Goal: Task Accomplishment & Management: Manage account settings

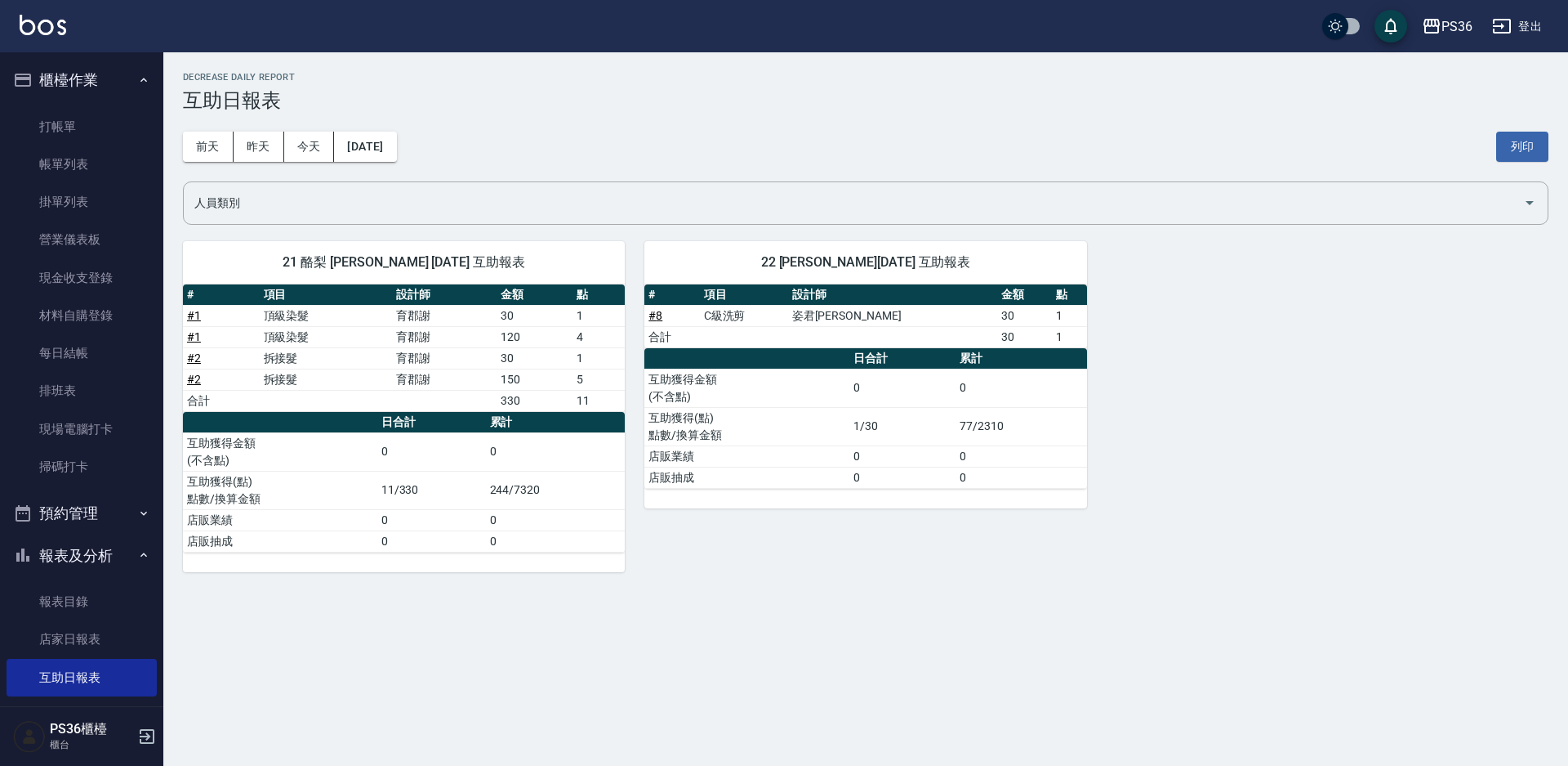
scroll to position [406, 0]
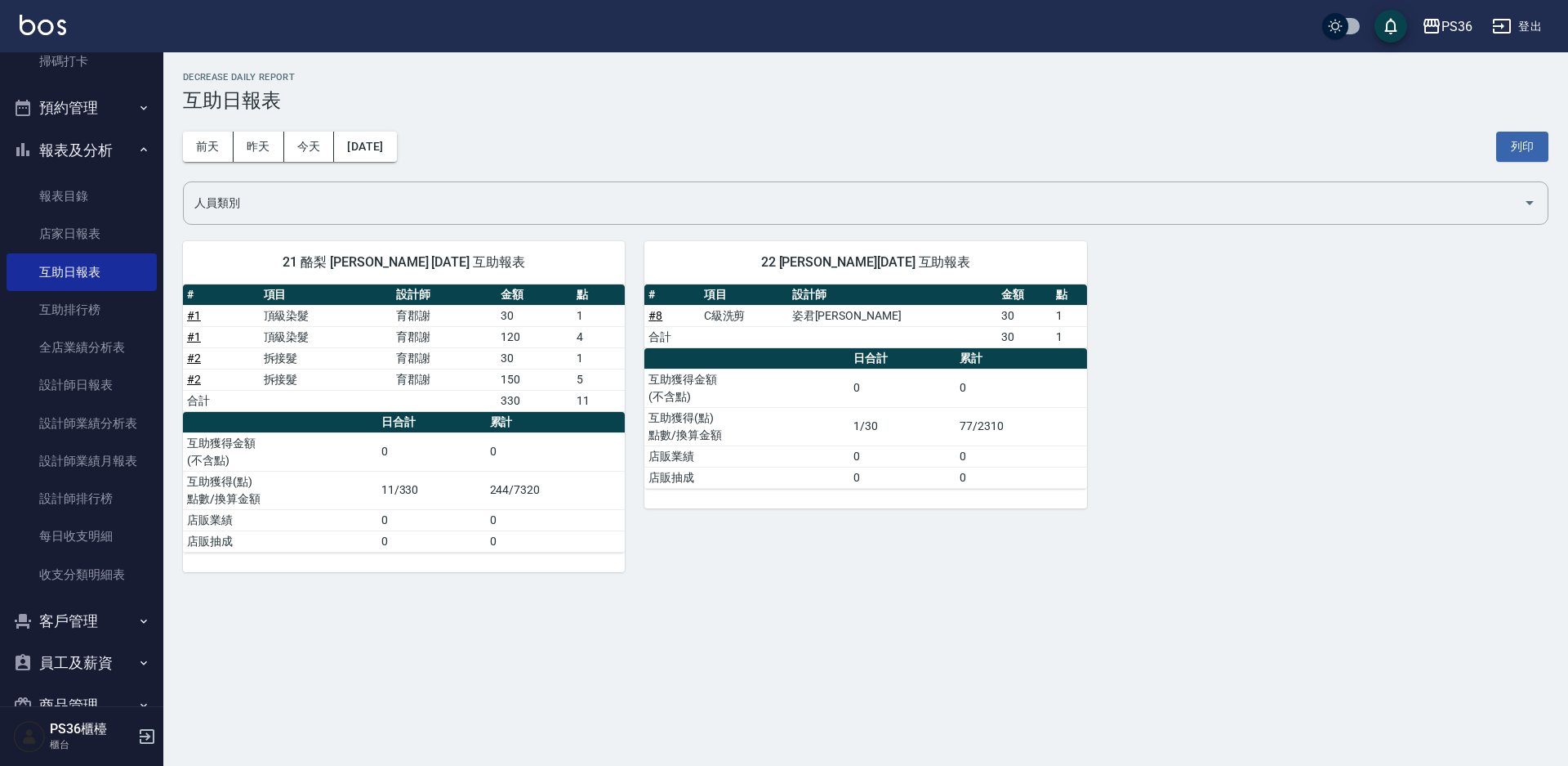
click at [911, 758] on div "PS36 2025-09-17 互助日報表 列印時間： 2025-09-17-18:21 Decrease Daily Report 互助日報表 前天 昨天 …" at bounding box center [784, 383] width 1568 height 766
drag, startPoint x: 911, startPoint y: 758, endPoint x: 405, endPoint y: 507, distance: 564.8
click at [405, 507] on td "11/330" at bounding box center [432, 489] width 109 height 38
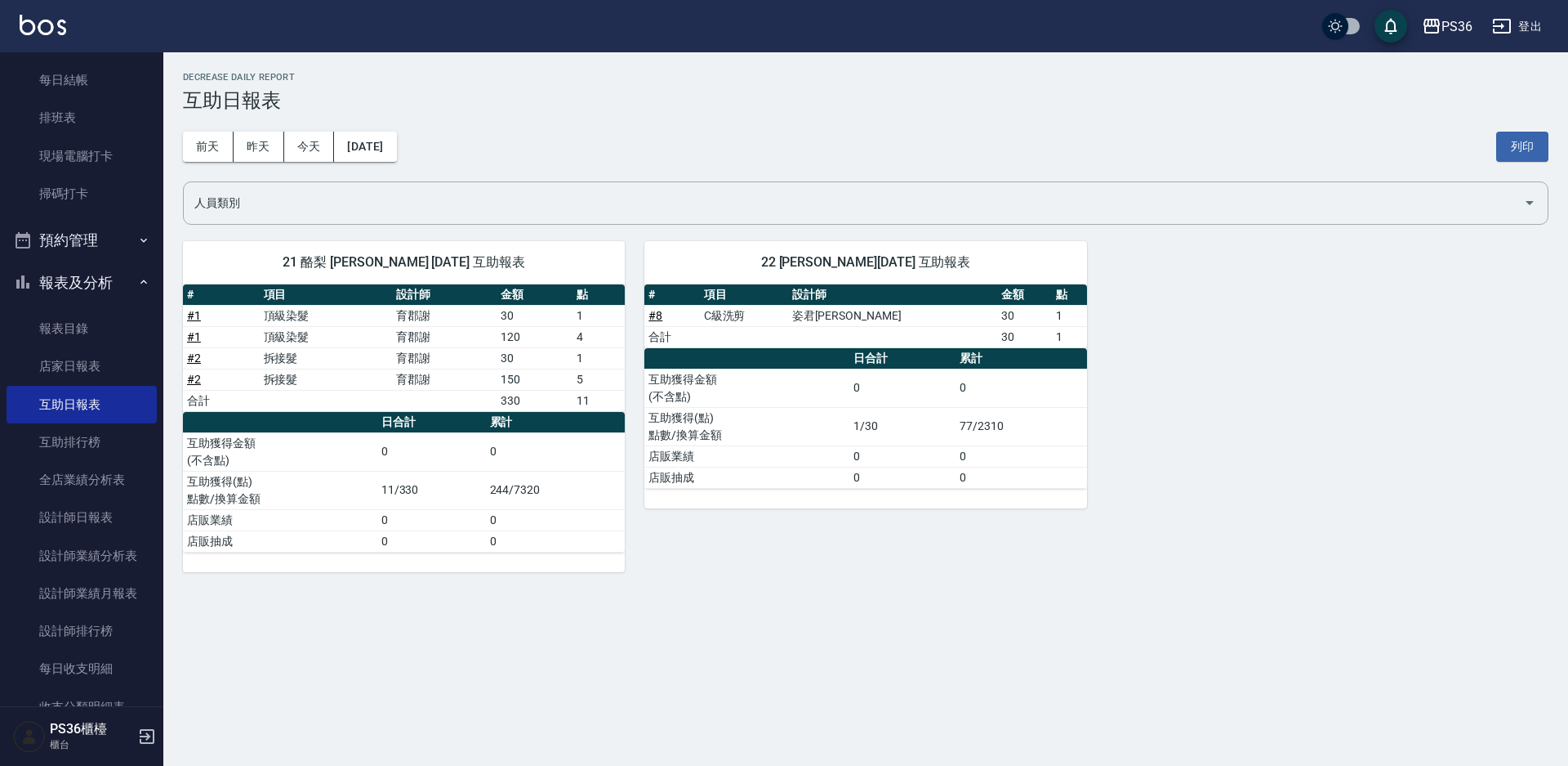
scroll to position [0, 0]
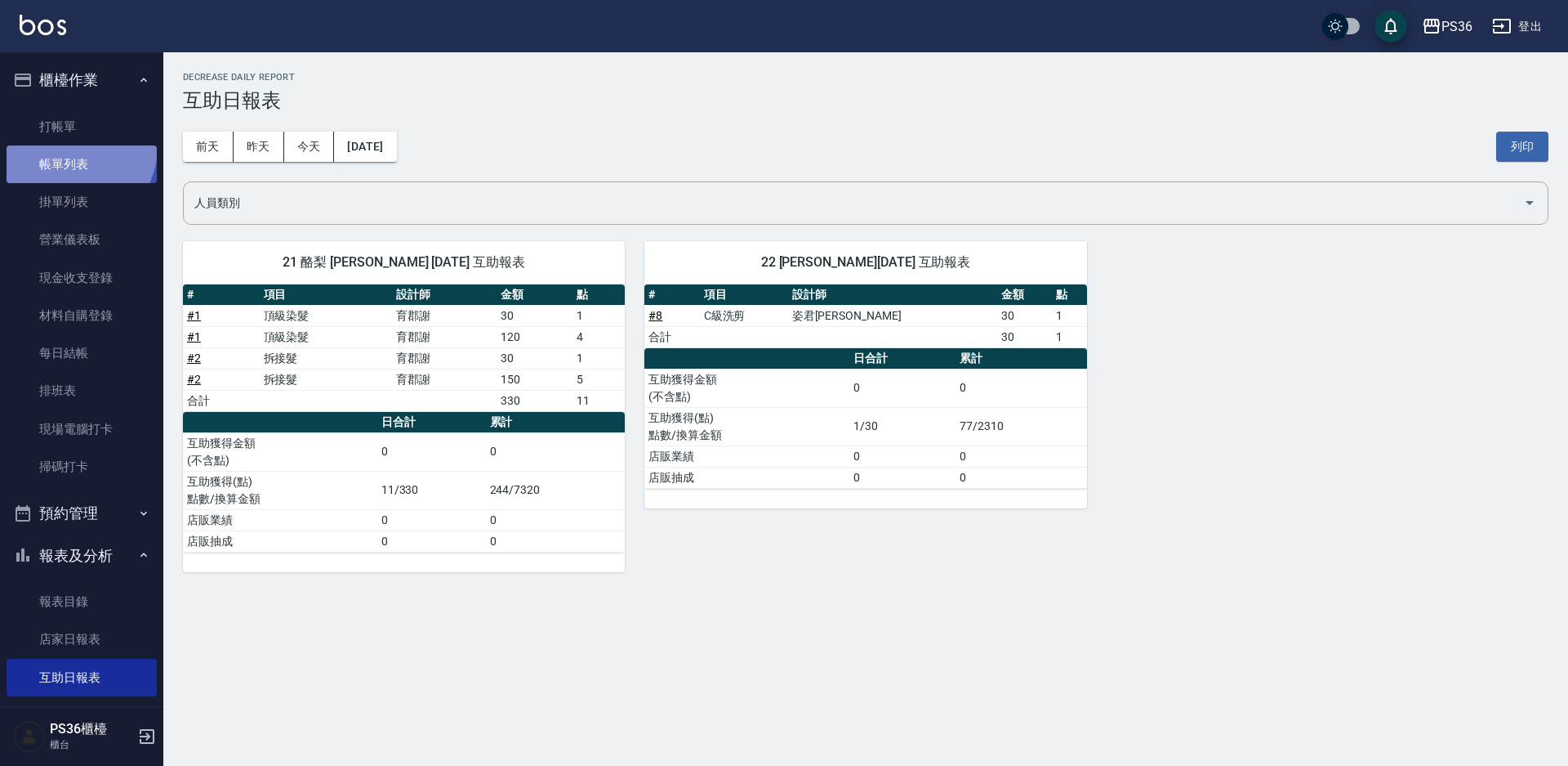
click at [69, 146] on link "帳單列表" at bounding box center [82, 164] width 150 height 38
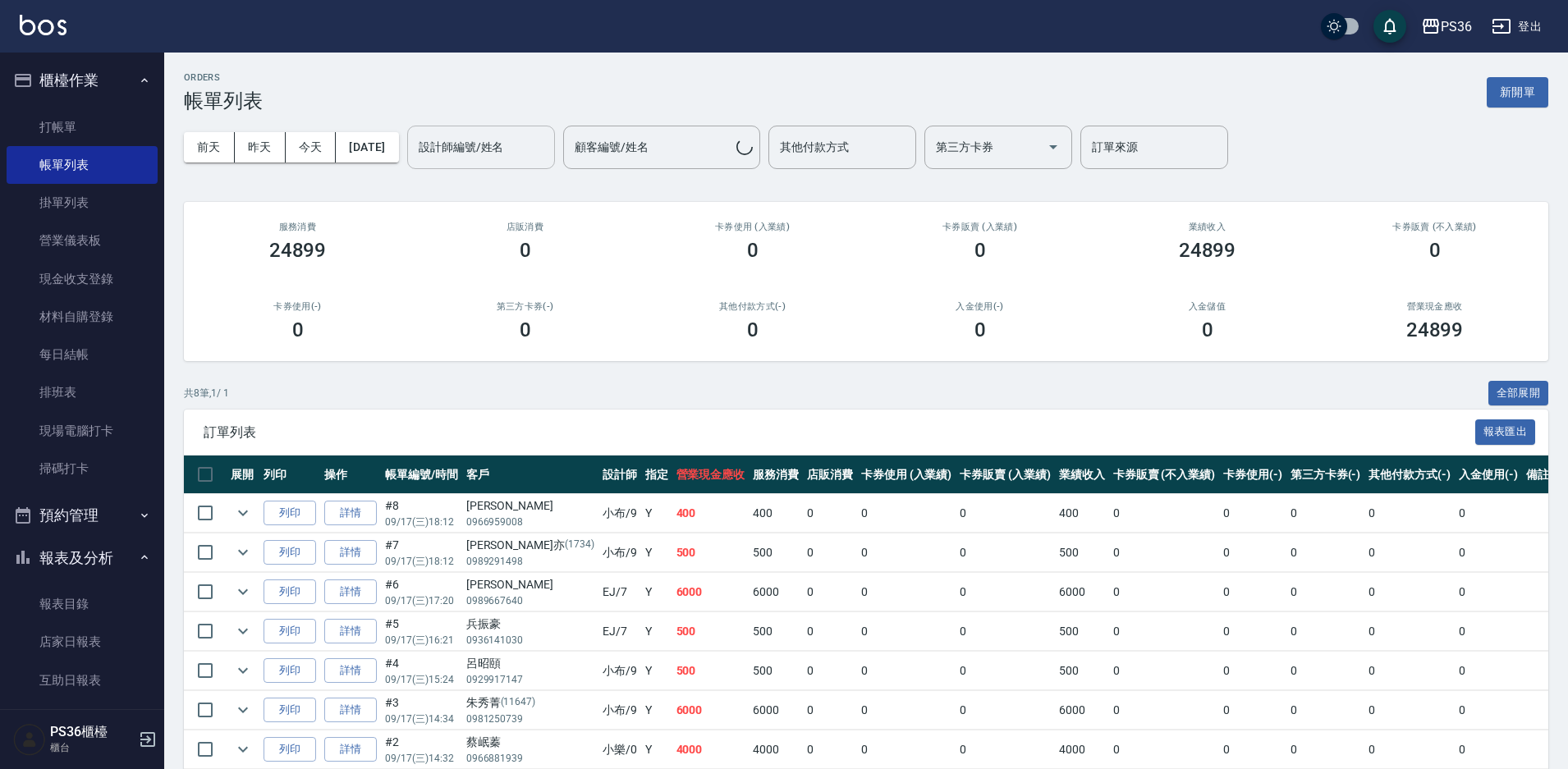
click at [517, 152] on input "設計師編號/姓名" at bounding box center [481, 147] width 133 height 28
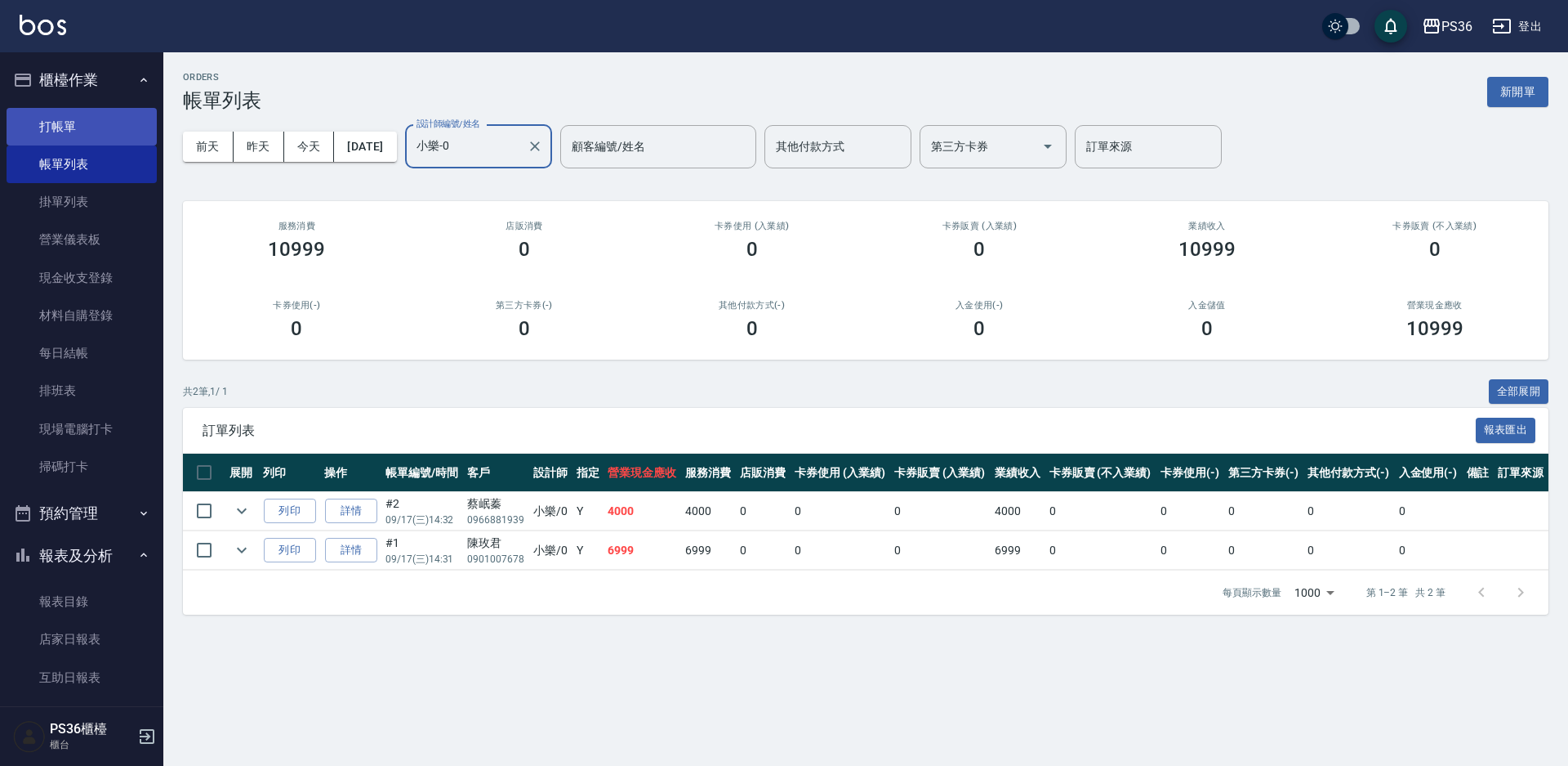
type input "小樂-0"
click at [105, 125] on link "打帳單" at bounding box center [82, 127] width 150 height 38
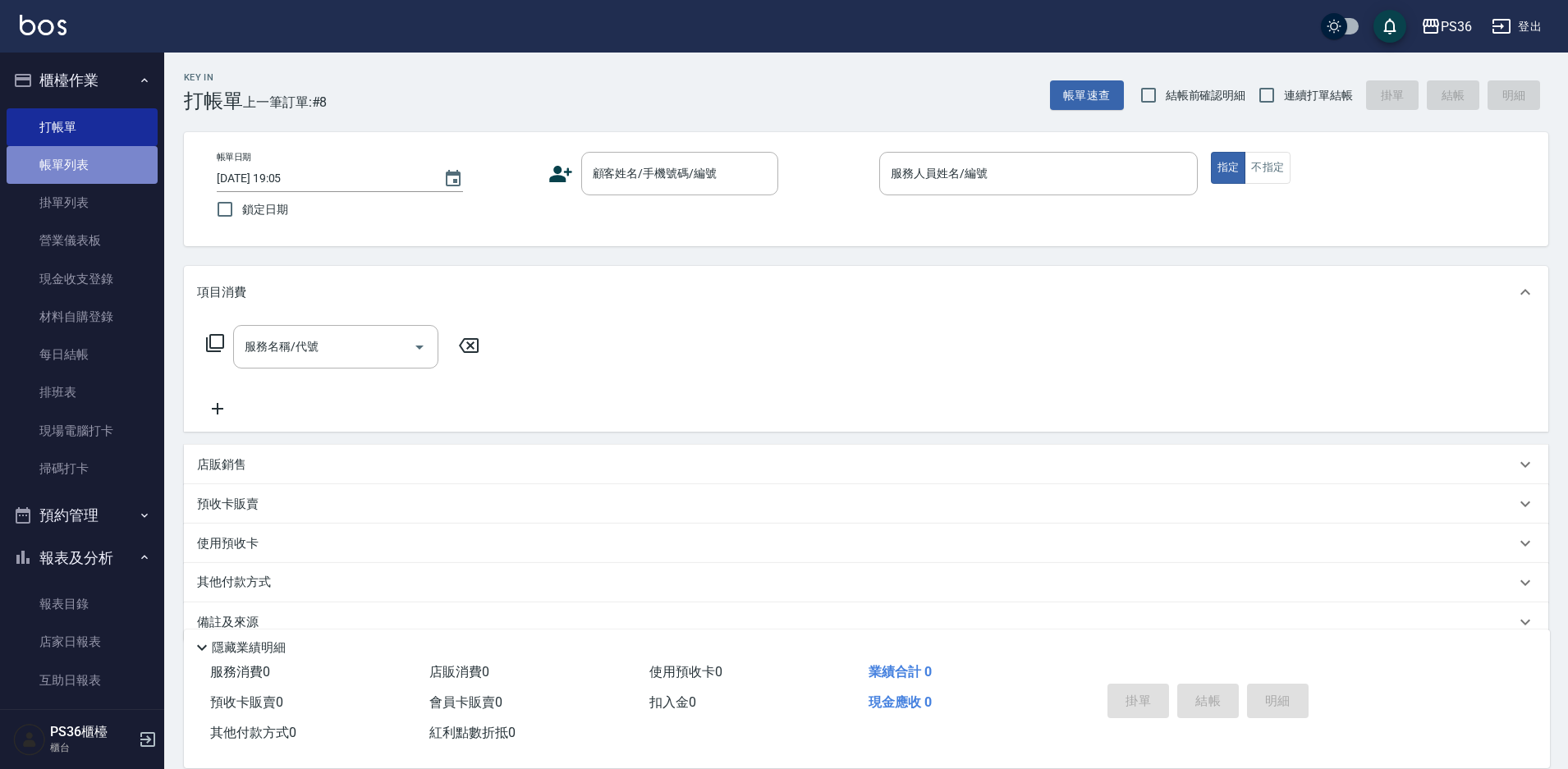
click at [115, 146] on link "帳單列表" at bounding box center [82, 165] width 151 height 38
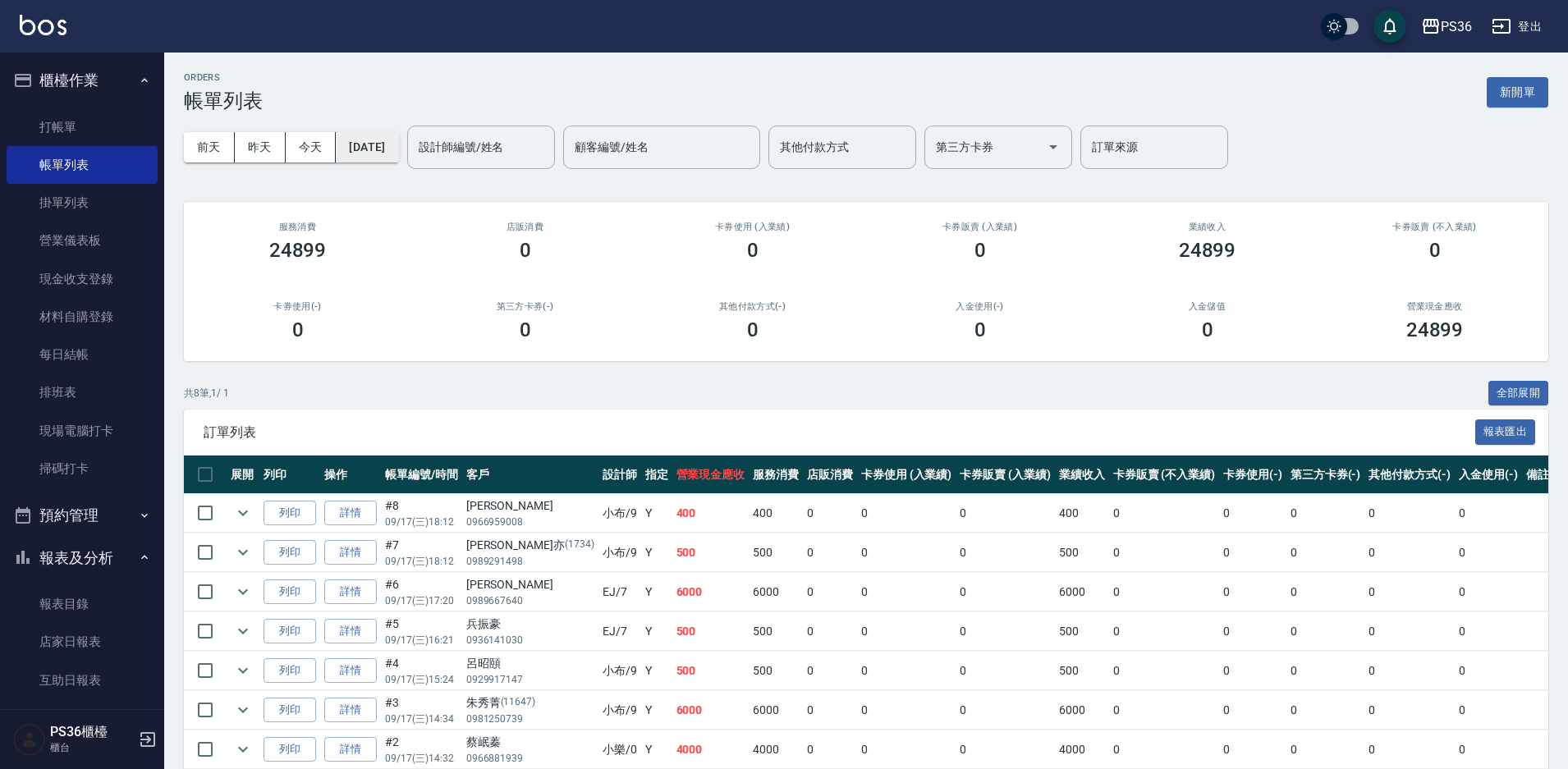
click at [398, 155] on button "[DATE]" at bounding box center [367, 147] width 62 height 30
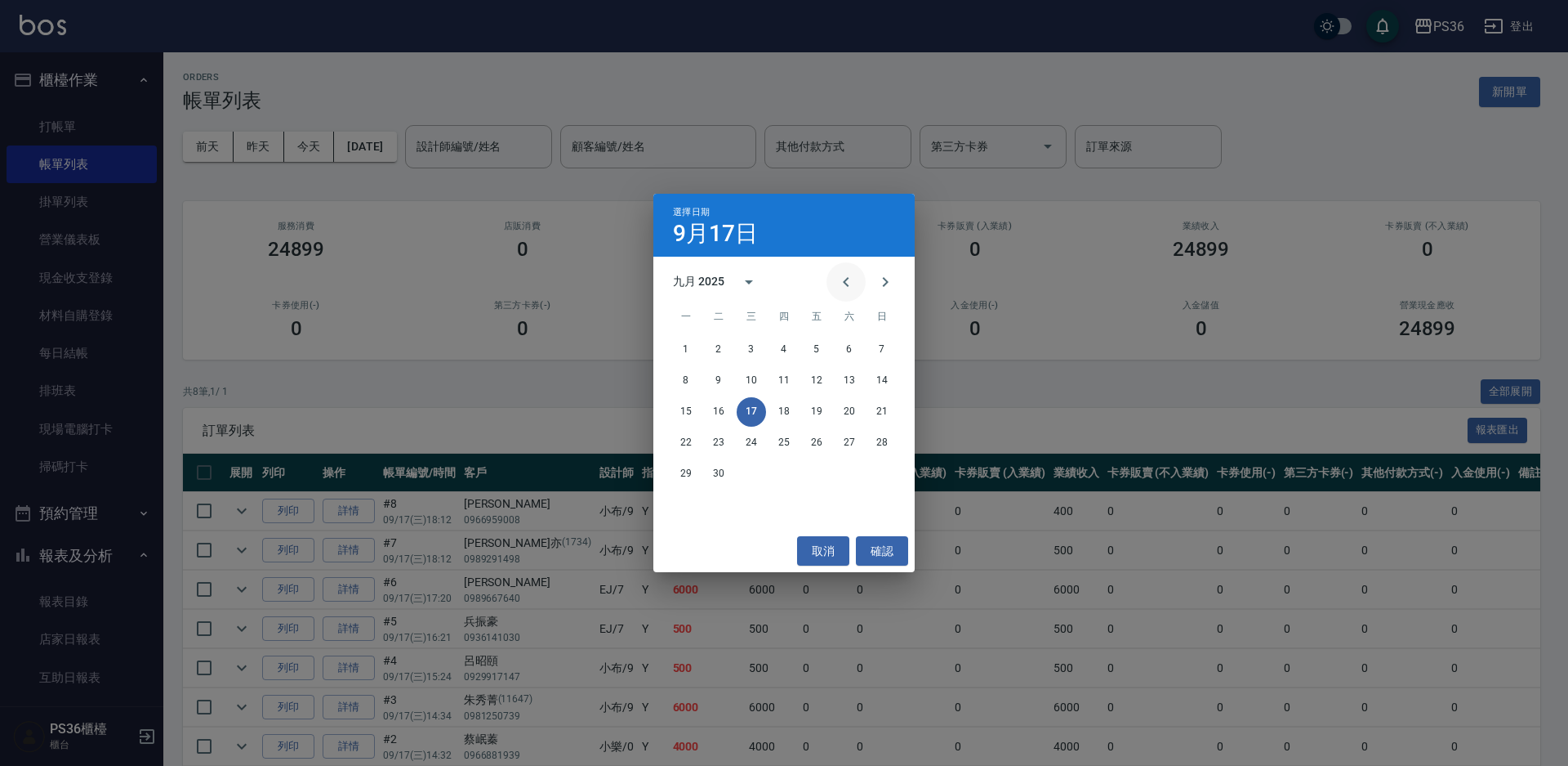
click at [836, 287] on button "Previous month" at bounding box center [846, 282] width 39 height 39
click at [753, 406] on button "14" at bounding box center [751, 411] width 29 height 29
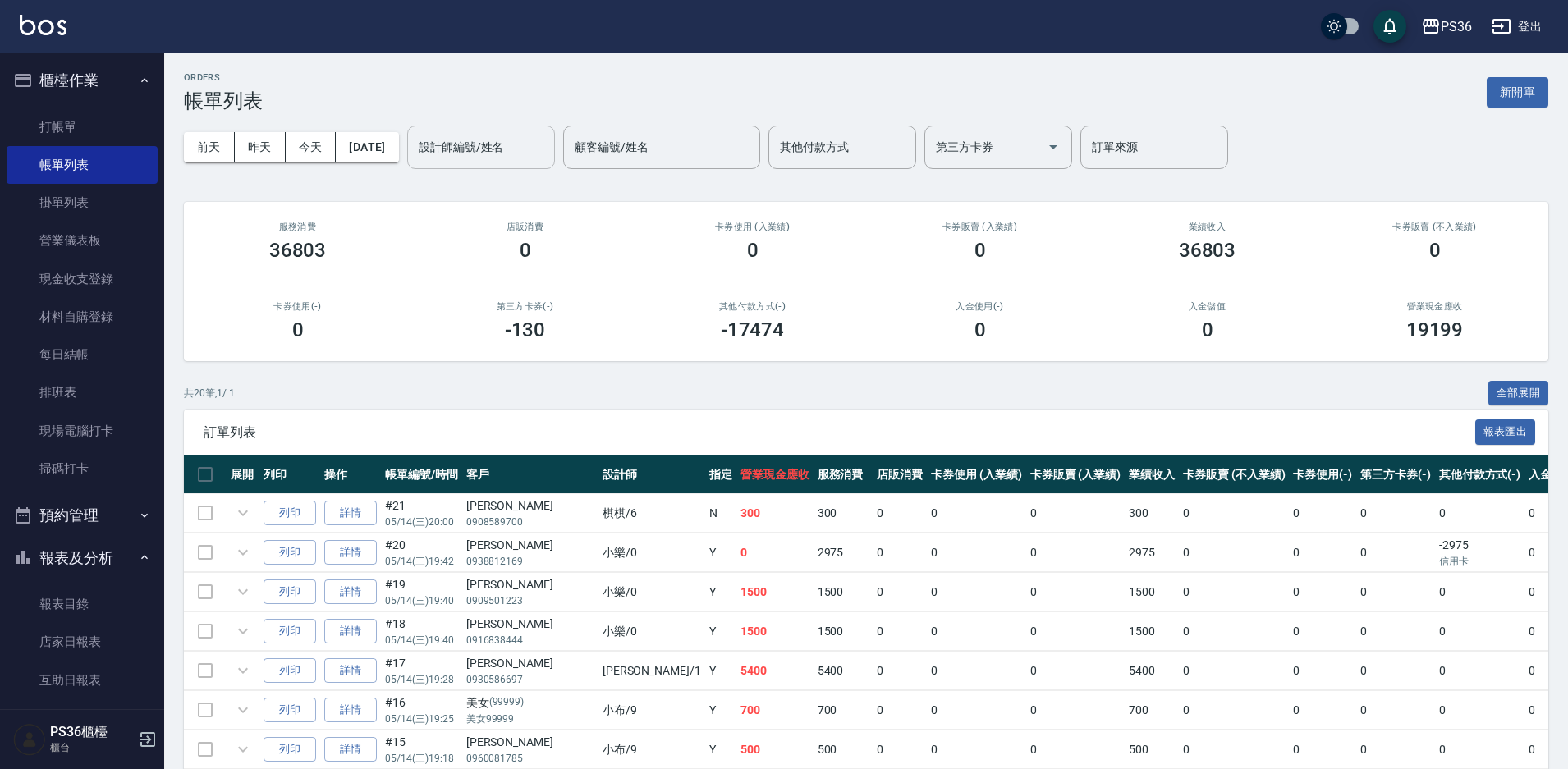
click at [478, 158] on input "設計師編號/姓名" at bounding box center [481, 147] width 133 height 28
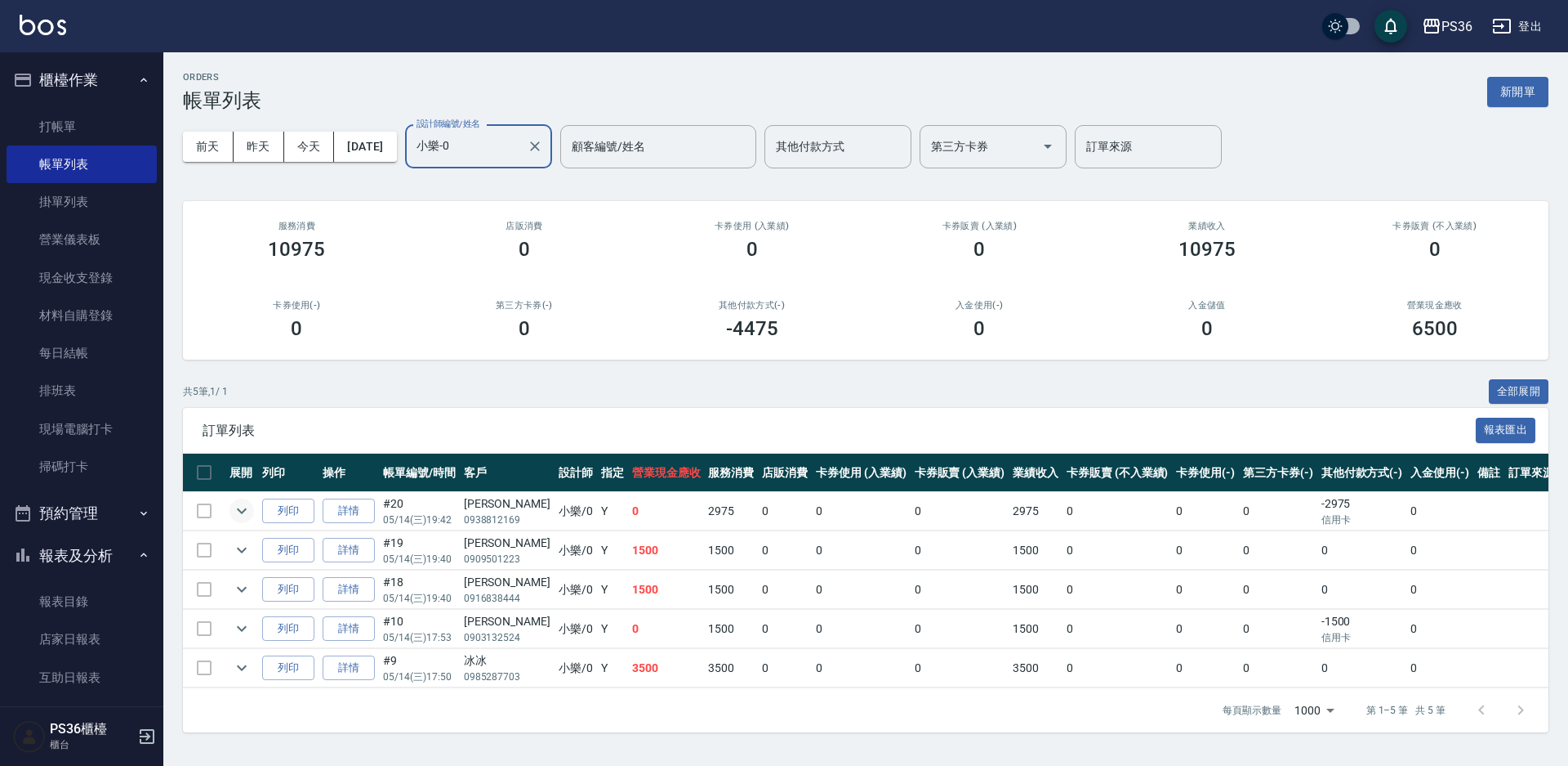
type input "小樂-0"
click at [248, 517] on icon "expand row" at bounding box center [241, 511] width 20 height 20
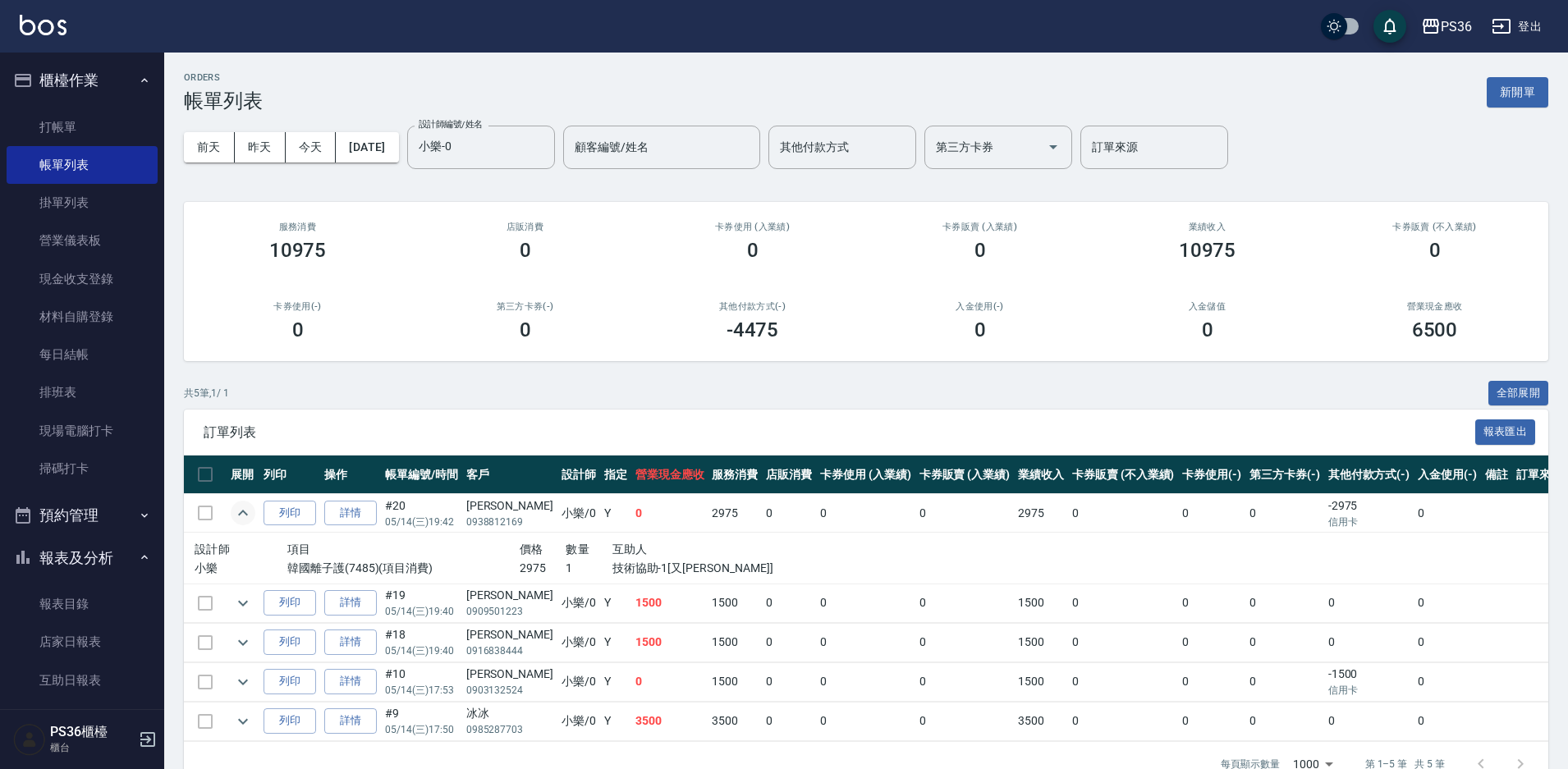
click at [249, 519] on icon "expand row" at bounding box center [242, 513] width 20 height 20
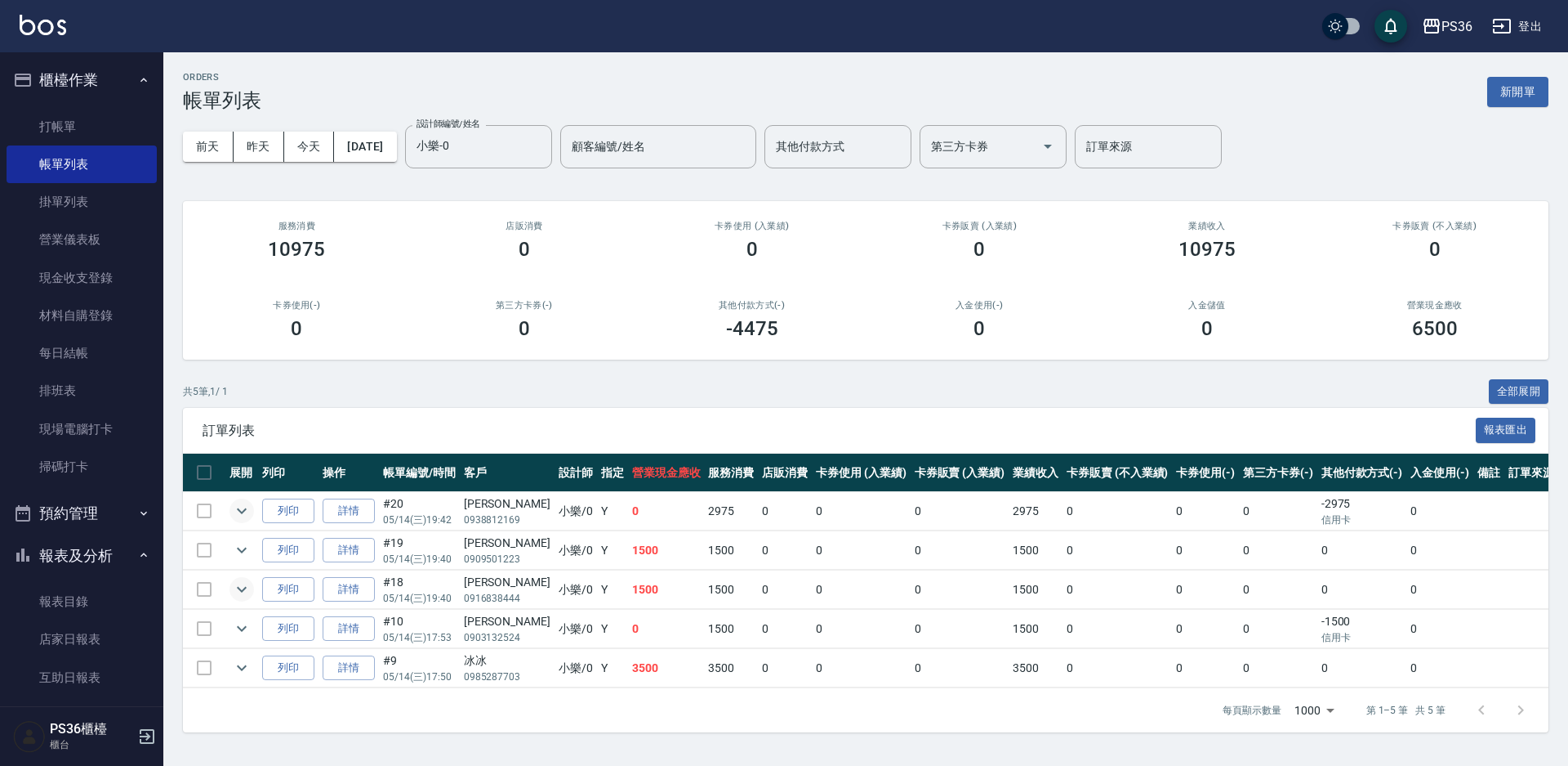
click at [240, 594] on icon "expand row" at bounding box center [241, 589] width 20 height 20
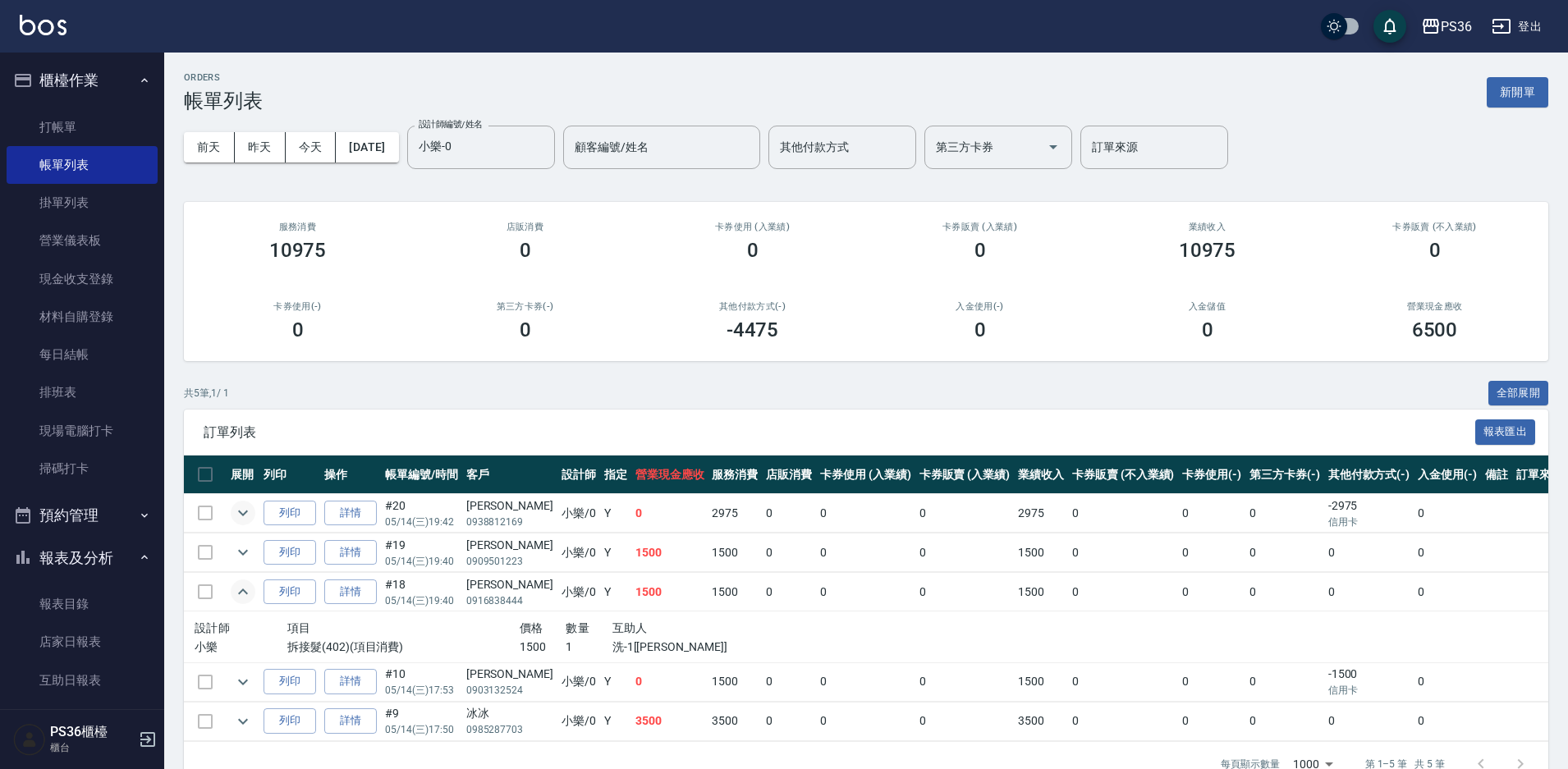
click at [241, 597] on icon "expand row" at bounding box center [242, 591] width 20 height 20
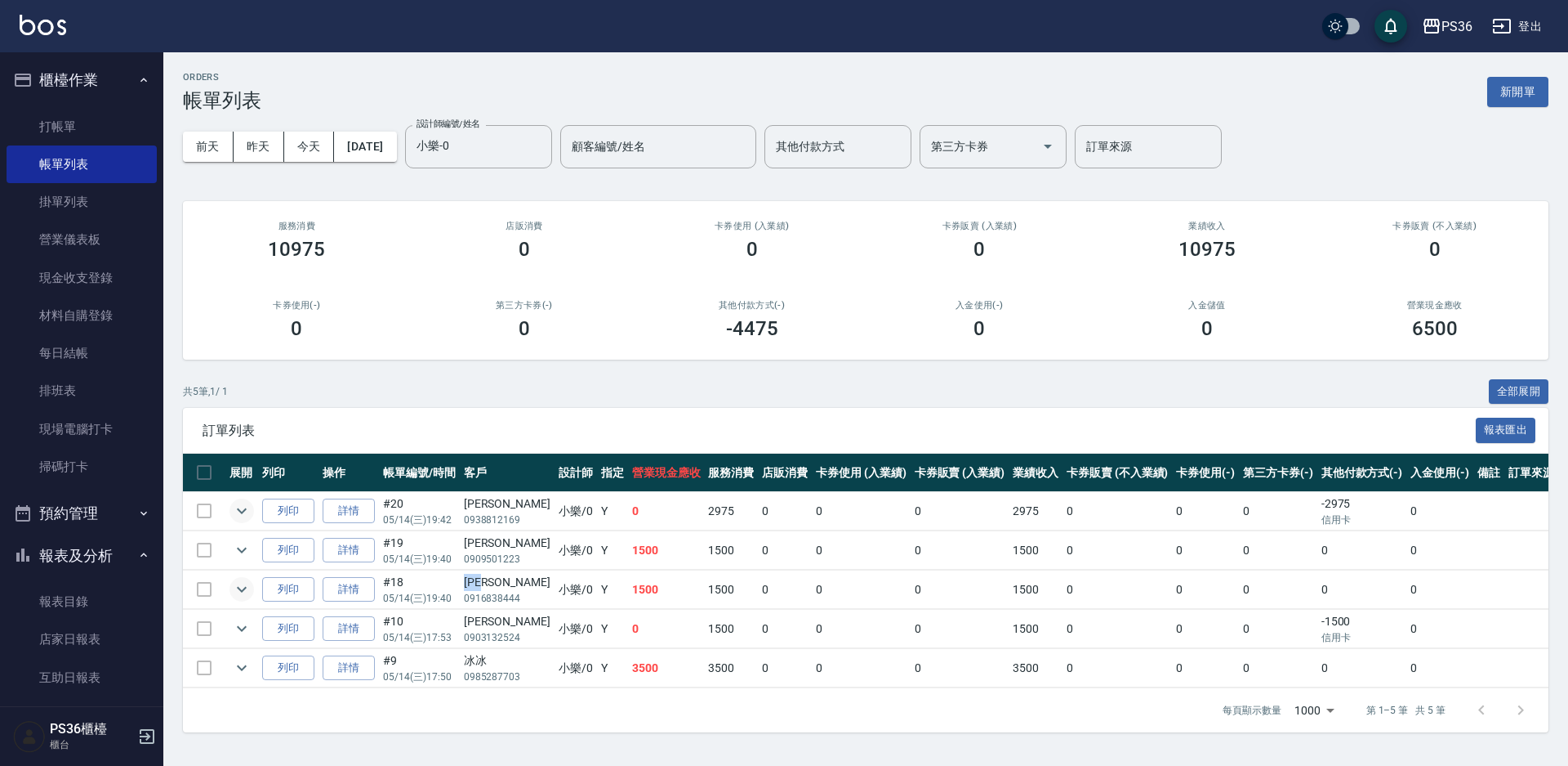
drag, startPoint x: 465, startPoint y: 580, endPoint x: 502, endPoint y: 575, distance: 37.3
click at [502, 575] on td "吳禹安 0916838444" at bounding box center [507, 590] width 95 height 38
copy div "吳禹安"
click at [119, 138] on link "打帳單" at bounding box center [82, 127] width 150 height 38
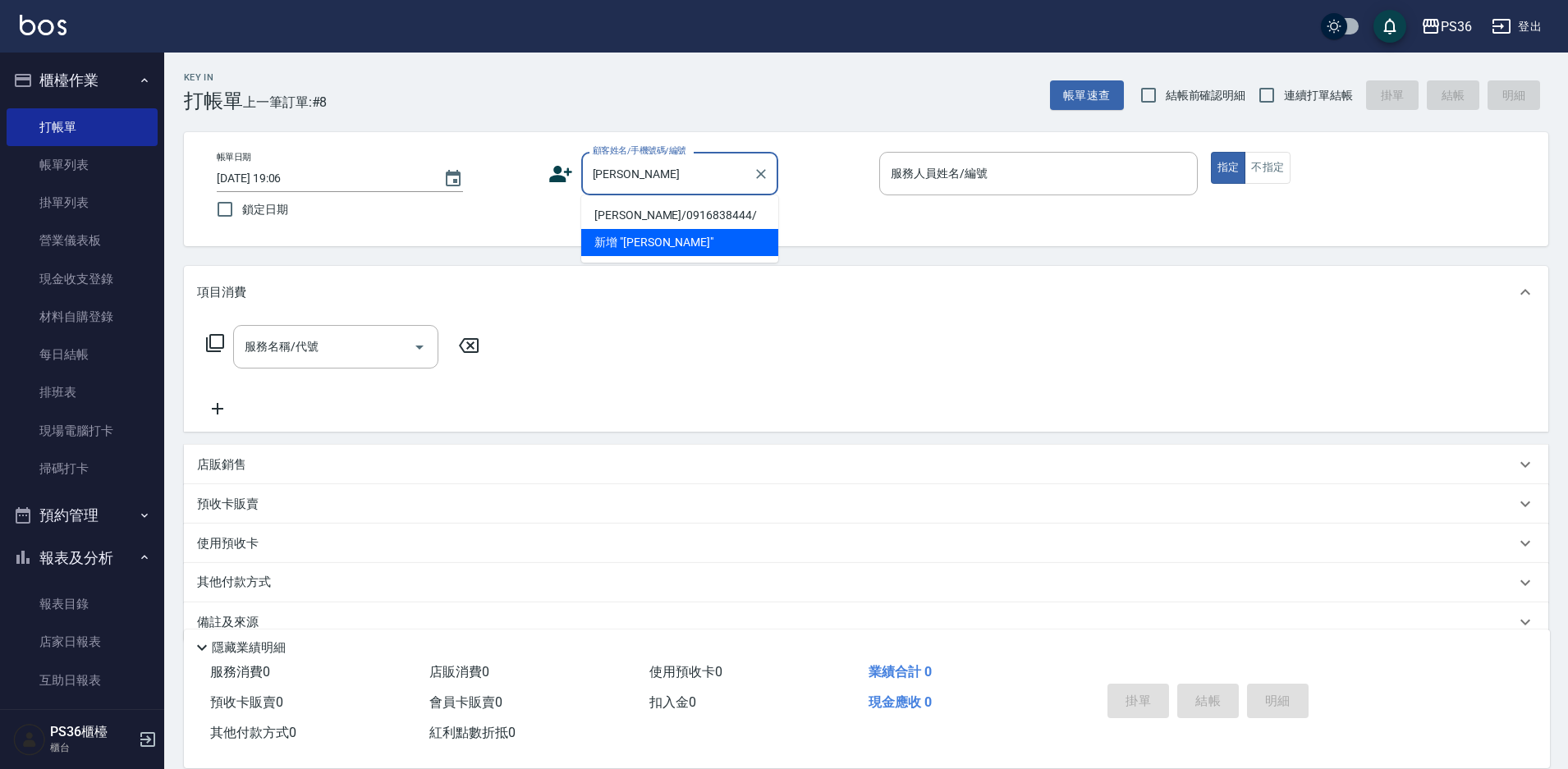
click at [635, 209] on li "吳禹安/0916838444/" at bounding box center [679, 215] width 197 height 27
type input "吳禹安/0916838444/"
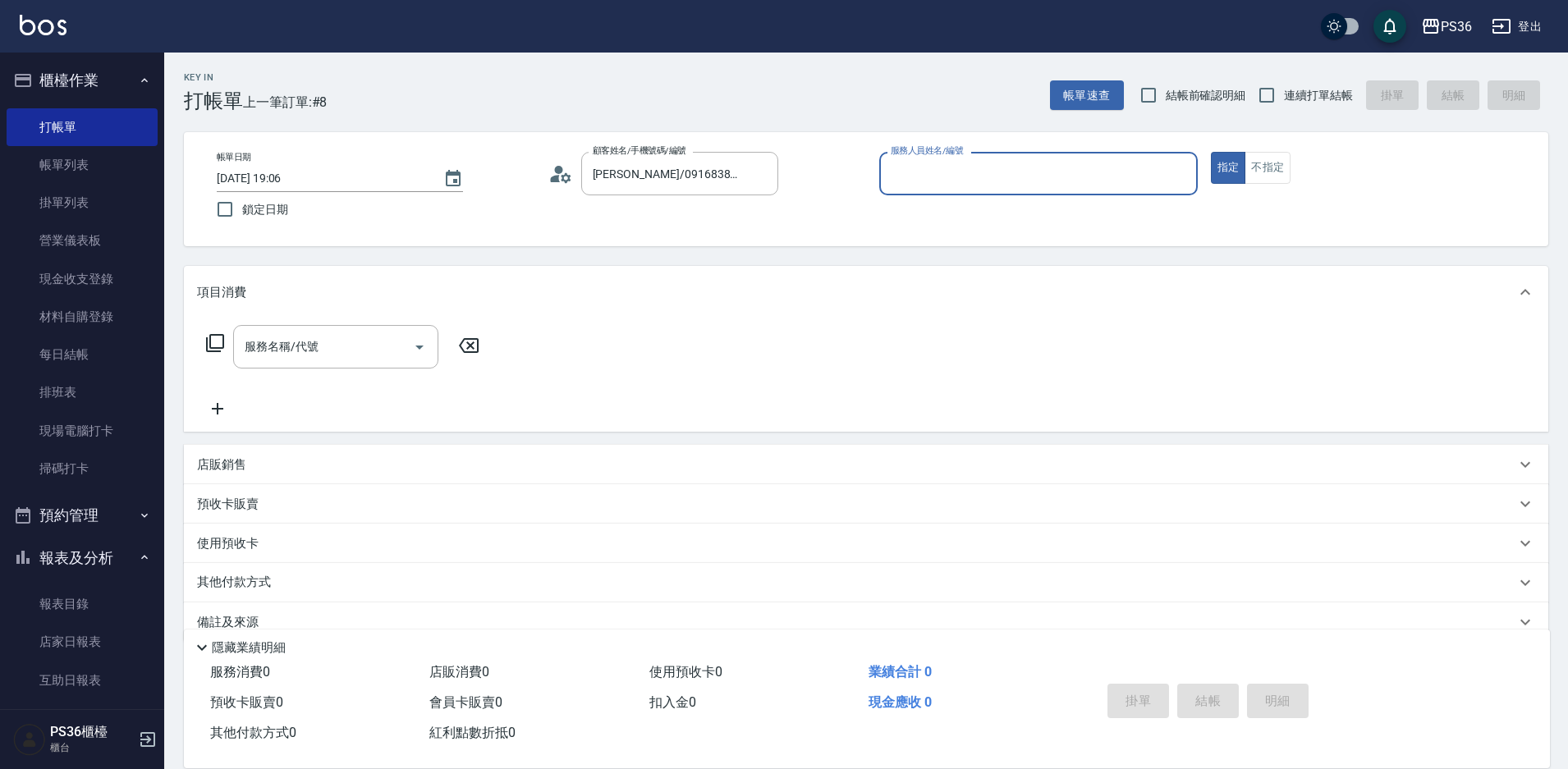
type input "小樂-0"
click at [215, 342] on icon at bounding box center [215, 342] width 20 height 20
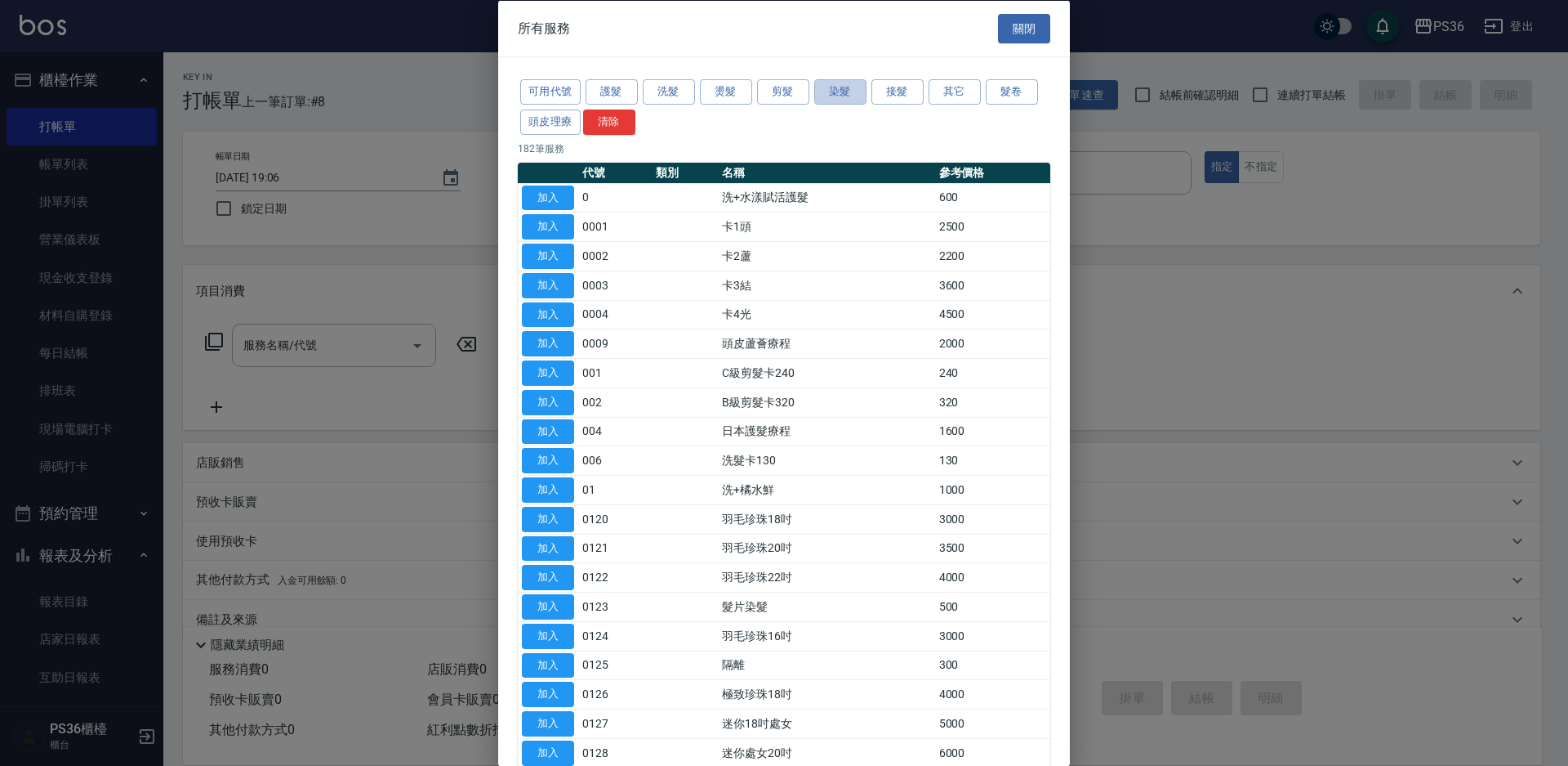
drag, startPoint x: 851, startPoint y: 98, endPoint x: 751, endPoint y: 151, distance: 113.2
click at [849, 98] on button "染髮" at bounding box center [841, 91] width 53 height 25
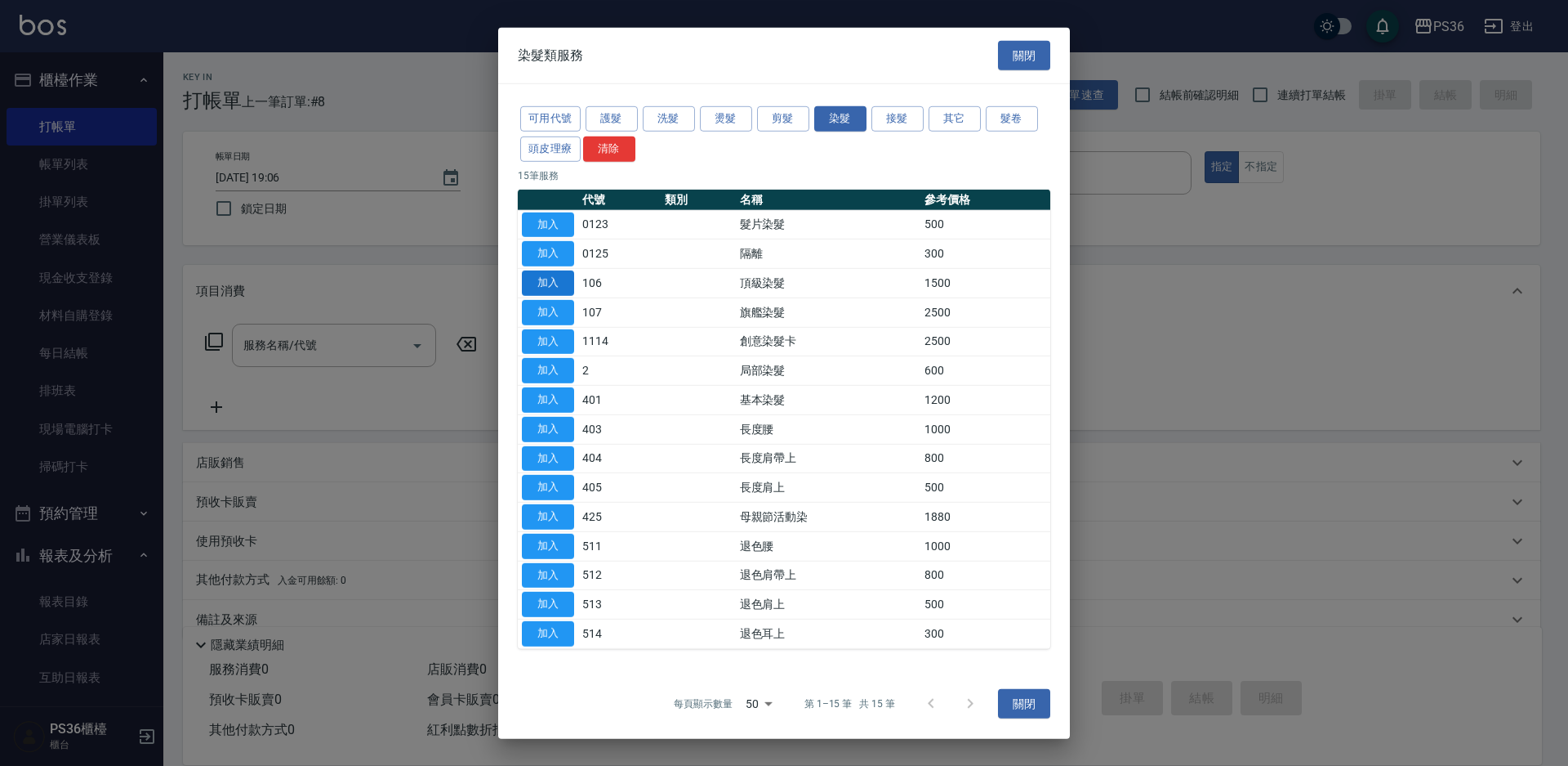
click at [542, 283] on button "加入" at bounding box center [548, 283] width 53 height 25
type input "頂級染髮(106)"
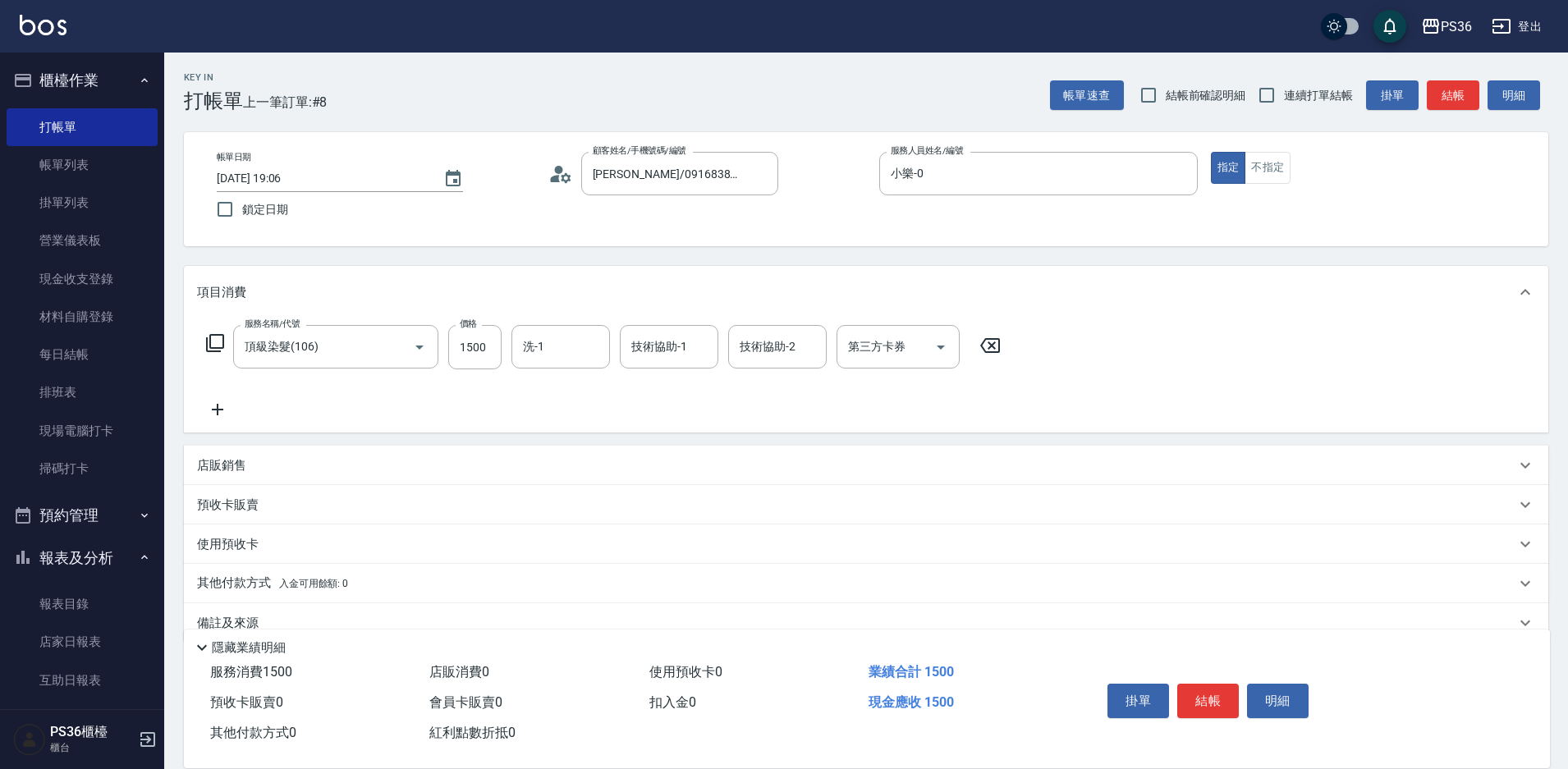
click at [219, 336] on icon at bounding box center [215, 342] width 20 height 20
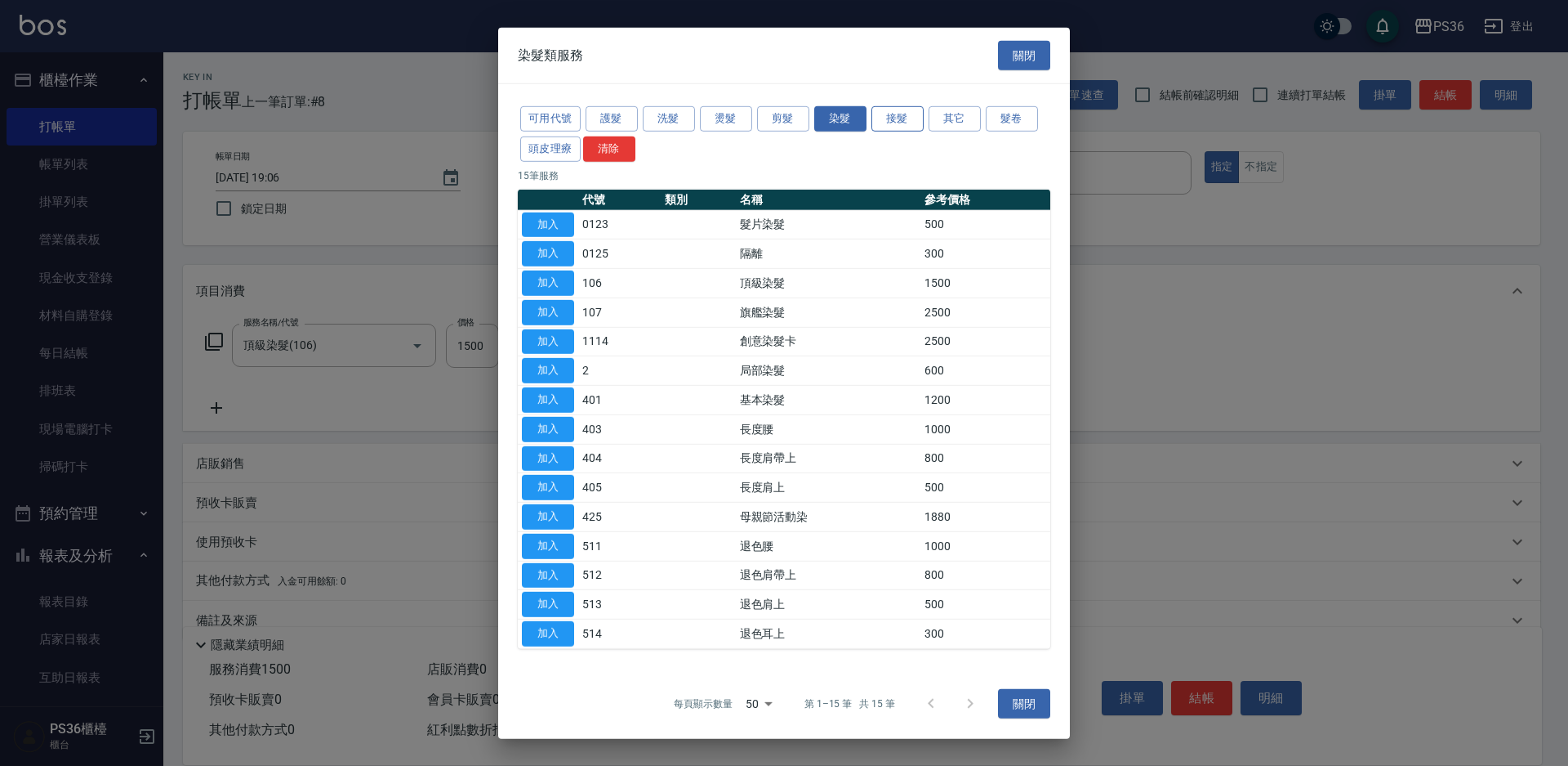
click at [893, 130] on button "接髮" at bounding box center [898, 118] width 53 height 25
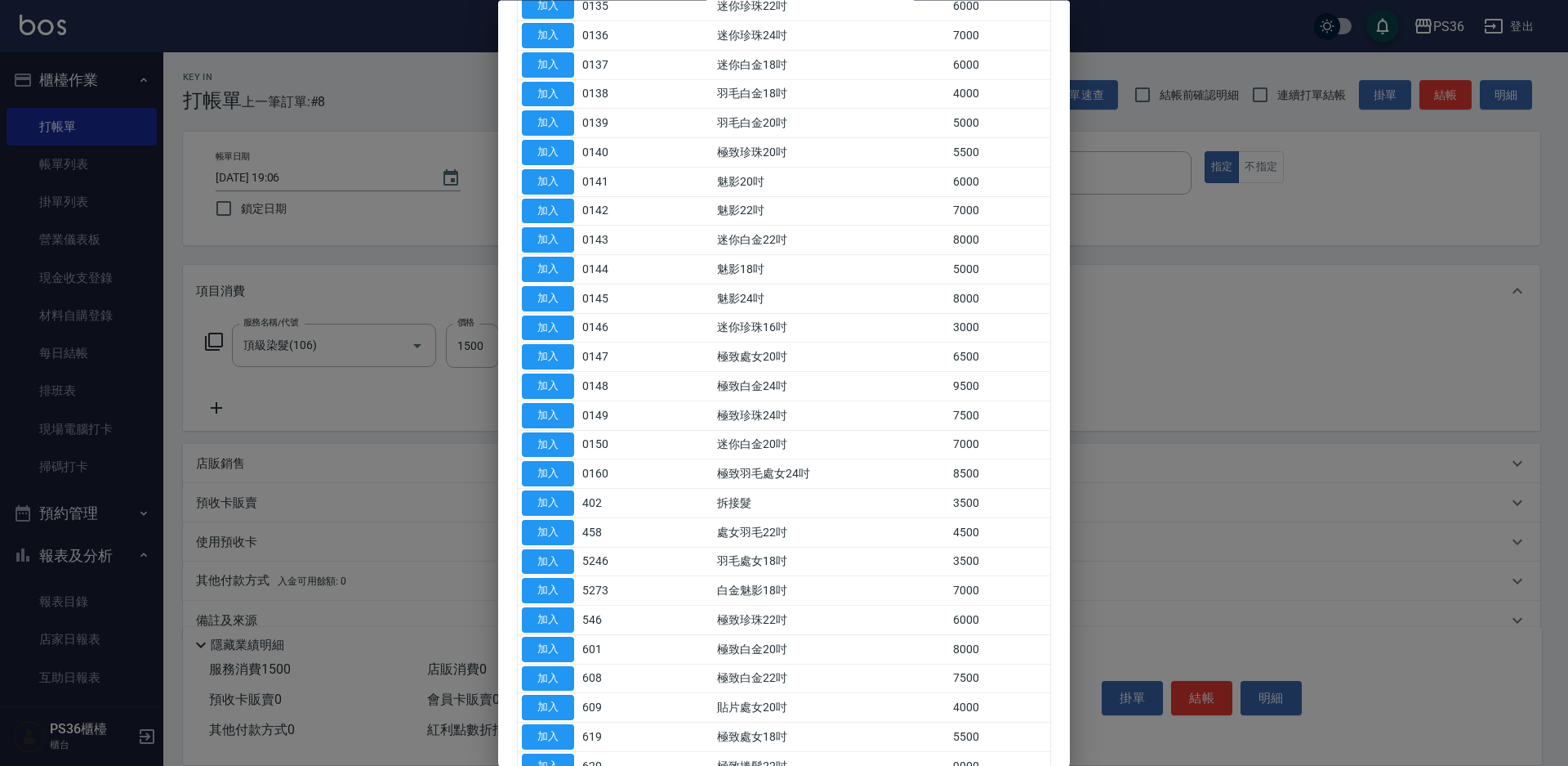
scroll to position [572, 0]
click at [532, 498] on button "加入" at bounding box center [548, 501] width 53 height 25
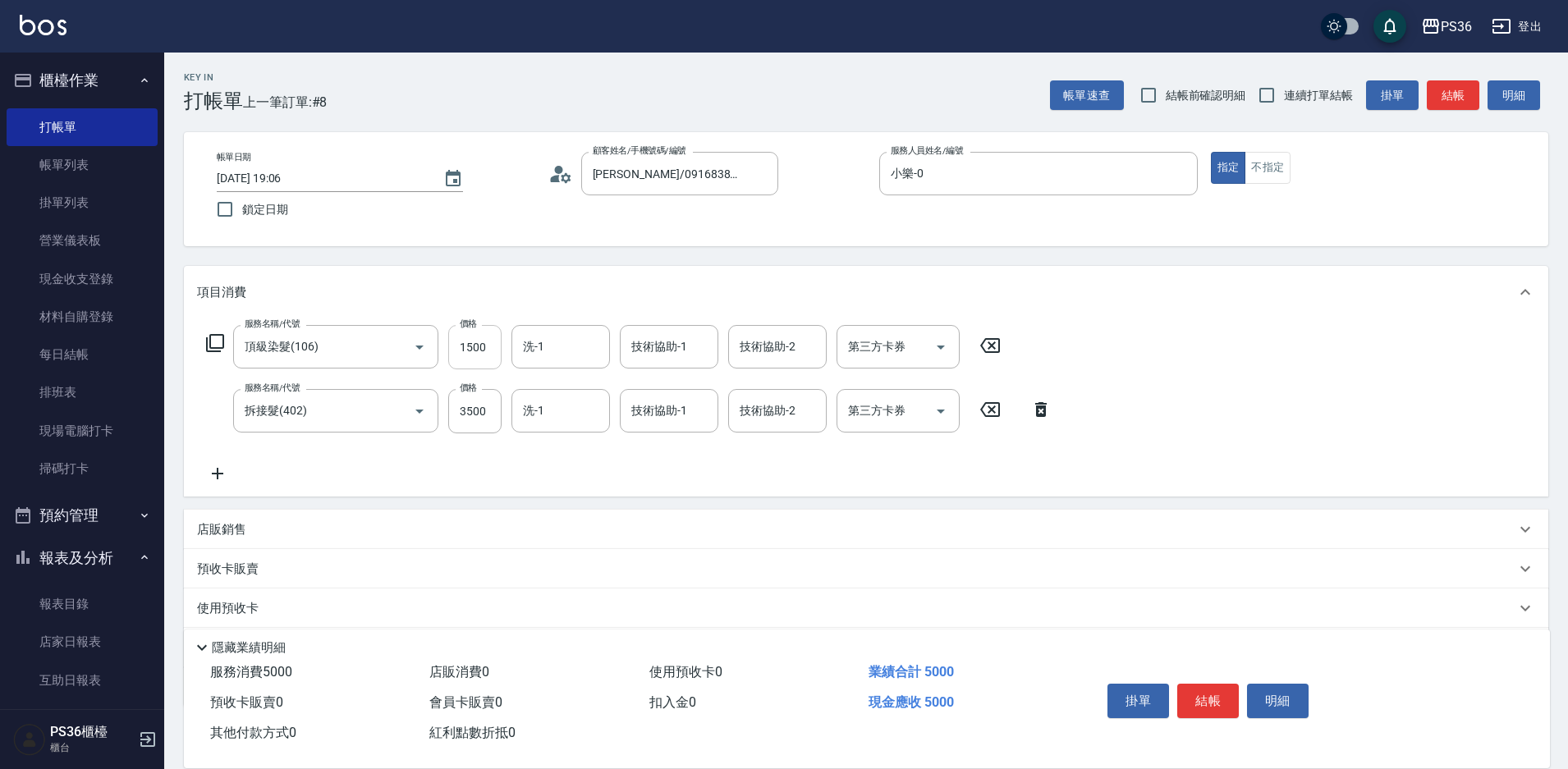
click at [489, 358] on input "1500" at bounding box center [474, 347] width 54 height 44
type input "2500"
click at [489, 358] on input "1500" at bounding box center [474, 347] width 54 height 44
type input "2000"
click at [1192, 683] on button "結帳" at bounding box center [1207, 700] width 61 height 35
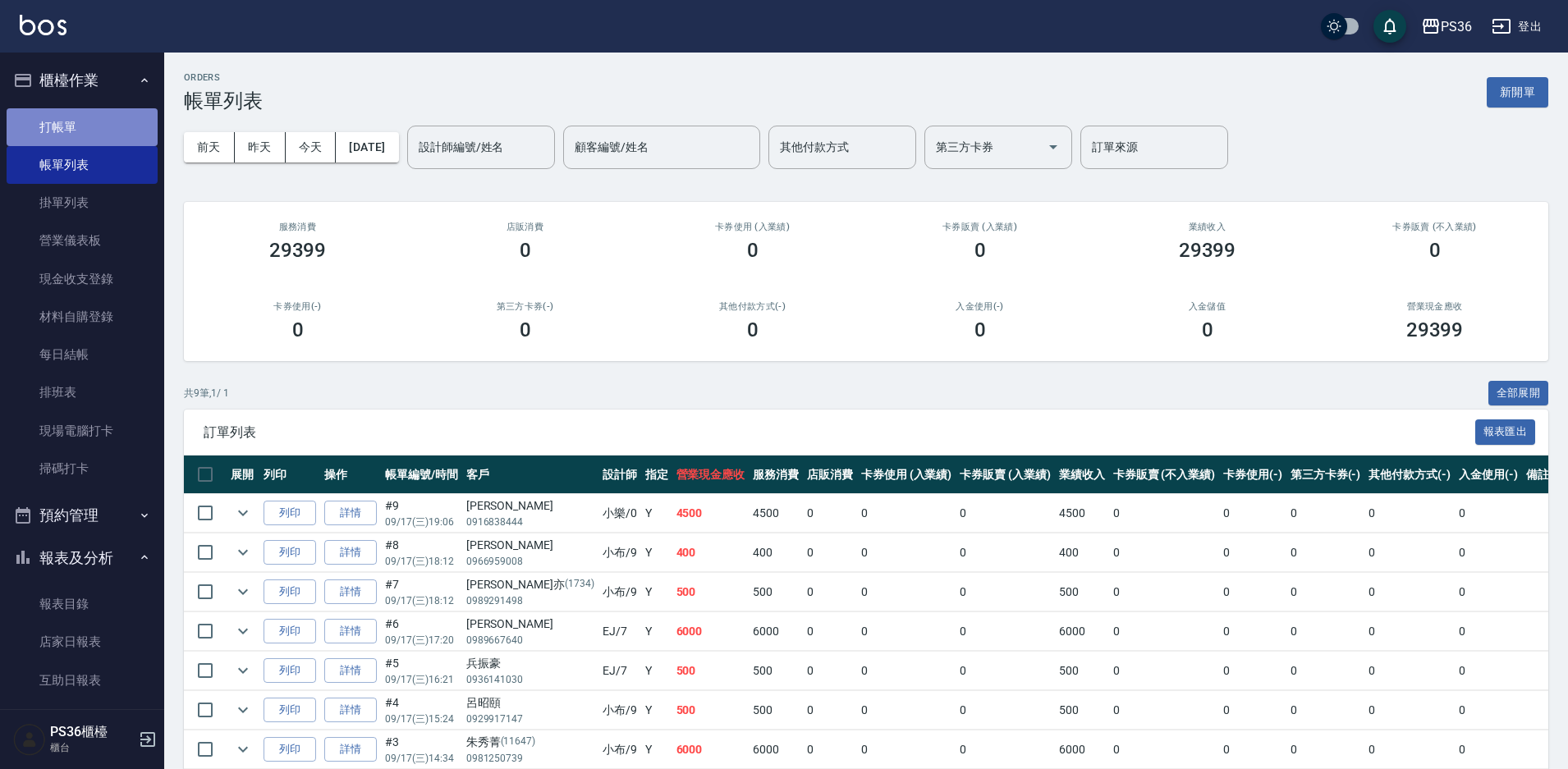
click at [115, 141] on link "打帳單" at bounding box center [82, 127] width 151 height 38
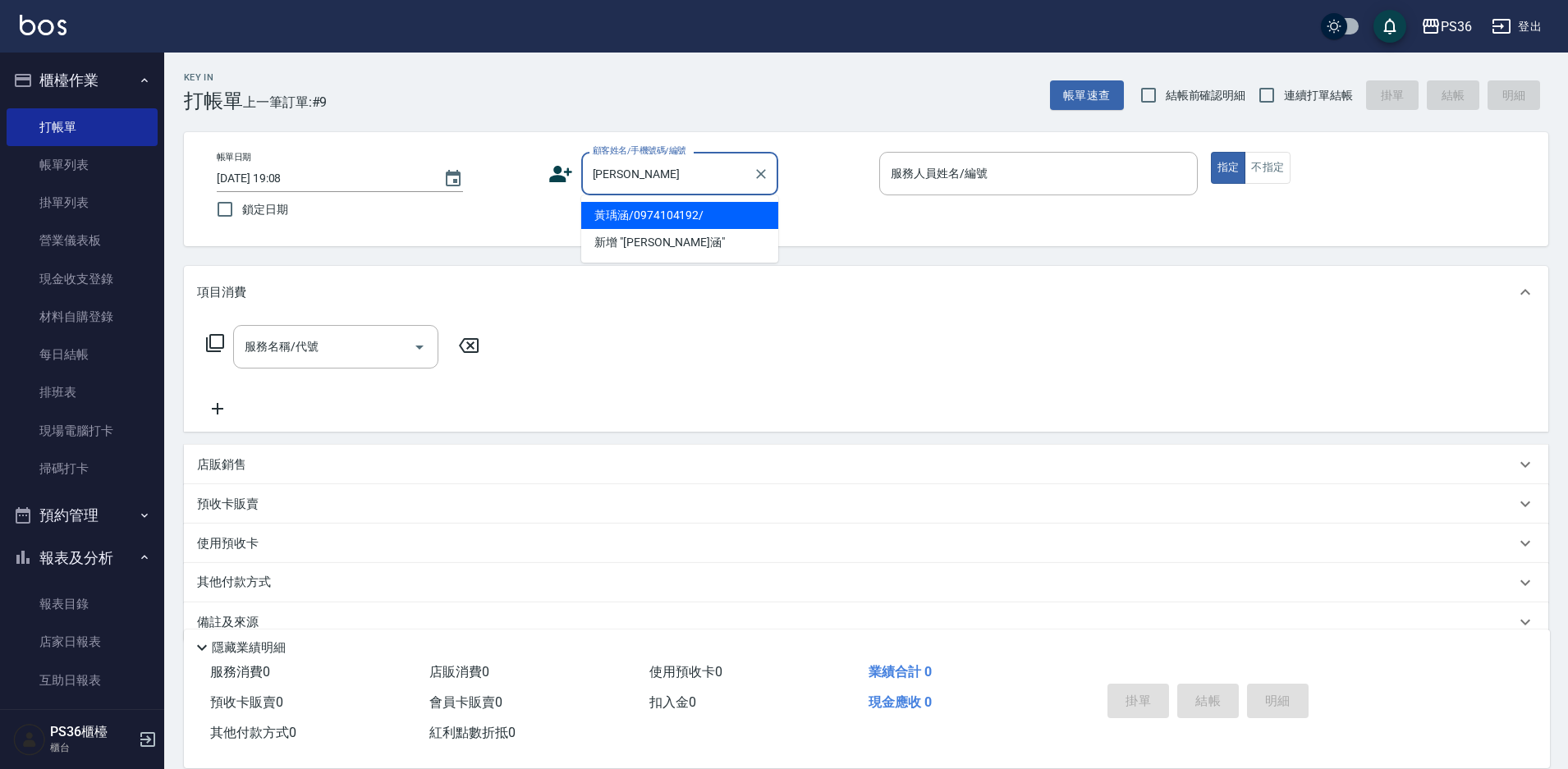
click at [695, 215] on li "黃瑀涵/0974104192/" at bounding box center [679, 215] width 197 height 27
type input "黃瑀涵/0974104192/"
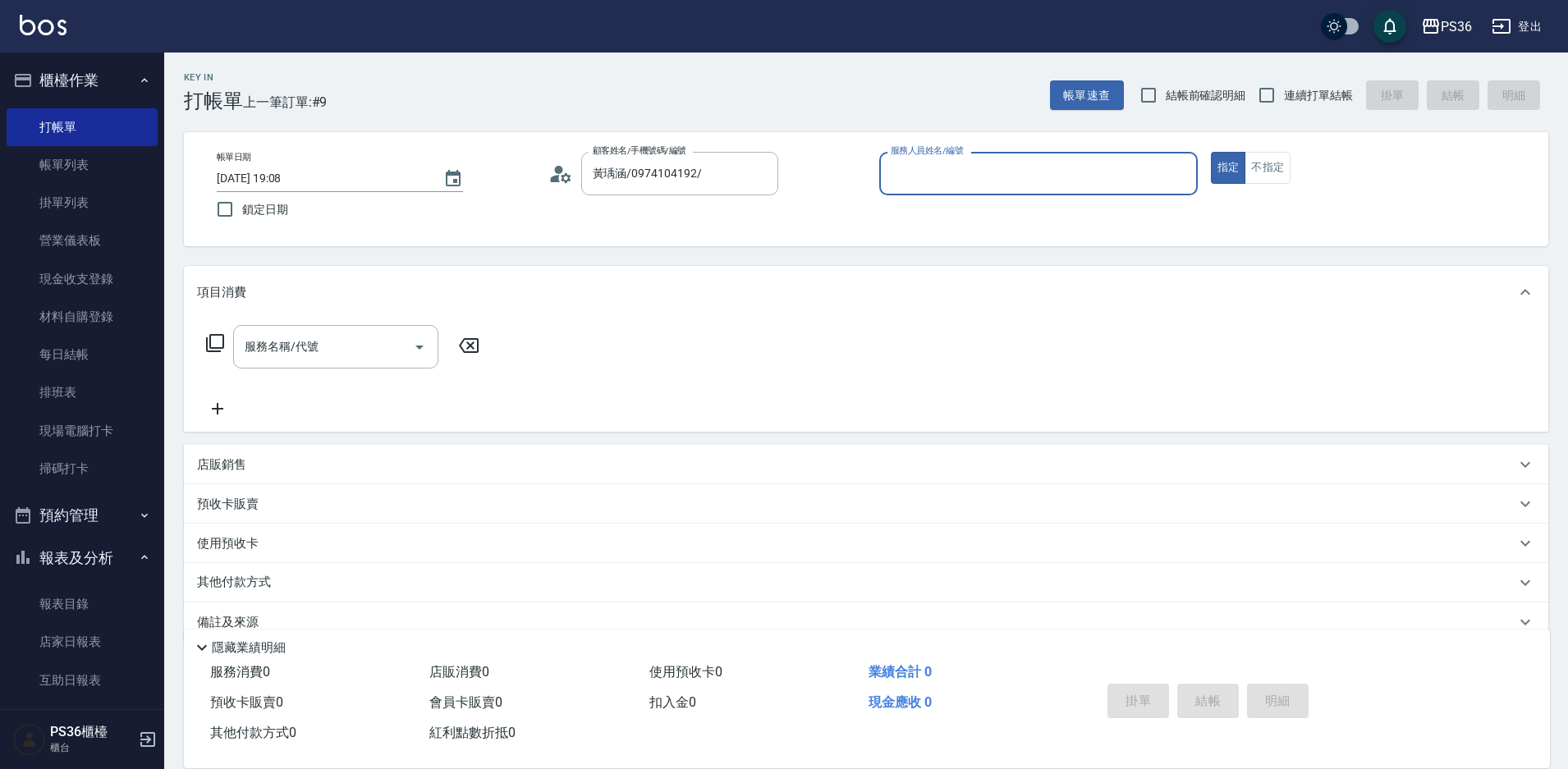
type input "小樂-0"
click at [226, 348] on div "服務名稱/代號 服務名稱/代號" at bounding box center [343, 347] width 292 height 43
click at [225, 350] on div "服務名稱/代號 服務名稱/代號" at bounding box center [343, 347] width 292 height 43
click at [222, 347] on icon at bounding box center [215, 342] width 20 height 20
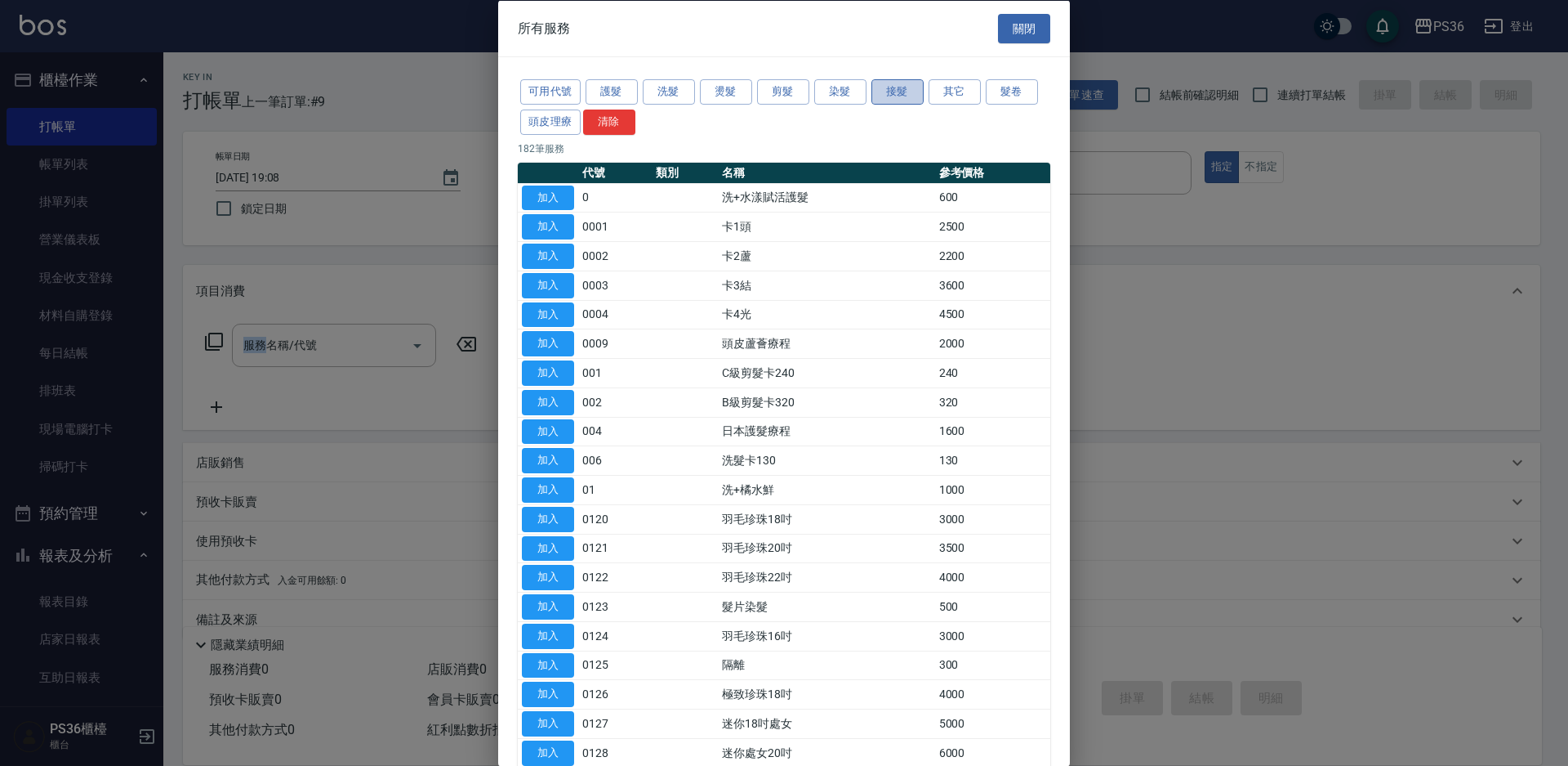
click at [884, 97] on button "接髮" at bounding box center [898, 91] width 53 height 25
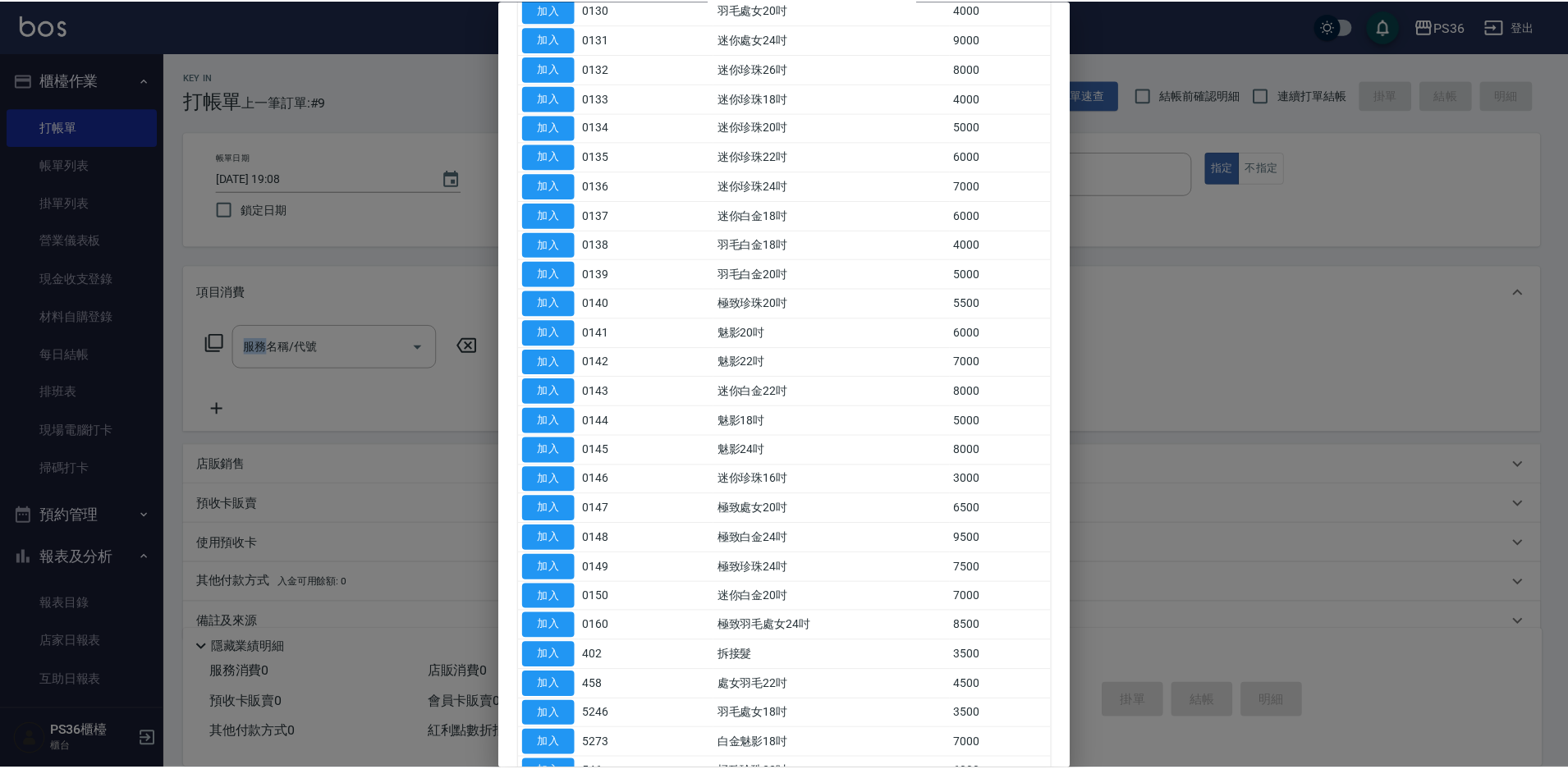
scroll to position [574, 0]
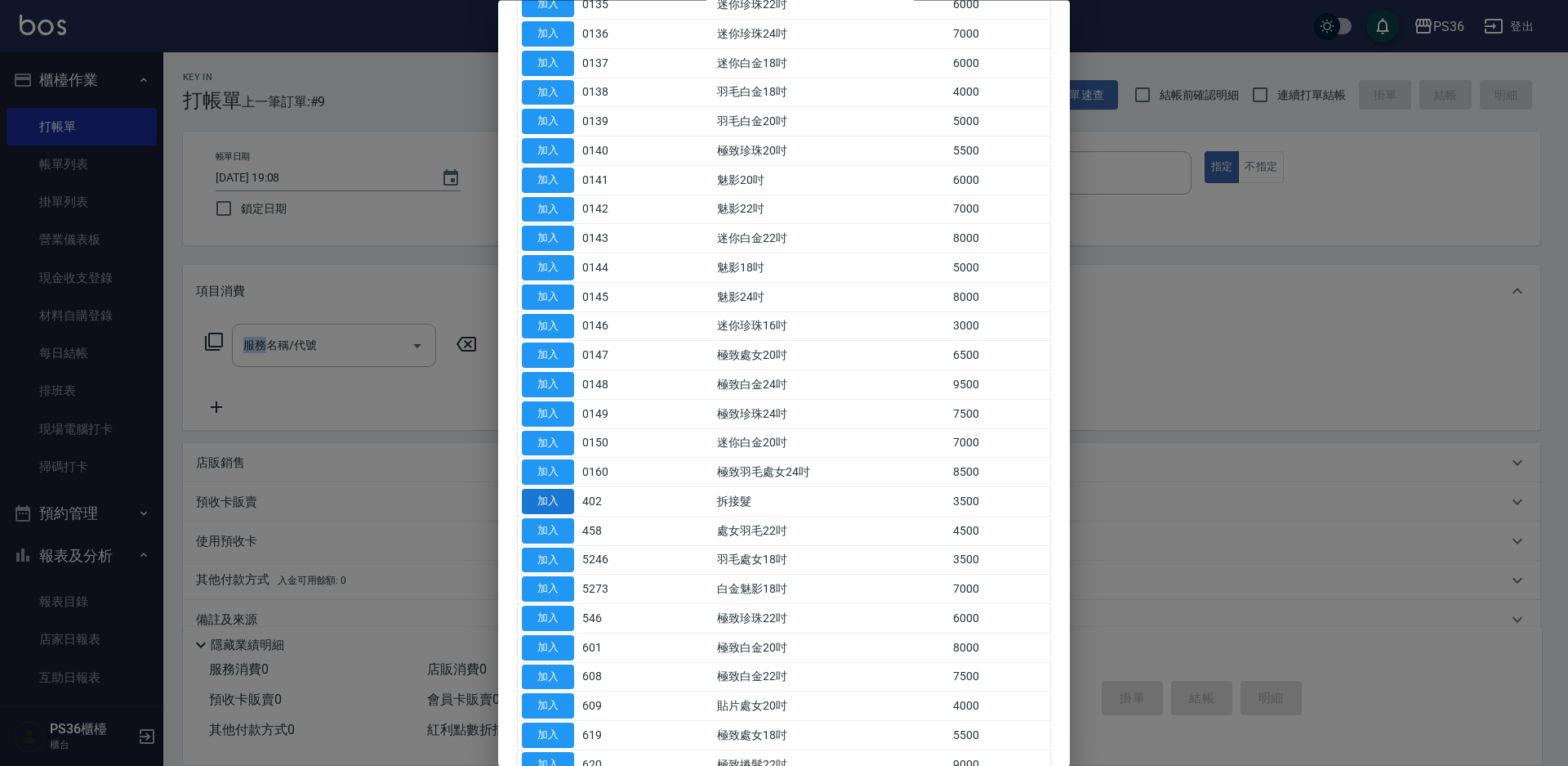
click at [559, 498] on button "加入" at bounding box center [548, 501] width 53 height 25
type input "拆接髮(402)"
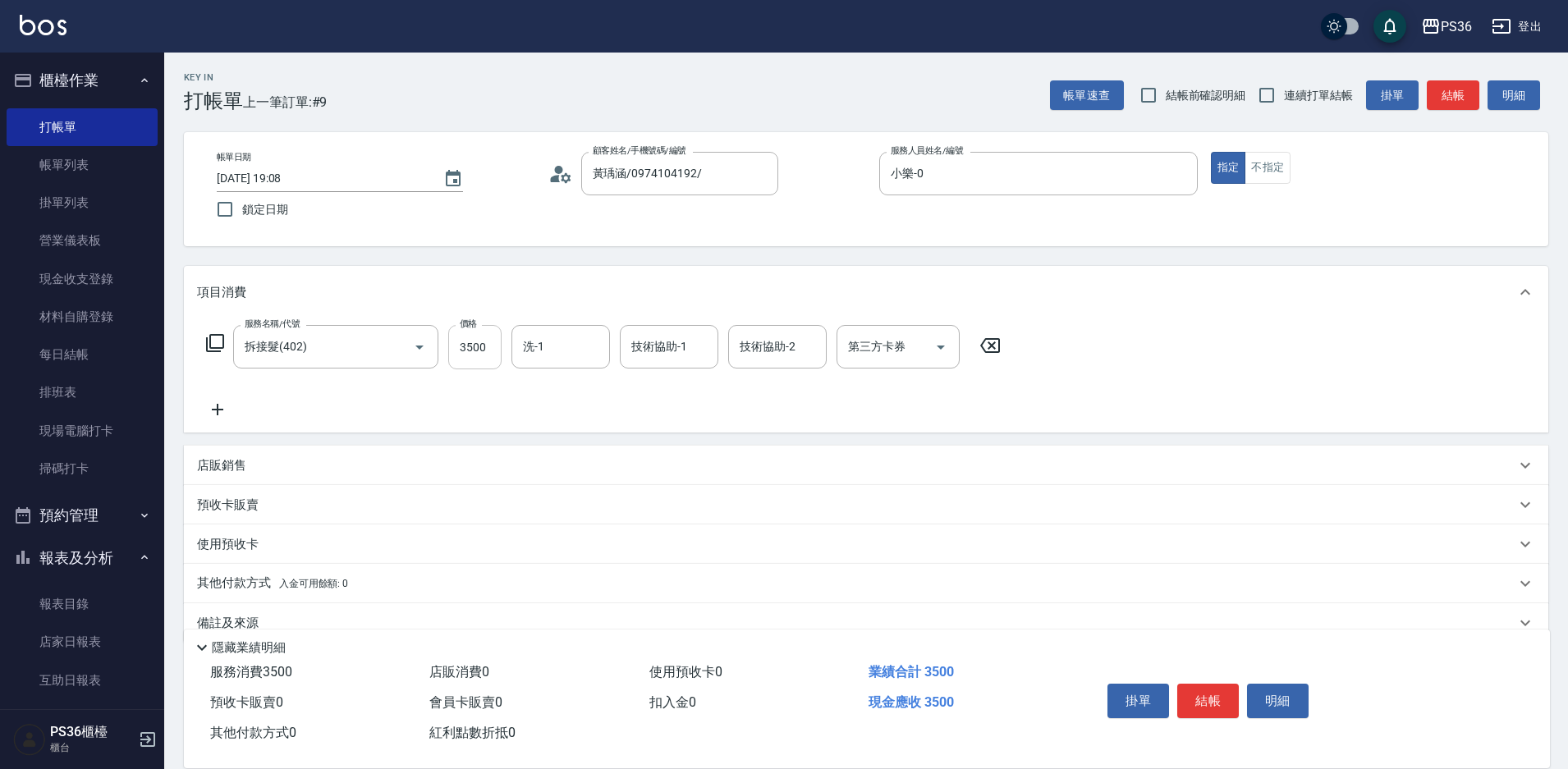
click at [486, 346] on input "3500" at bounding box center [474, 347] width 54 height 44
type input "4000"
click at [1221, 691] on button "結帳" at bounding box center [1207, 700] width 61 height 35
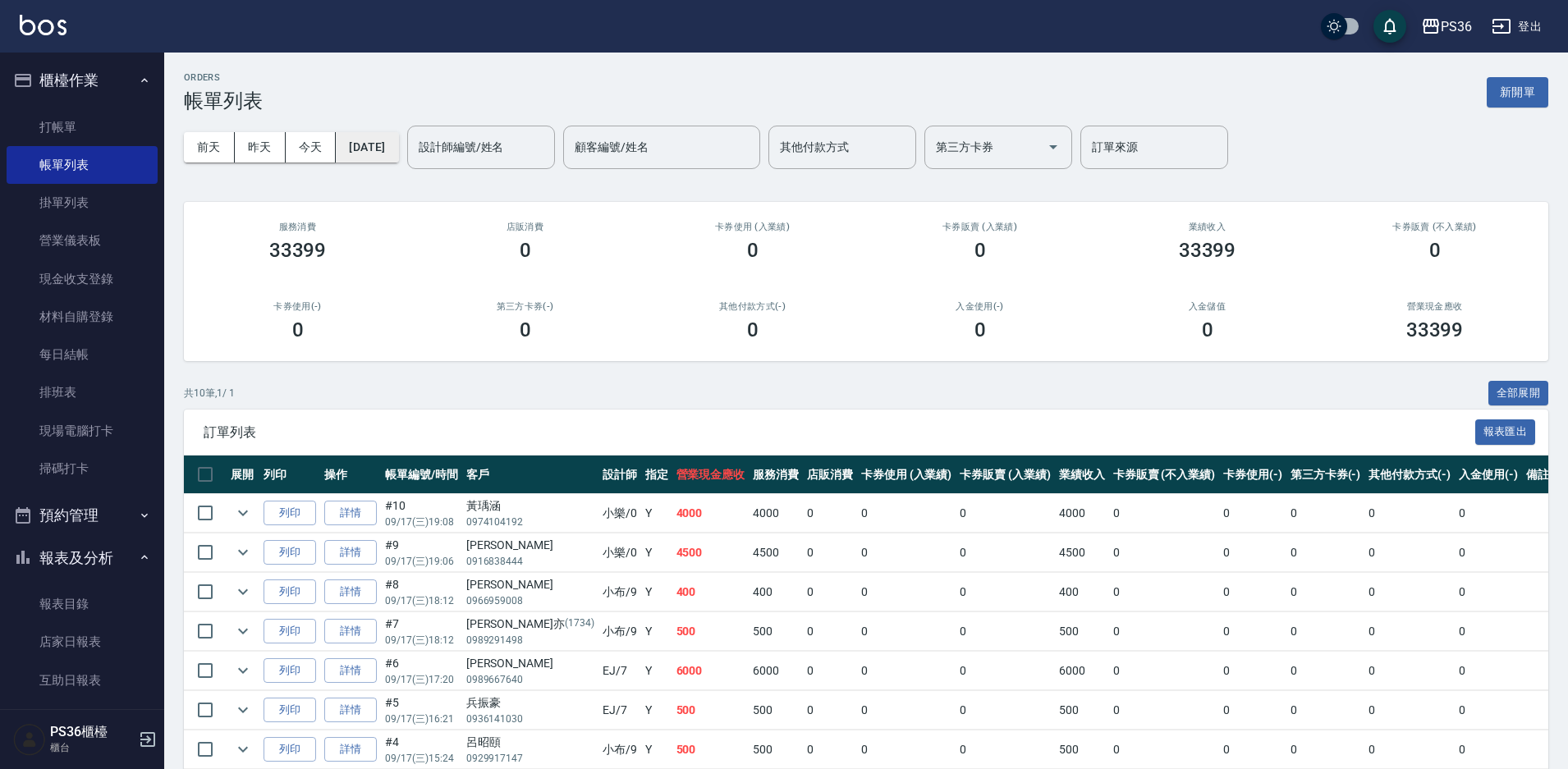
click at [397, 144] on button "[DATE]" at bounding box center [367, 147] width 62 height 30
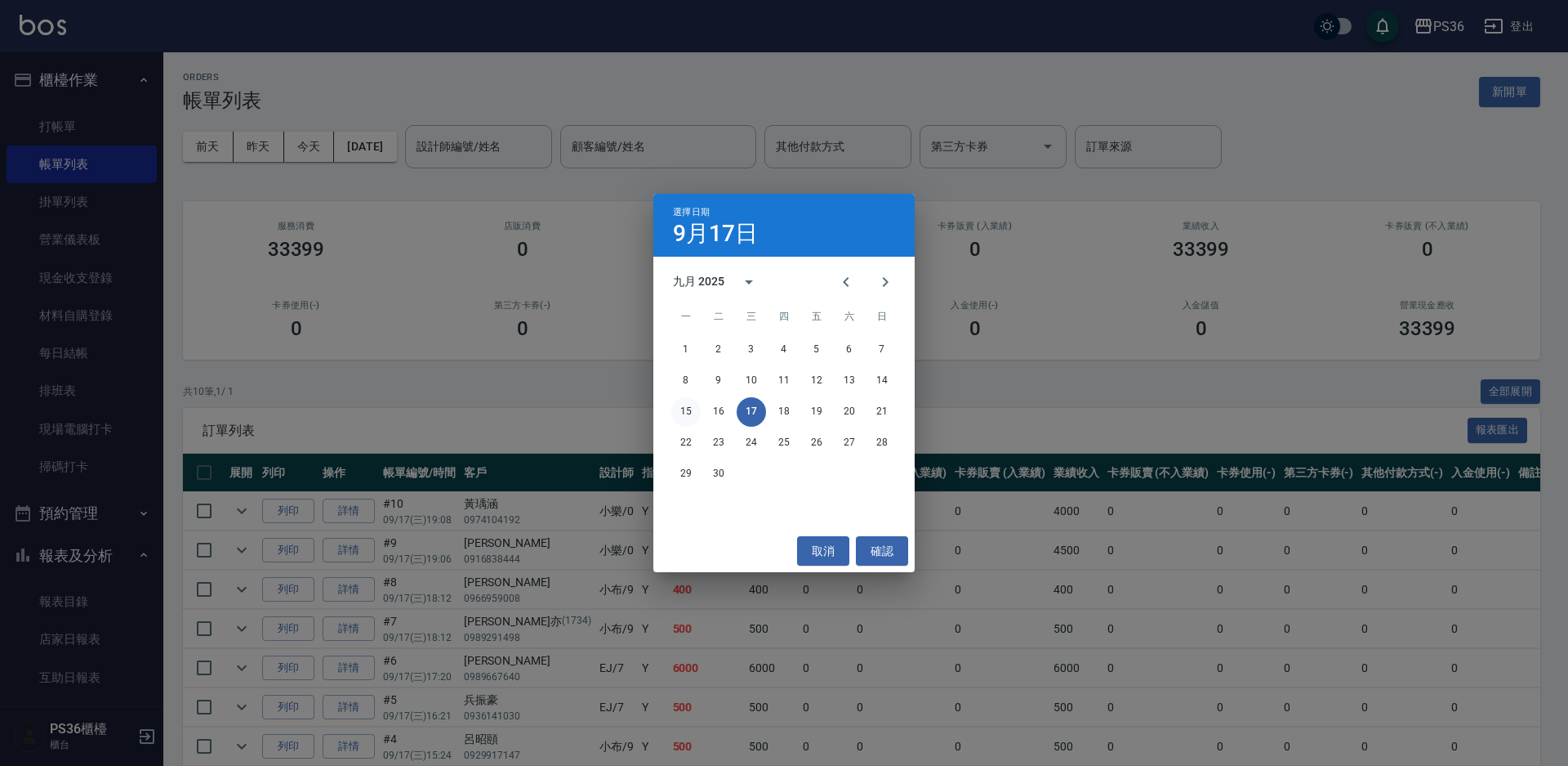
click at [691, 402] on button "15" at bounding box center [686, 411] width 29 height 29
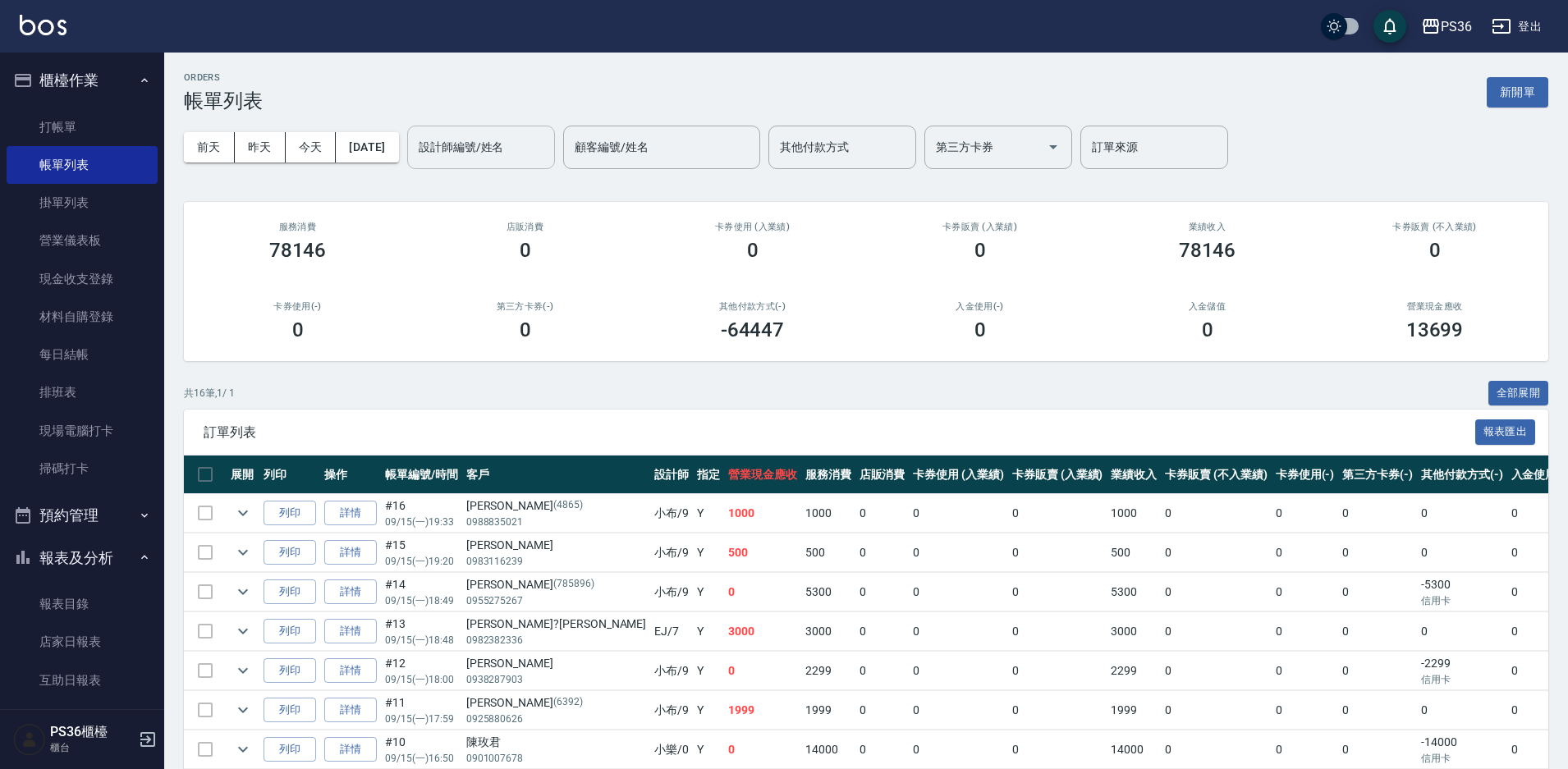
click at [510, 151] on input "設計師編號/姓名" at bounding box center [481, 147] width 133 height 28
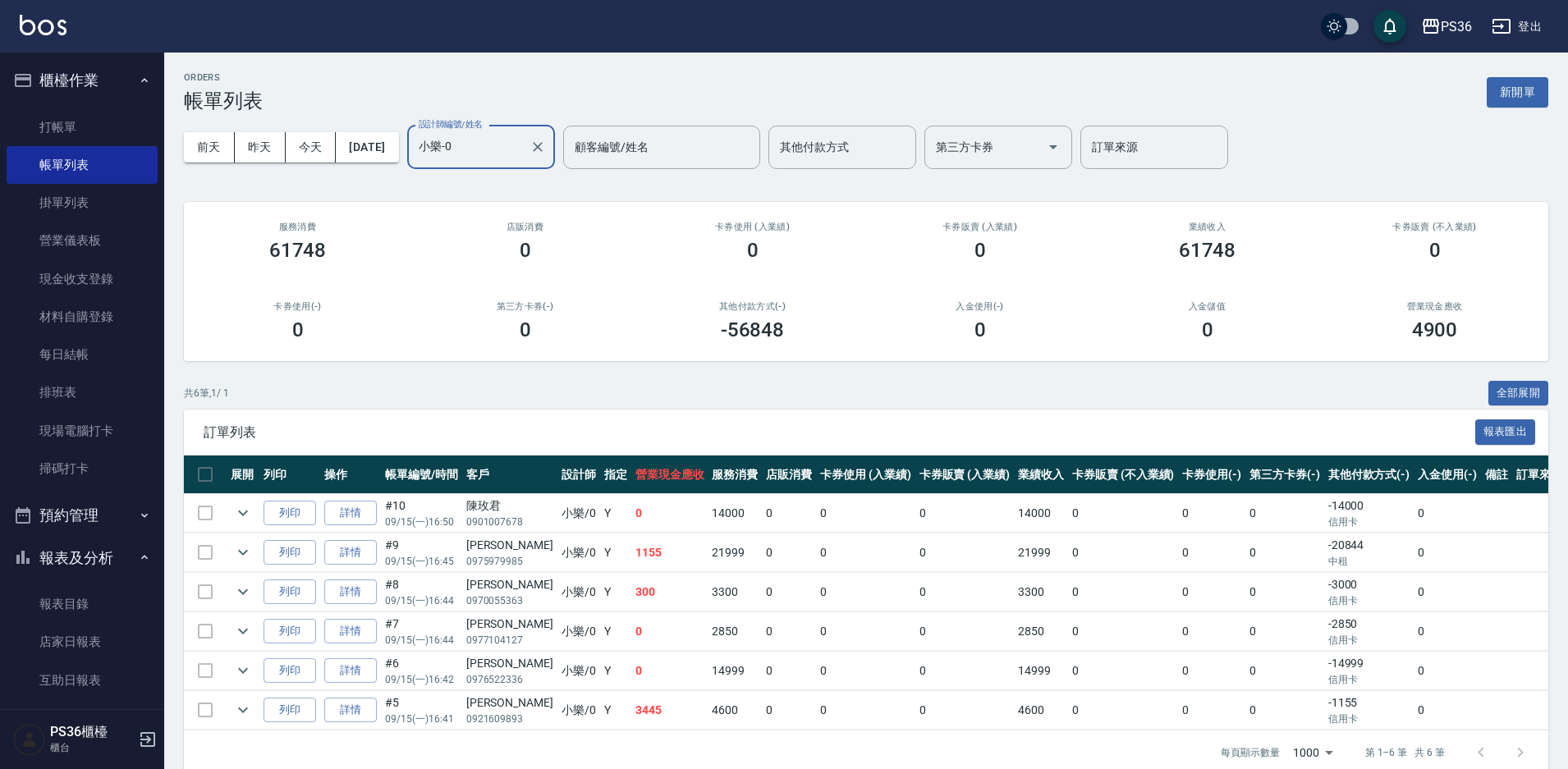
scroll to position [25, 0]
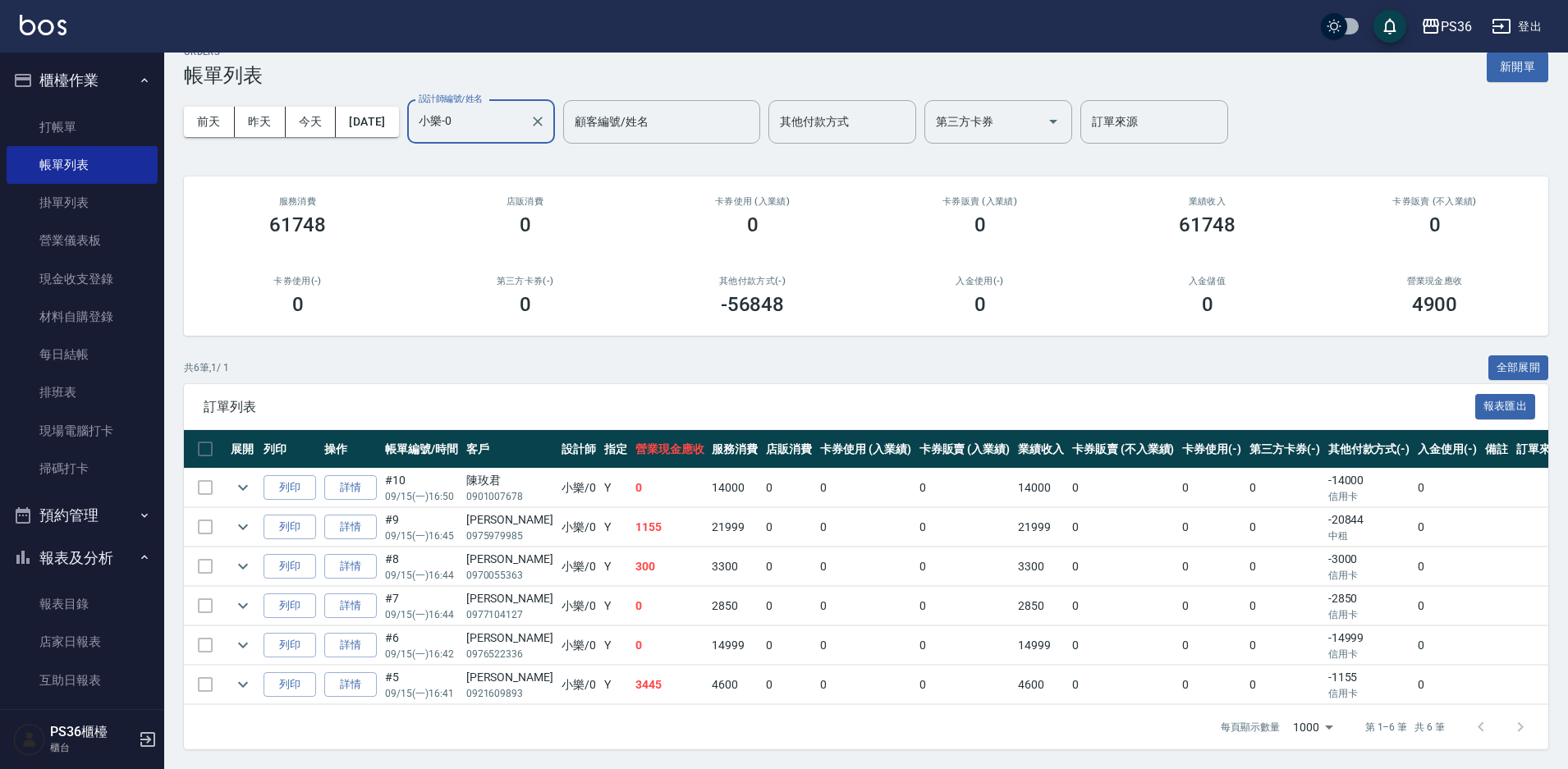
type input "小樂-0"
drag, startPoint x: 470, startPoint y: 516, endPoint x: 507, endPoint y: 515, distance: 37.0
click at [507, 515] on div "廖婉婷" at bounding box center [509, 519] width 87 height 17
copy div "廖婉婷"
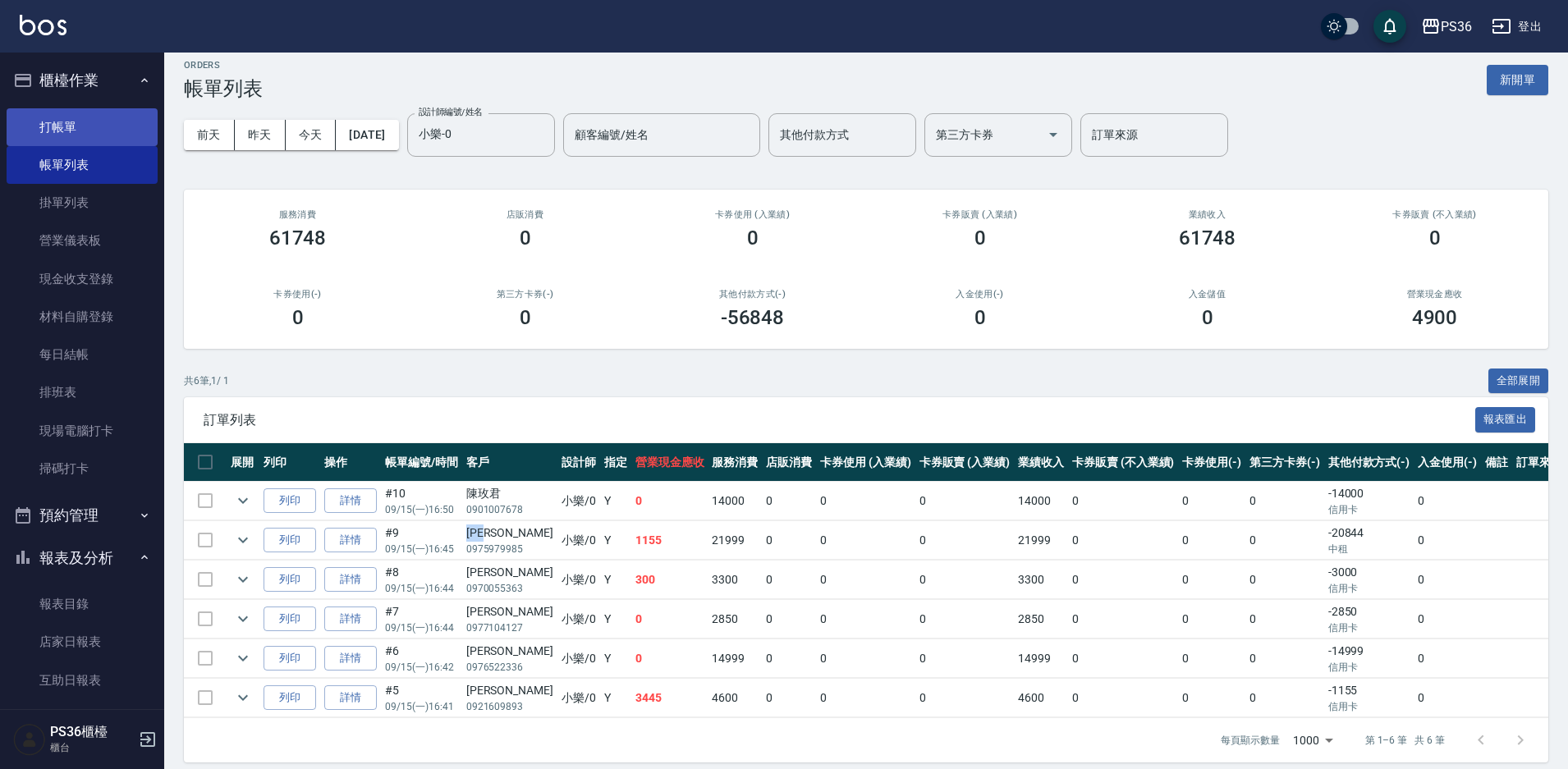
scroll to position [0, 0]
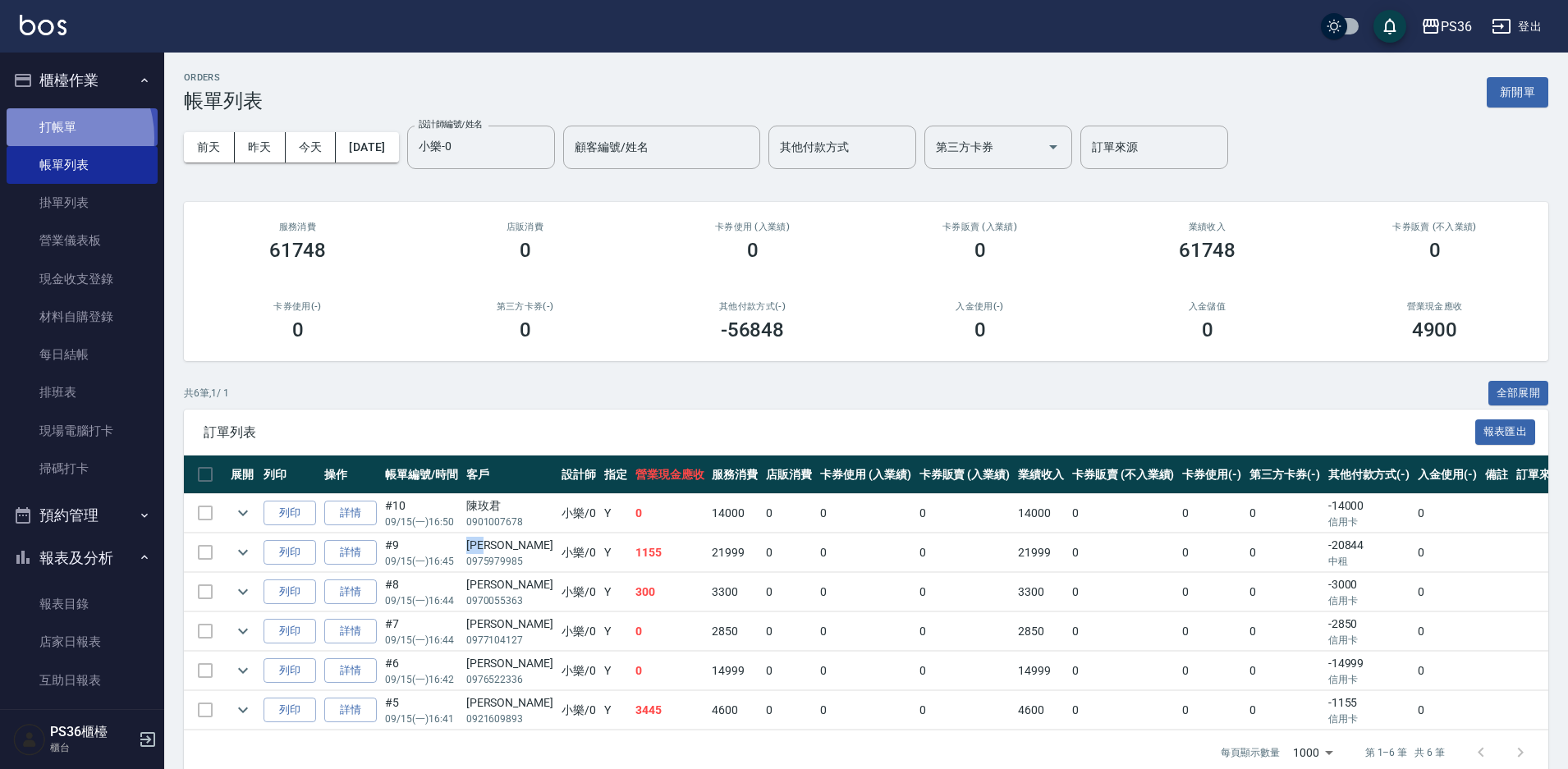
click at [50, 137] on link "打帳單" at bounding box center [82, 127] width 151 height 38
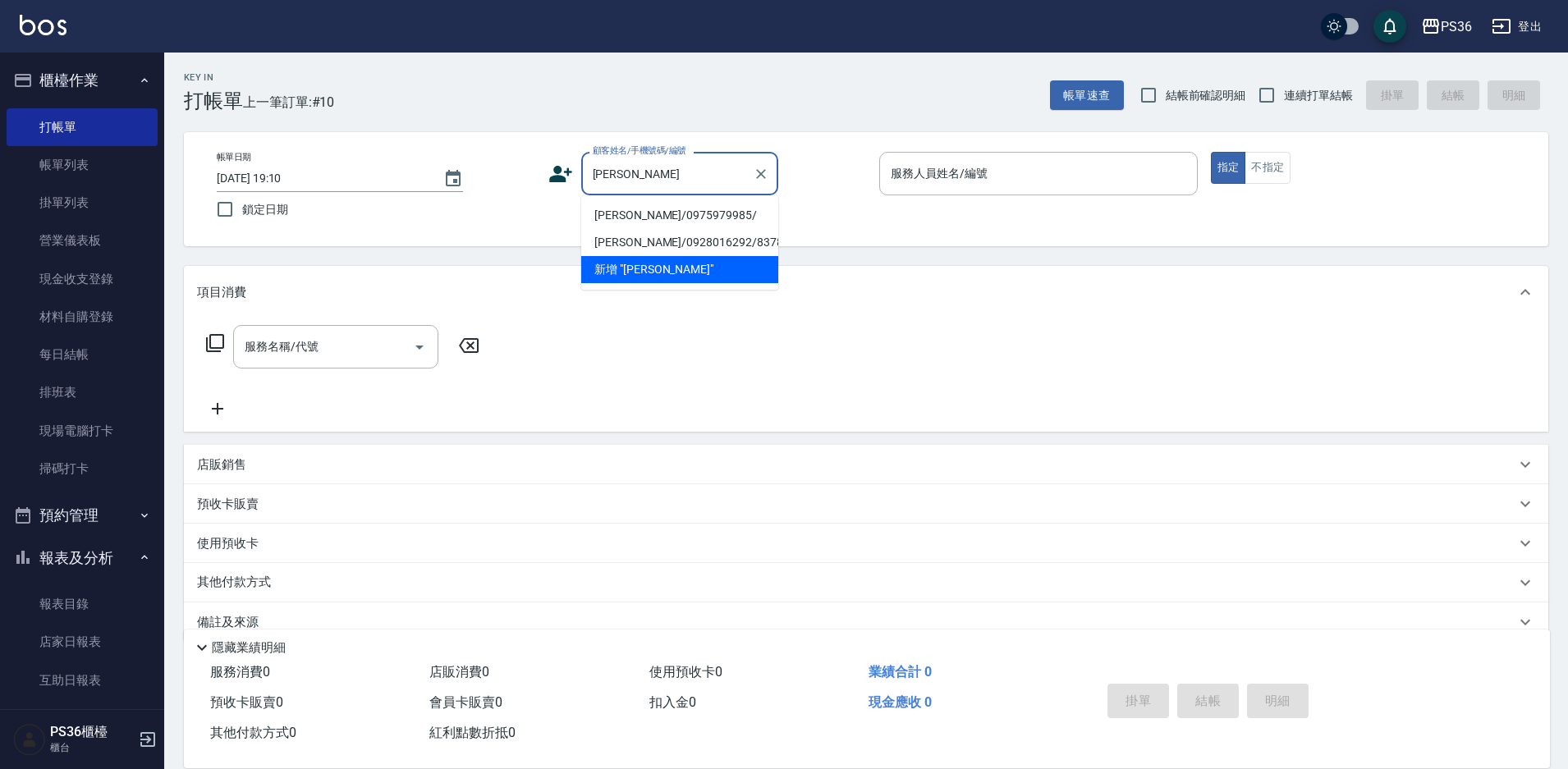
click at [622, 218] on li "廖婉婷/0975979985/" at bounding box center [679, 215] width 197 height 27
type input "廖婉婷/0975979985/"
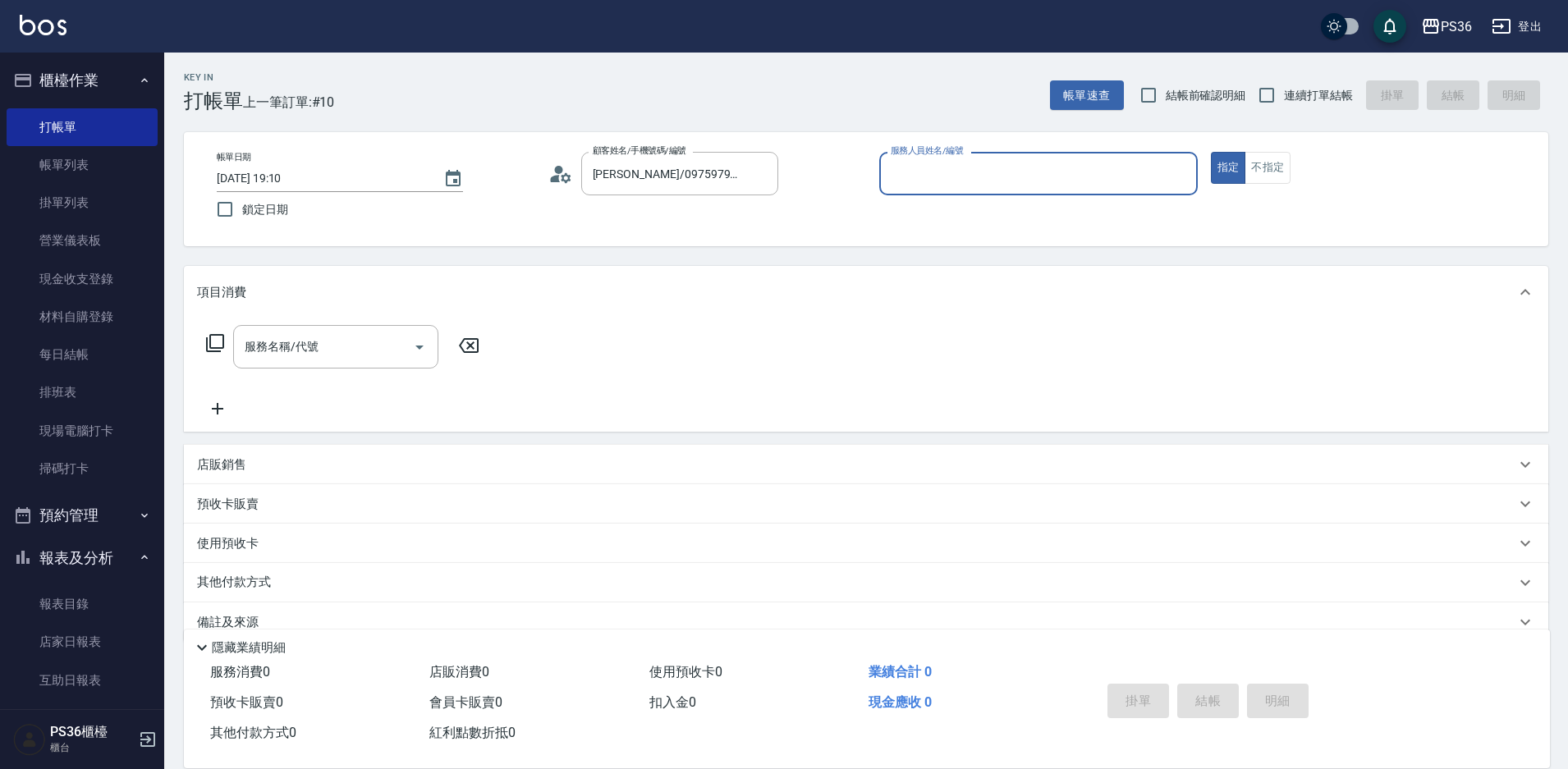
type input "小樂-0"
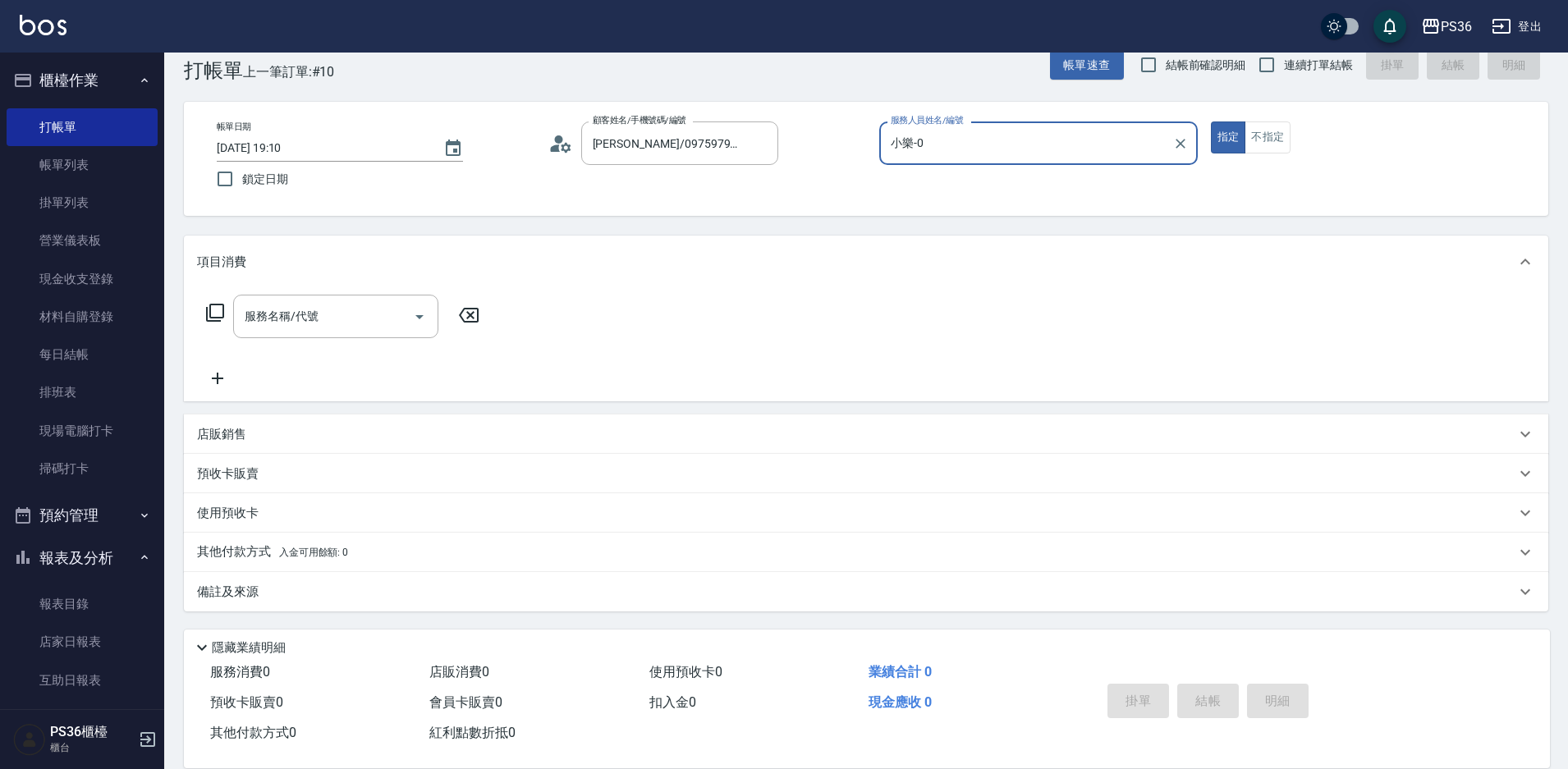
click at [223, 419] on div "店販銷售" at bounding box center [866, 434] width 1364 height 40
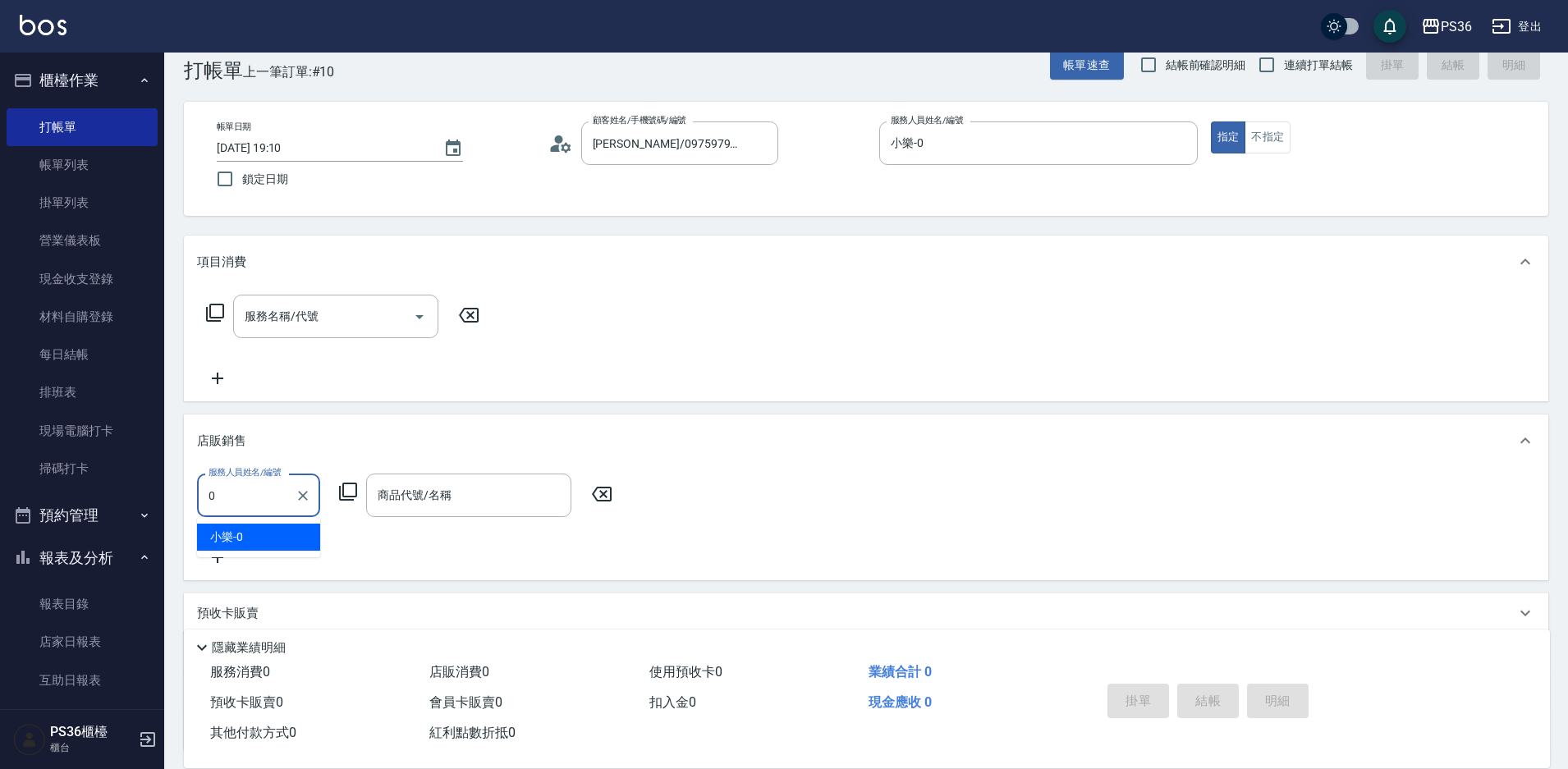
scroll to position [0, 0]
type input "小樂-0"
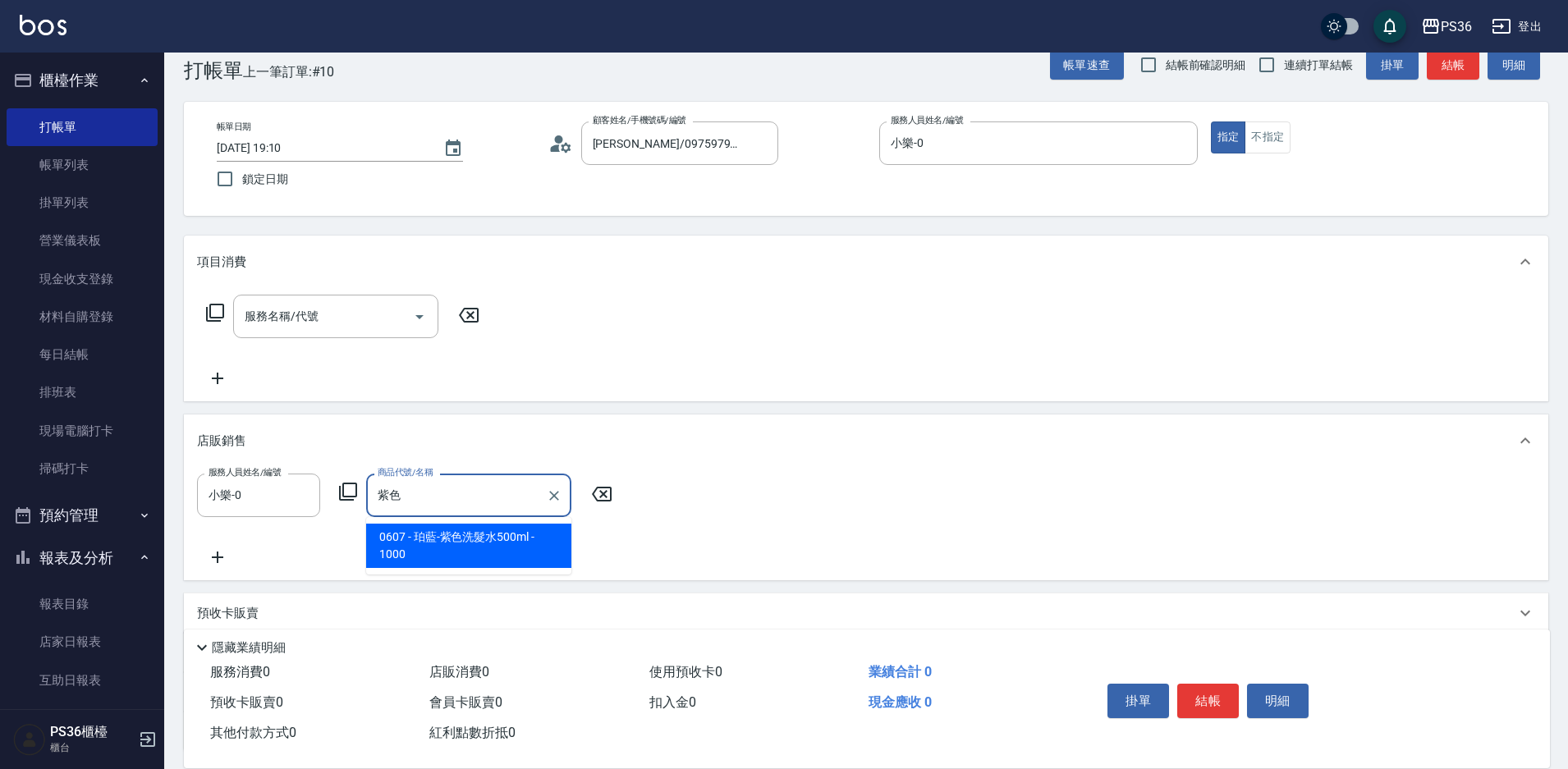
click at [492, 542] on span "0607 - 珀藍-紫色洗髮水500ml - 1000" at bounding box center [469, 545] width 206 height 44
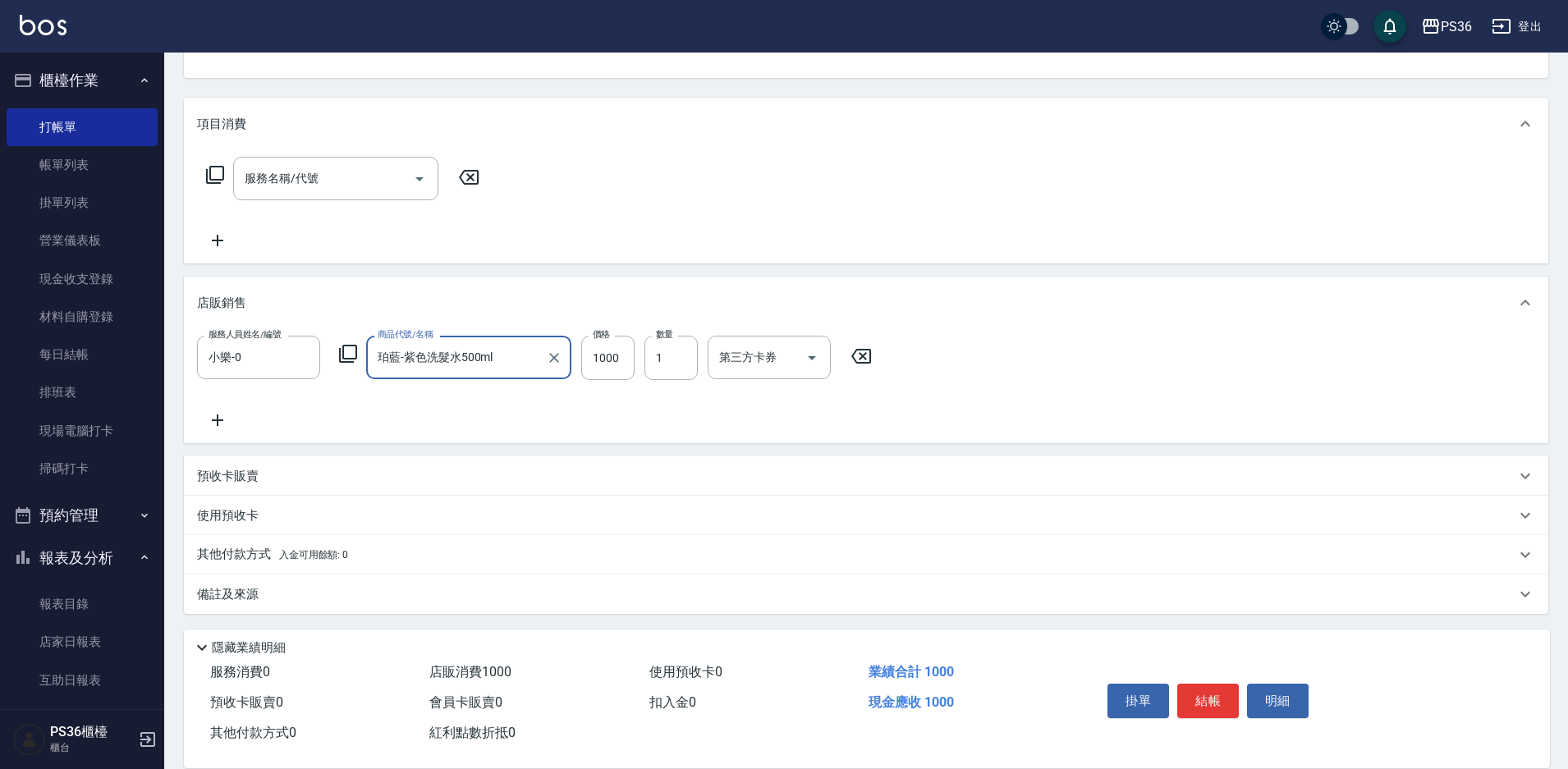
scroll to position [171, 0]
type input "珀藍-紫色洗髮水500ml"
click at [252, 562] on div "其他付款方式 入金可用餘額: 0" at bounding box center [866, 552] width 1364 height 40
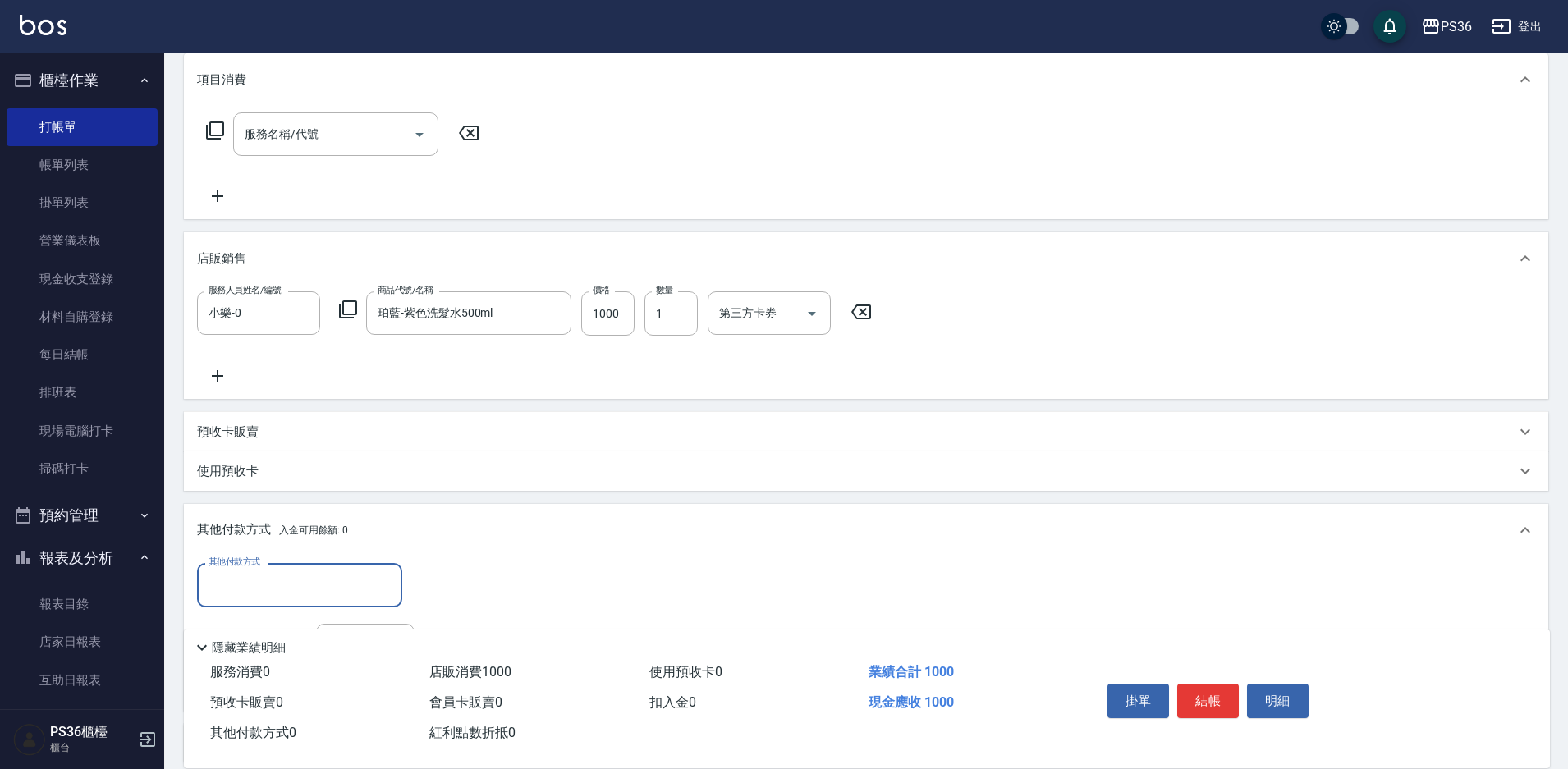
scroll to position [253, 0]
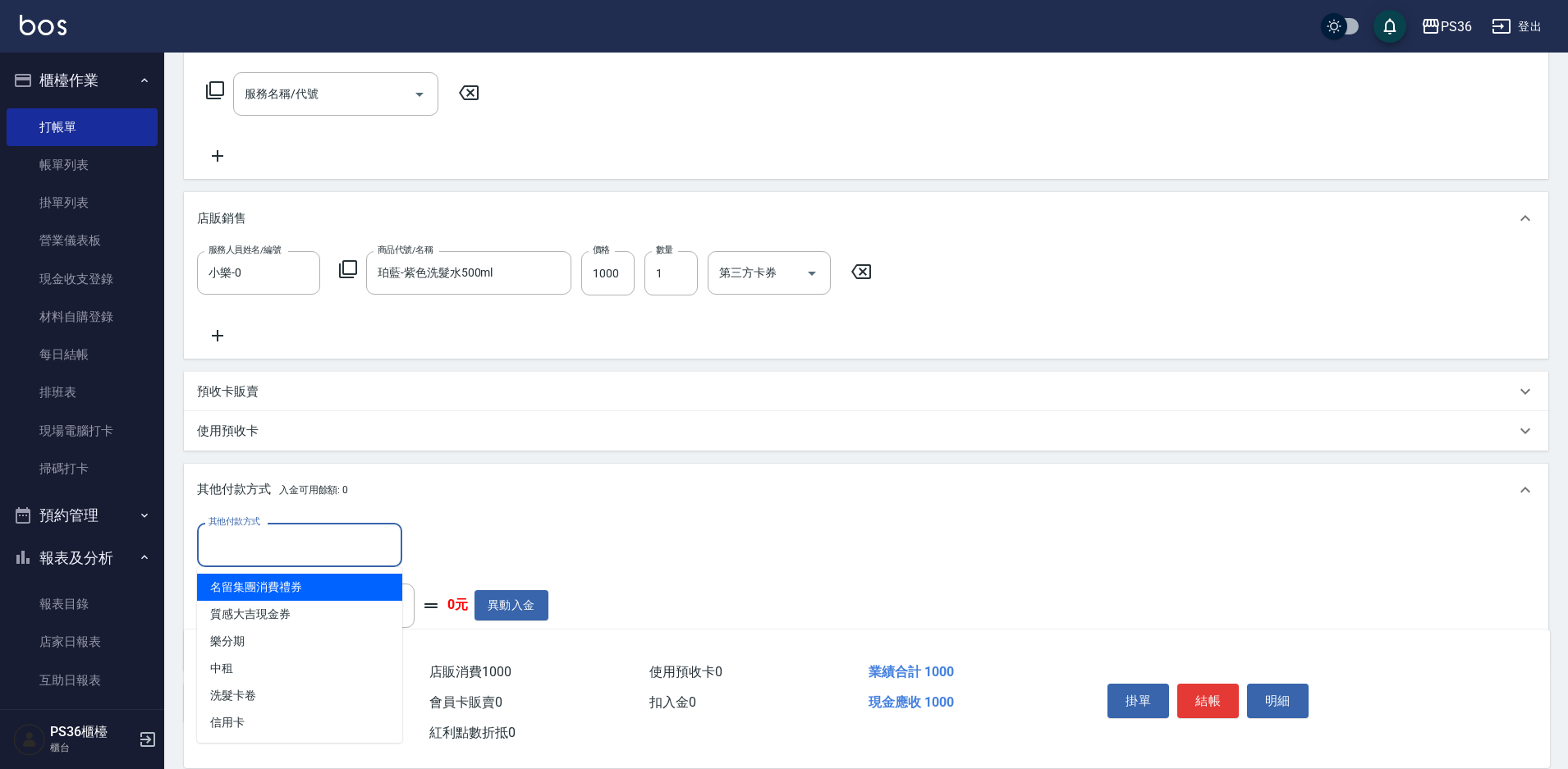
click at [277, 545] on input "其他付款方式" at bounding box center [300, 544] width 190 height 28
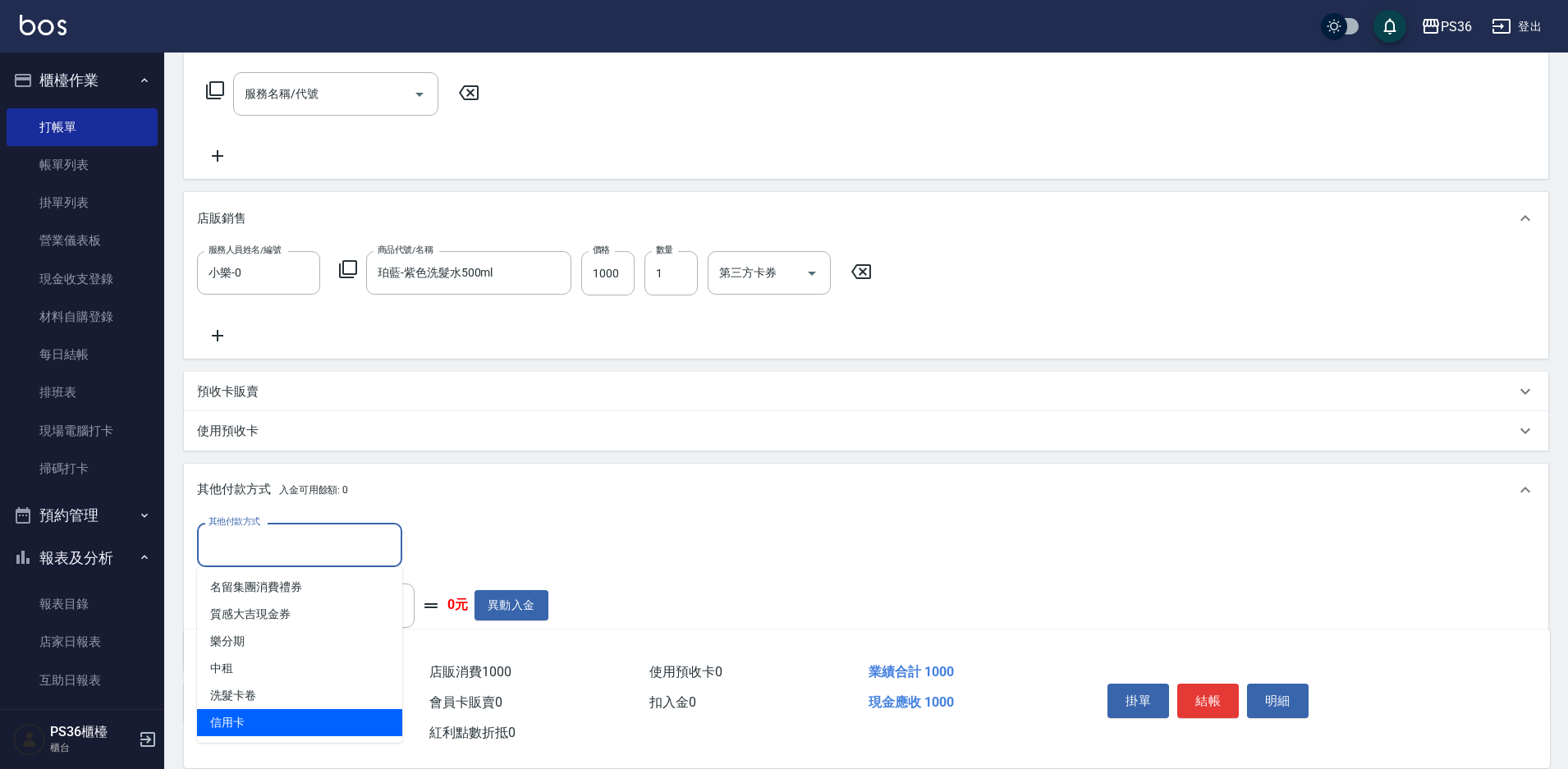
click at [280, 719] on span "信用卡" at bounding box center [300, 722] width 206 height 27
type input "信用卡"
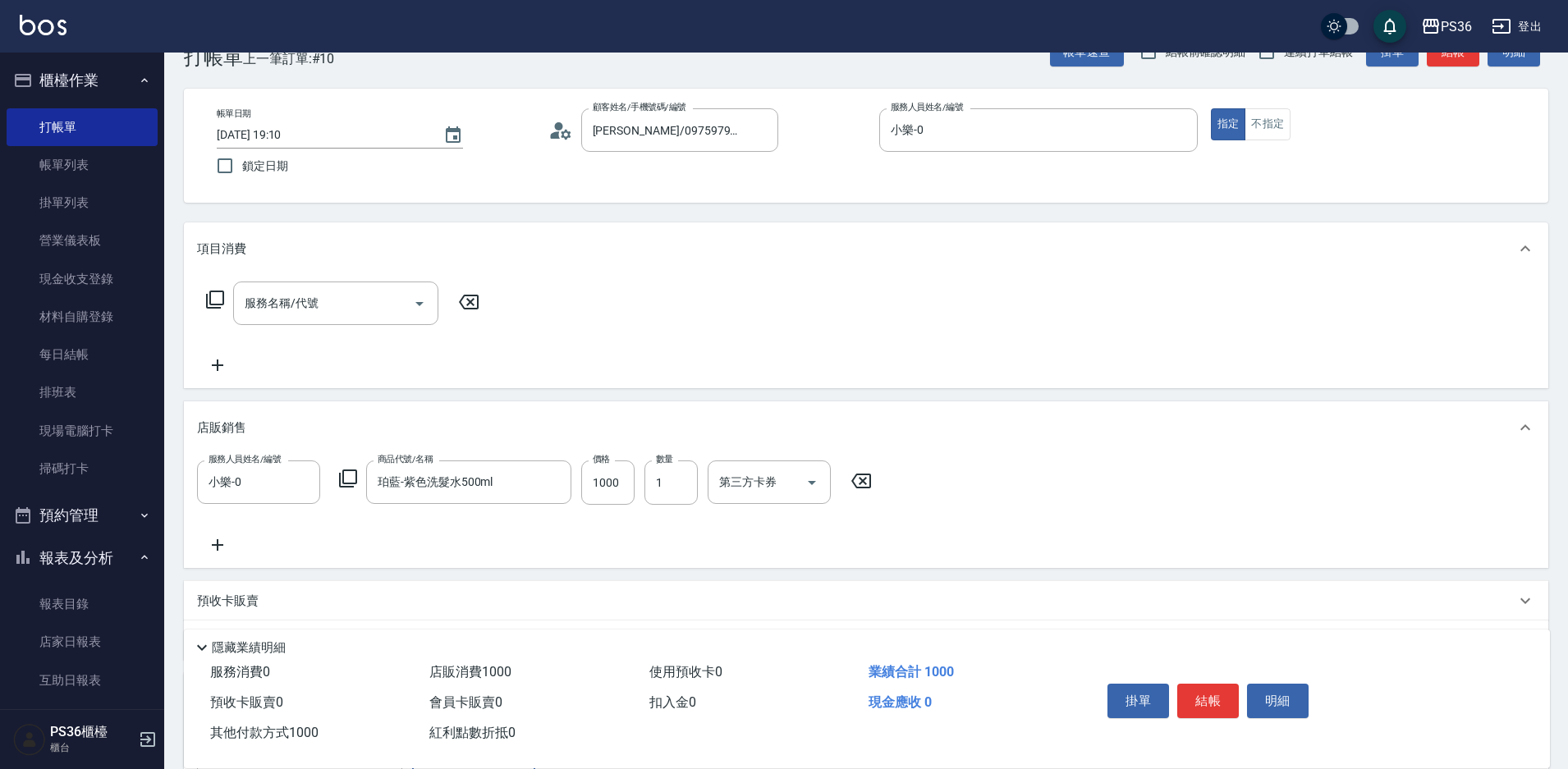
scroll to position [0, 0]
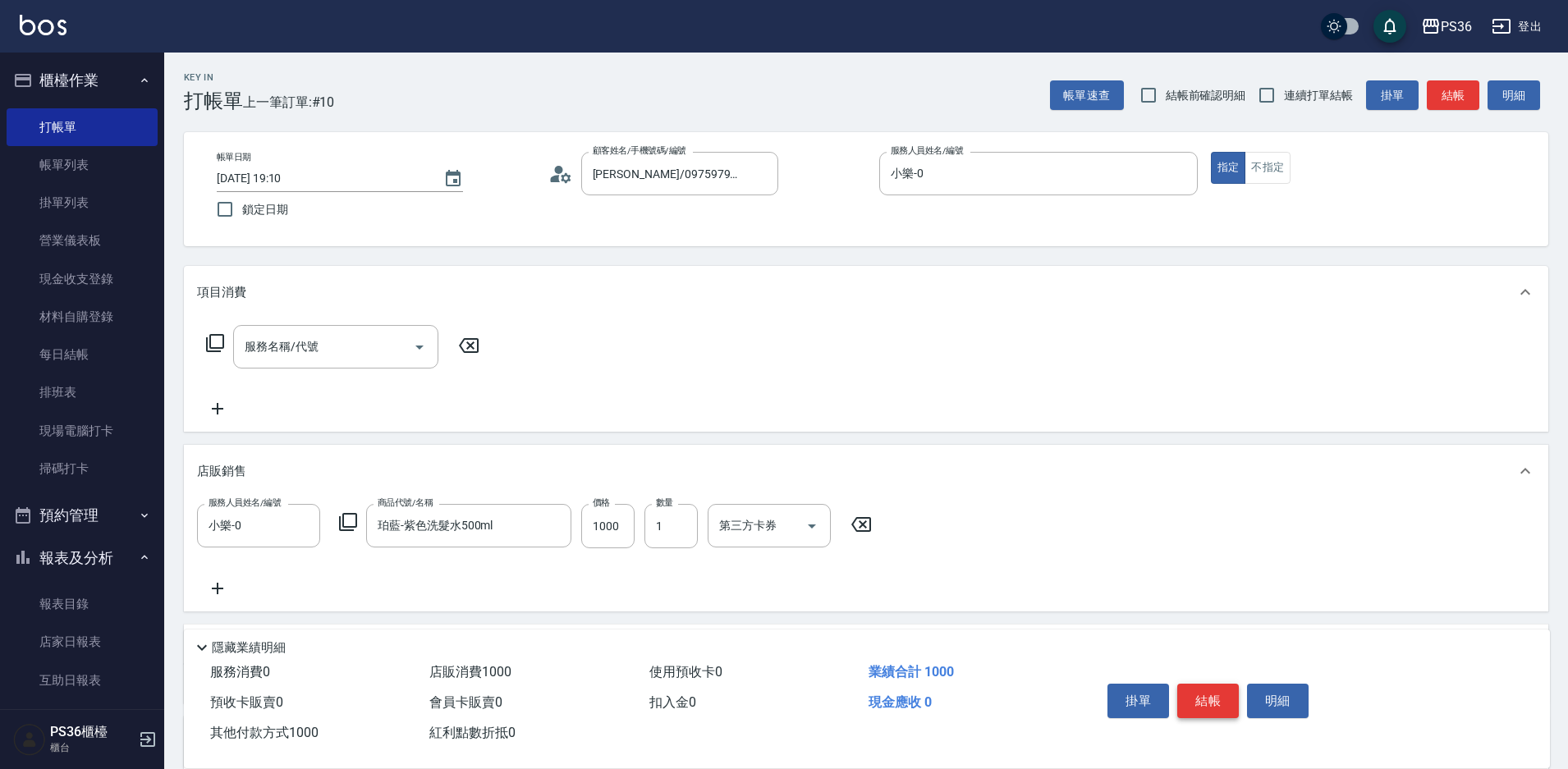
type input "1000"
click at [1228, 704] on button "結帳" at bounding box center [1207, 700] width 61 height 35
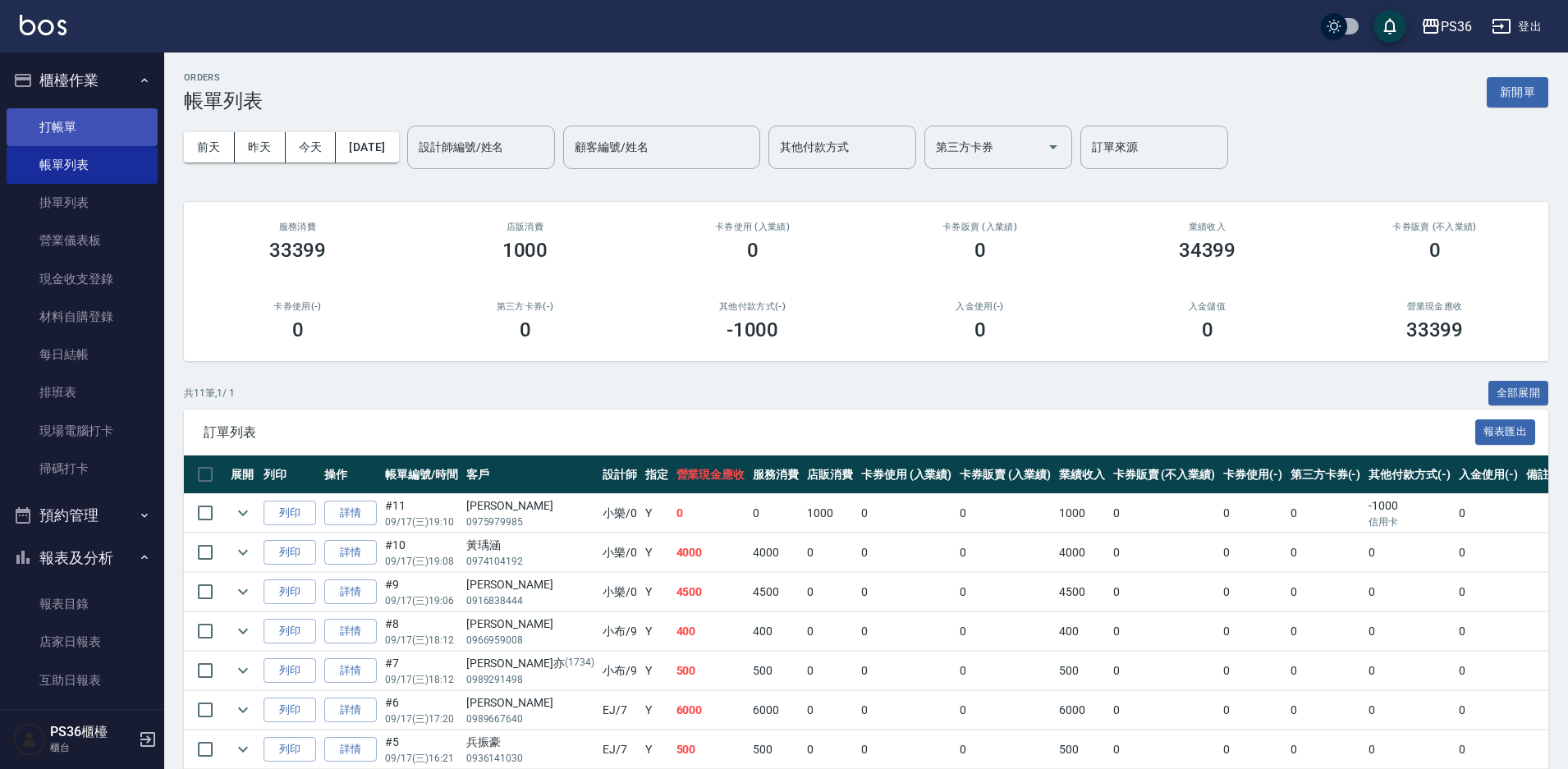
click at [124, 114] on link "打帳單" at bounding box center [82, 127] width 151 height 38
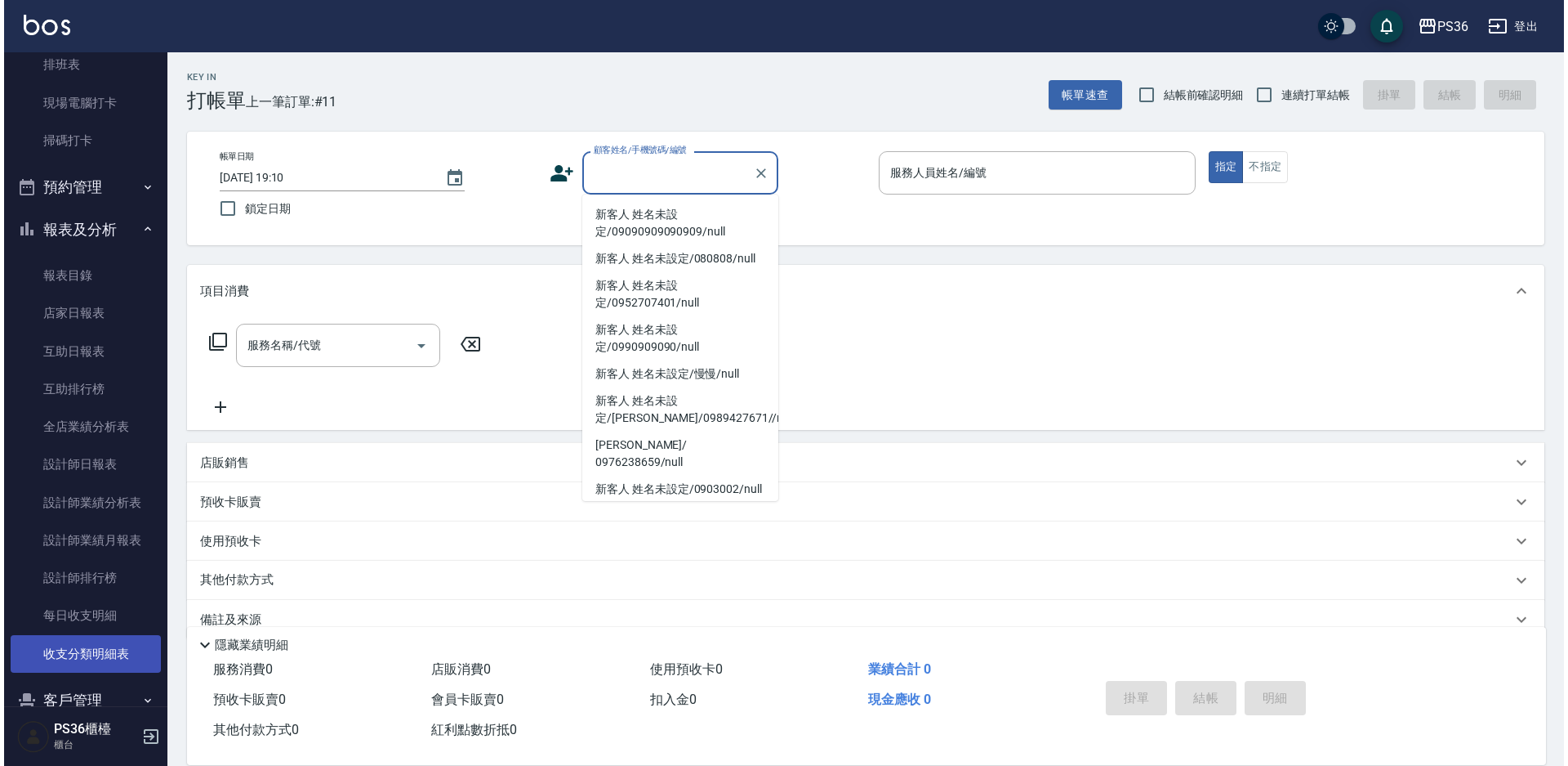
scroll to position [487, 0]
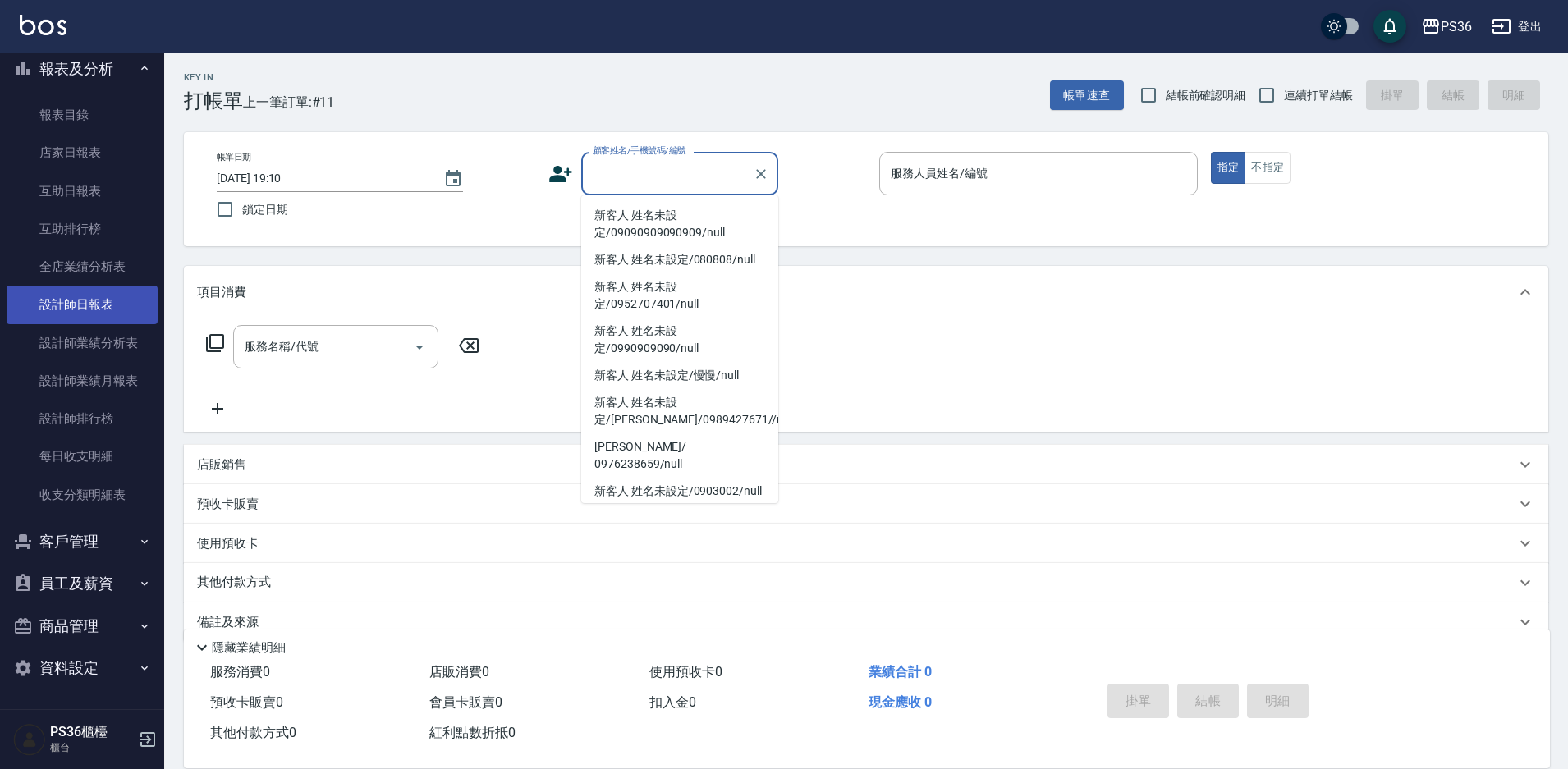
click at [74, 314] on link "設計師日報表" at bounding box center [82, 304] width 151 height 38
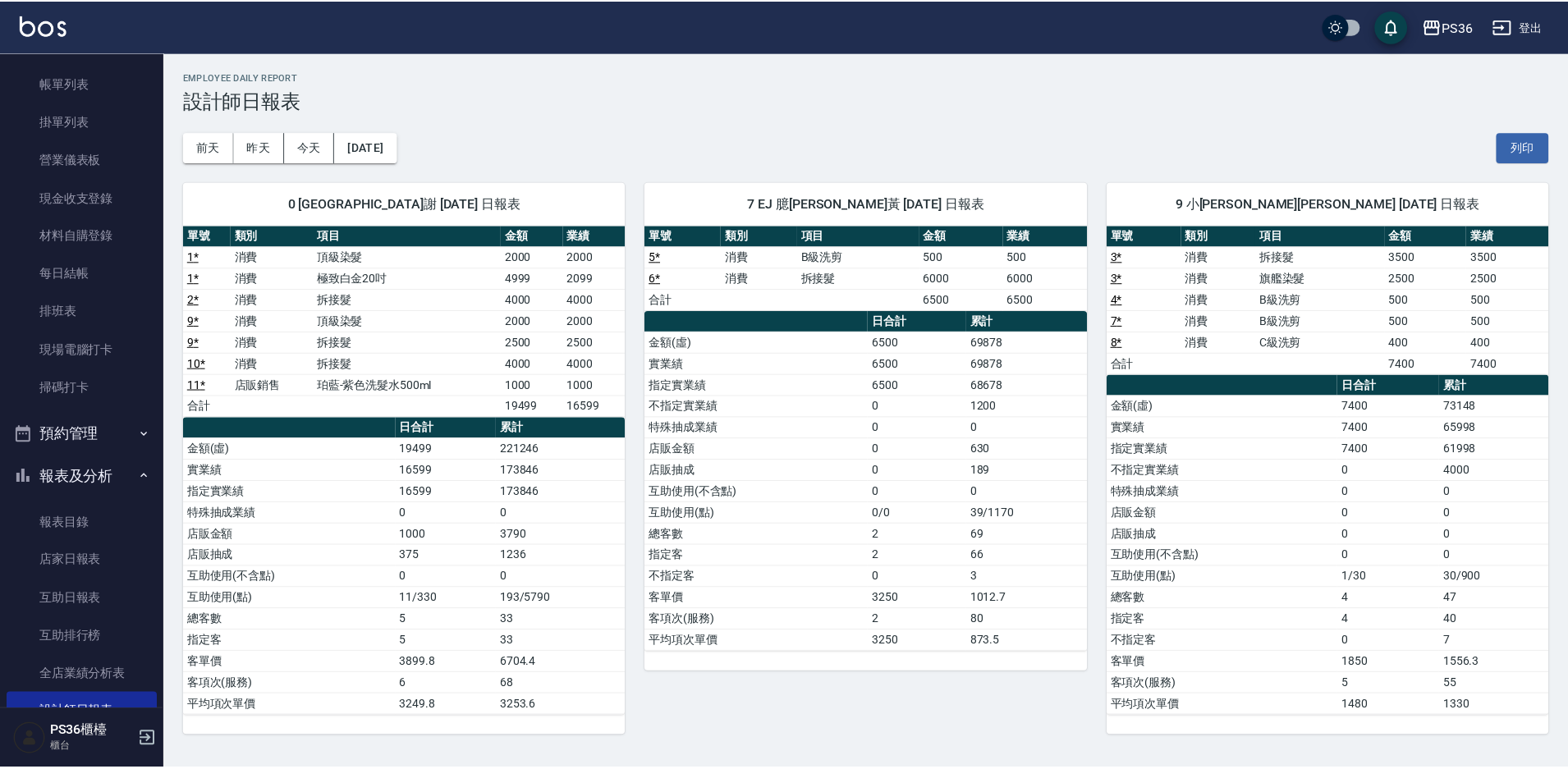
scroll to position [82, 0]
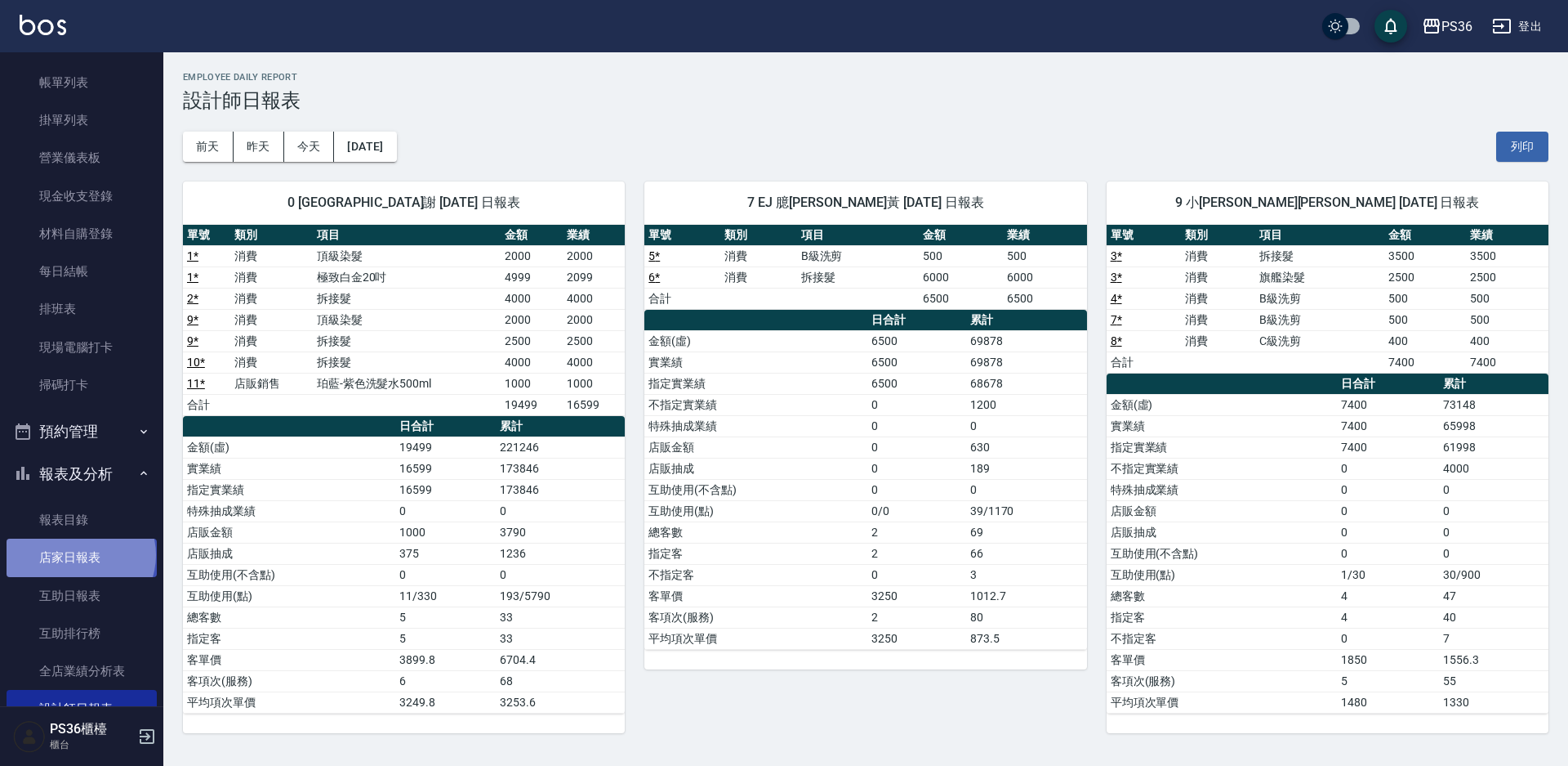
click at [79, 555] on link "店家日報表" at bounding box center [82, 558] width 150 height 38
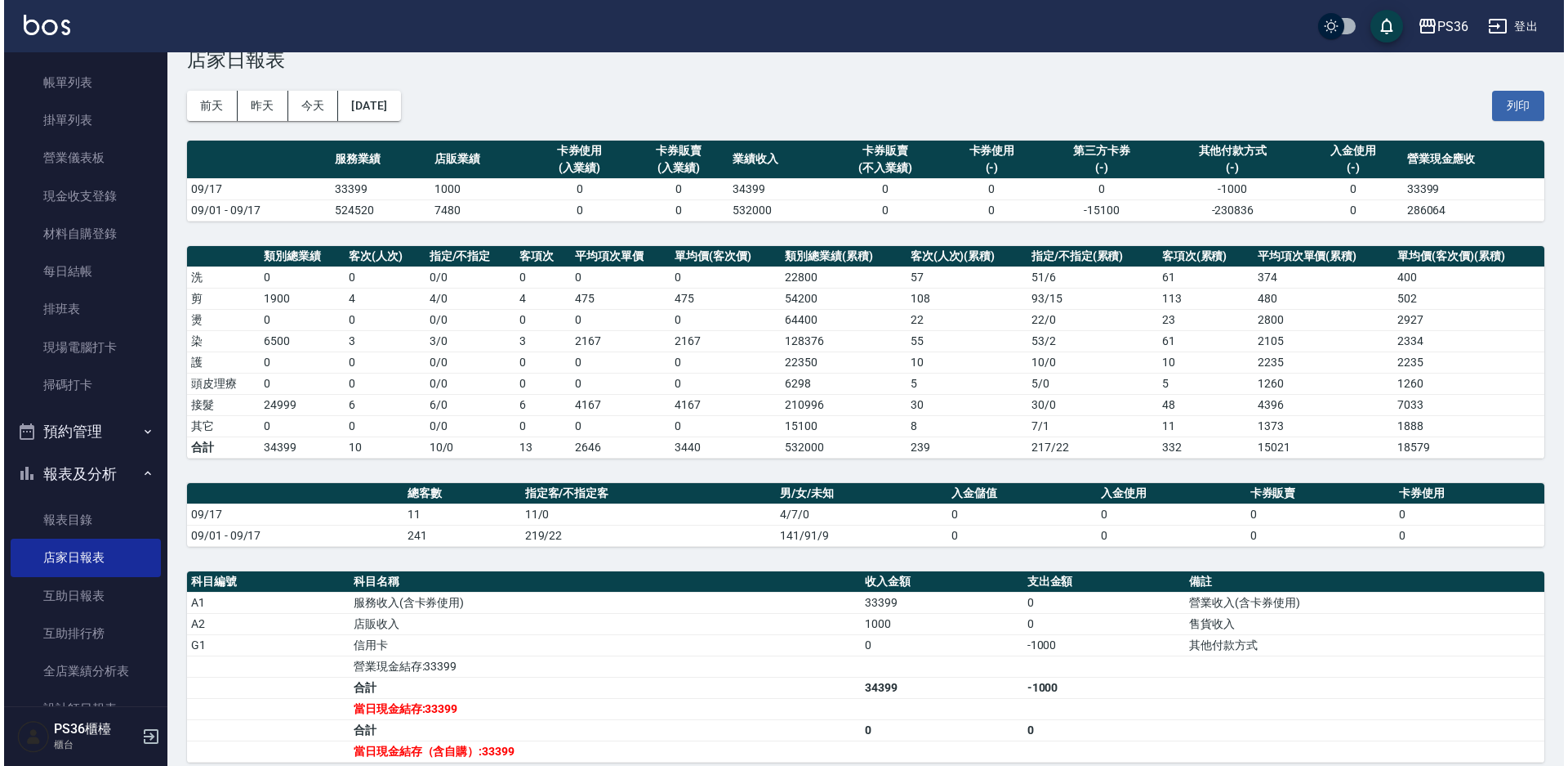
scroll to position [82, 0]
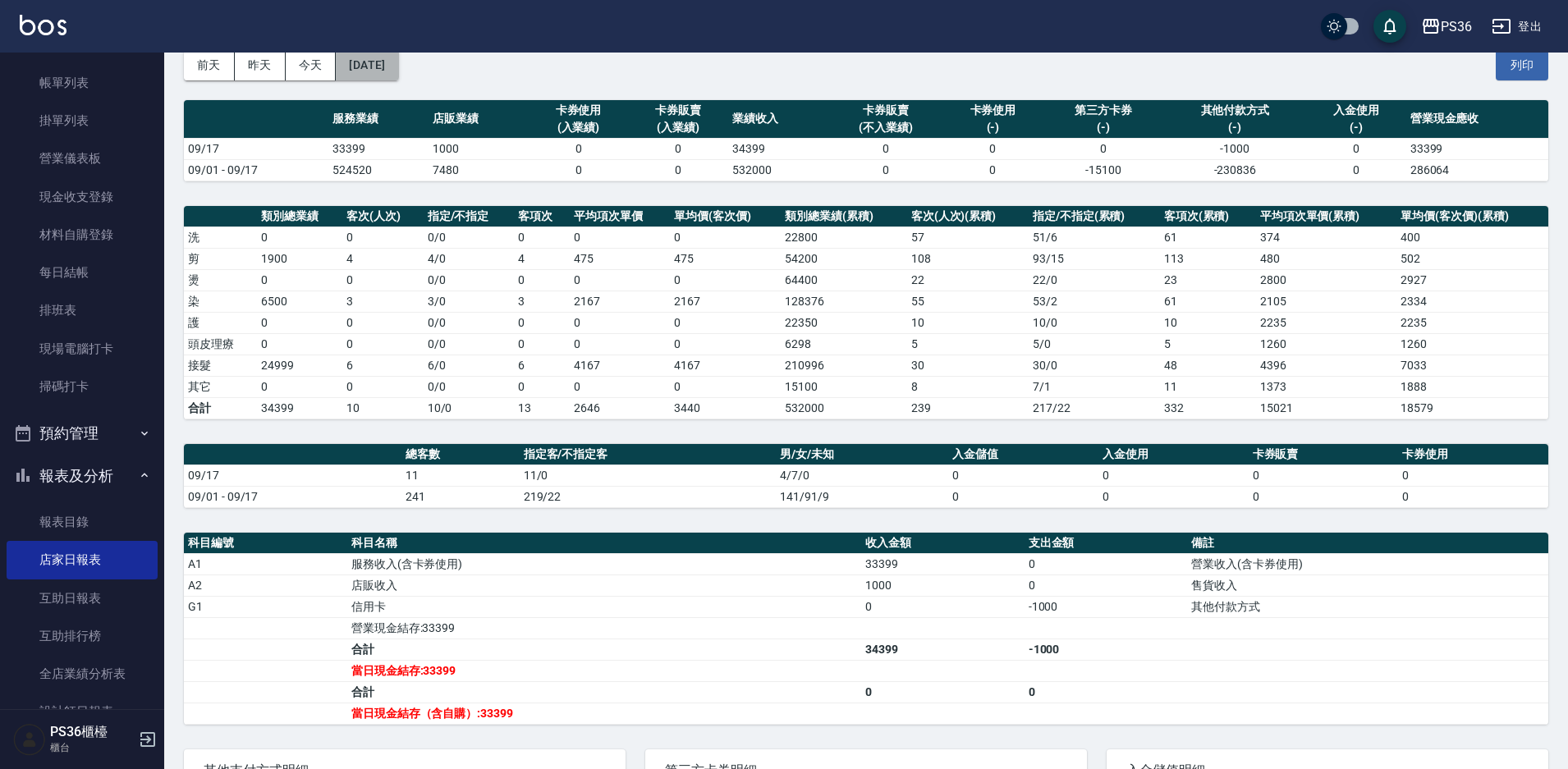
click at [398, 68] on button "[DATE]" at bounding box center [367, 65] width 62 height 30
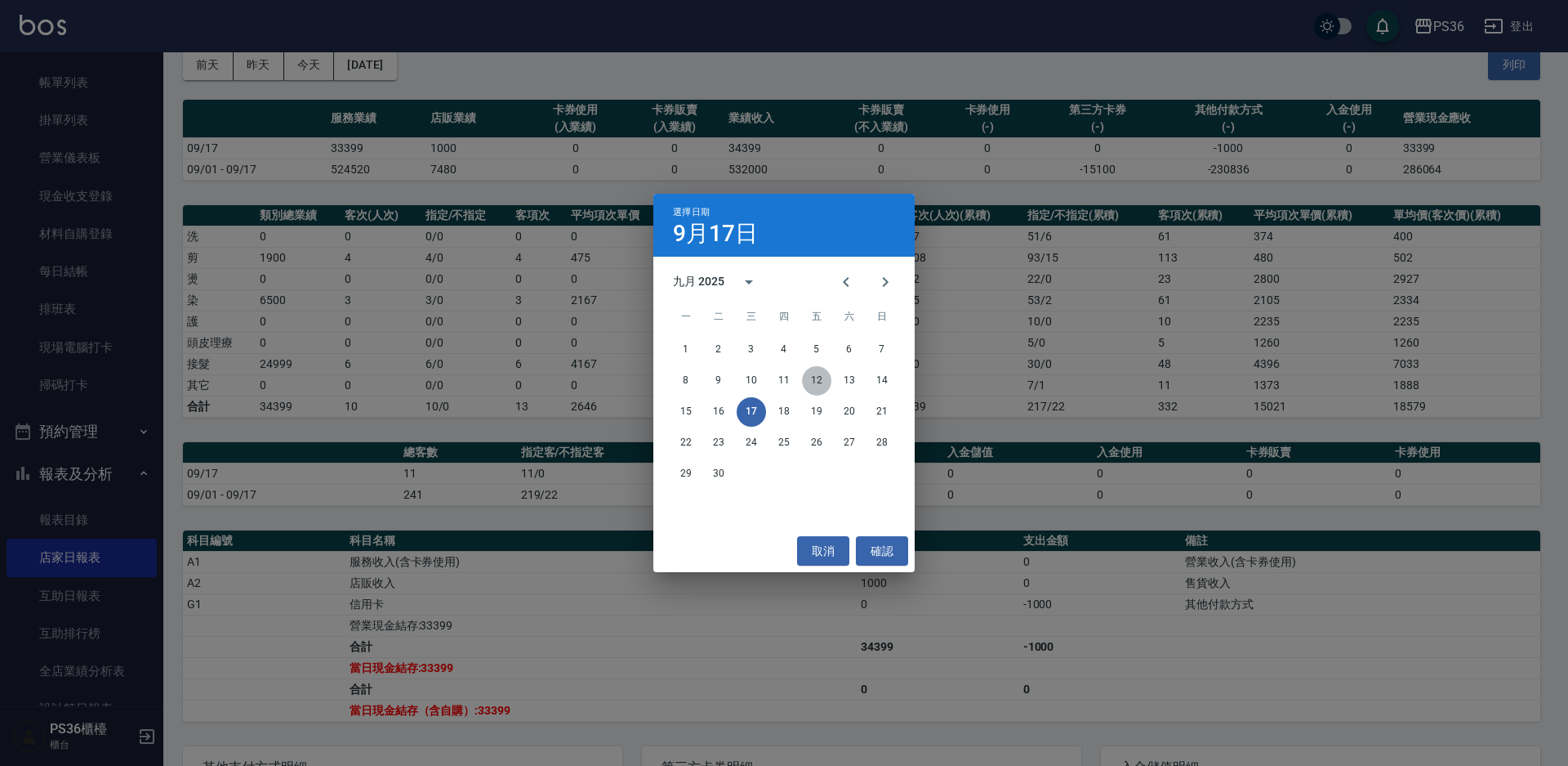
click at [818, 381] on button "12" at bounding box center [816, 380] width 29 height 29
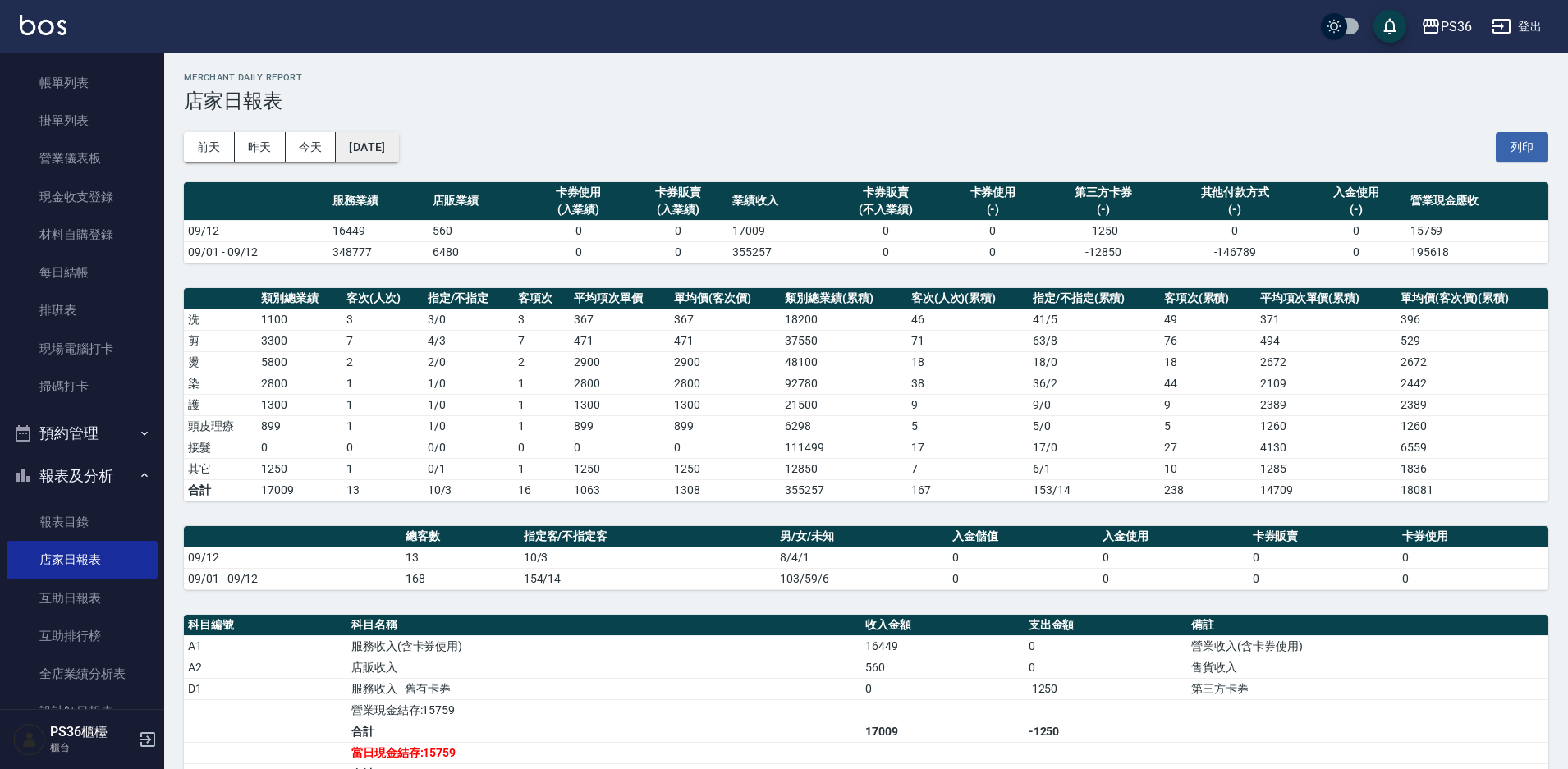
click at [395, 139] on button "[DATE]" at bounding box center [367, 147] width 62 height 30
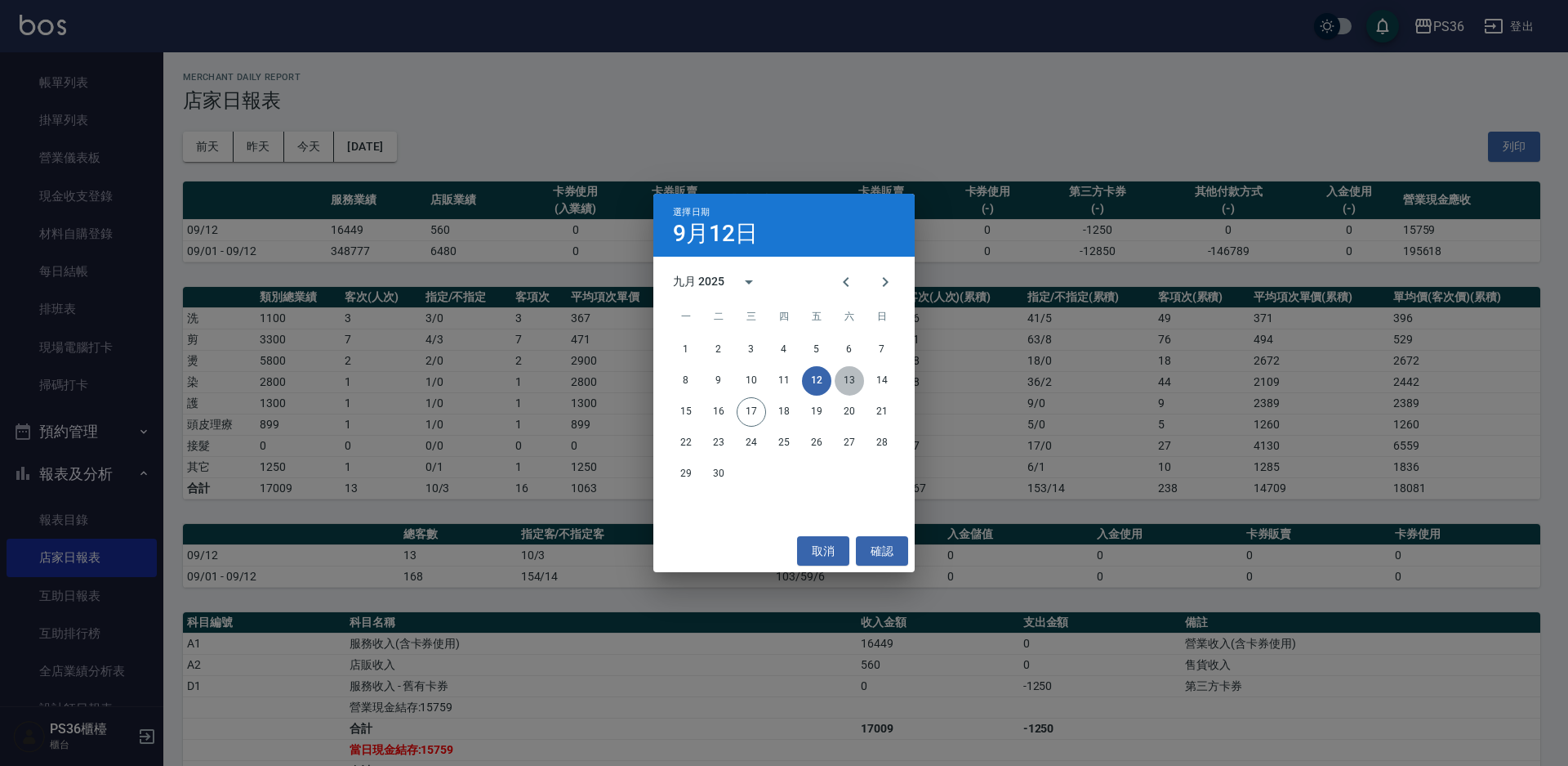
click at [850, 381] on button "13" at bounding box center [849, 380] width 29 height 29
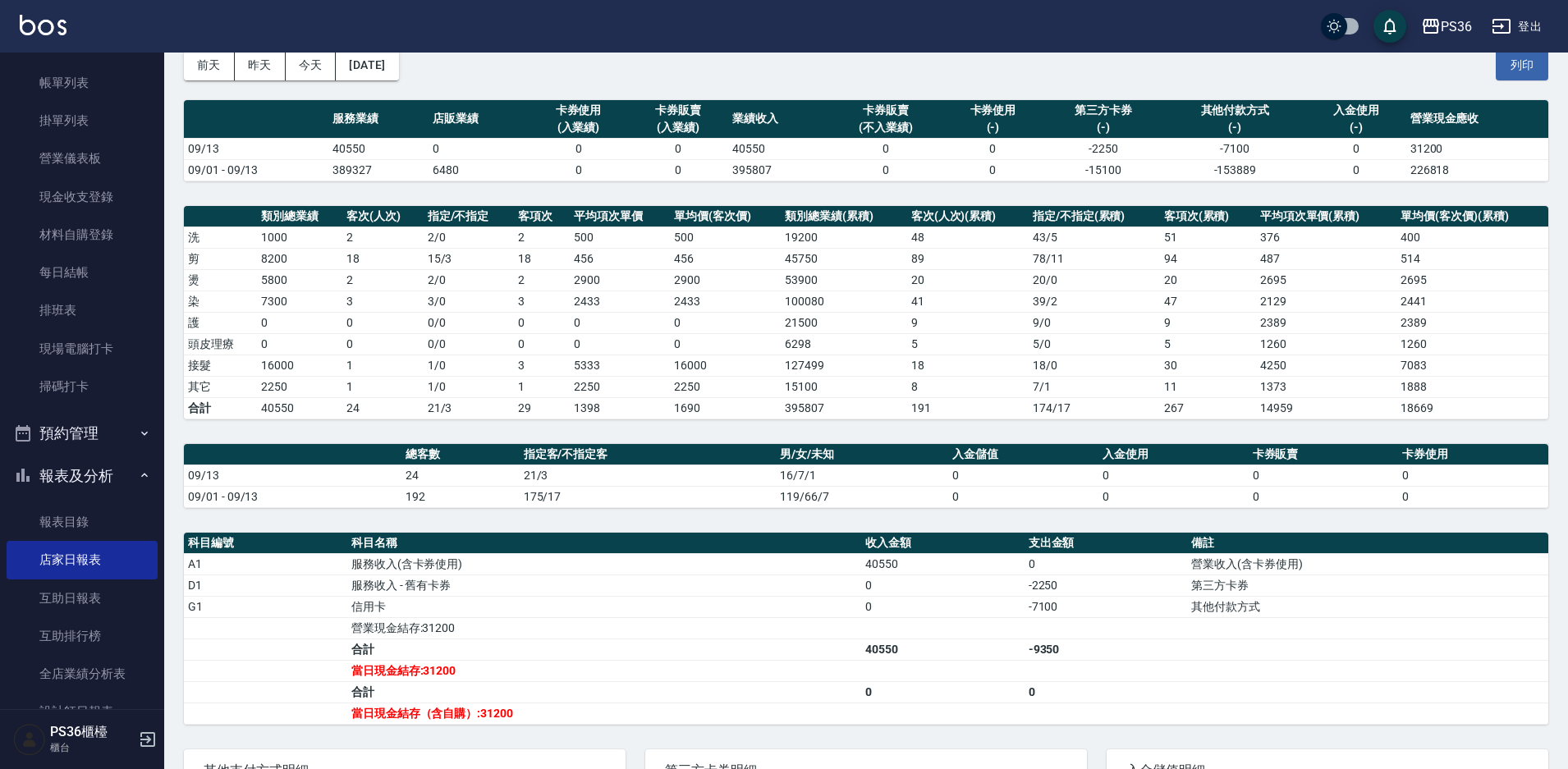
scroll to position [164, 0]
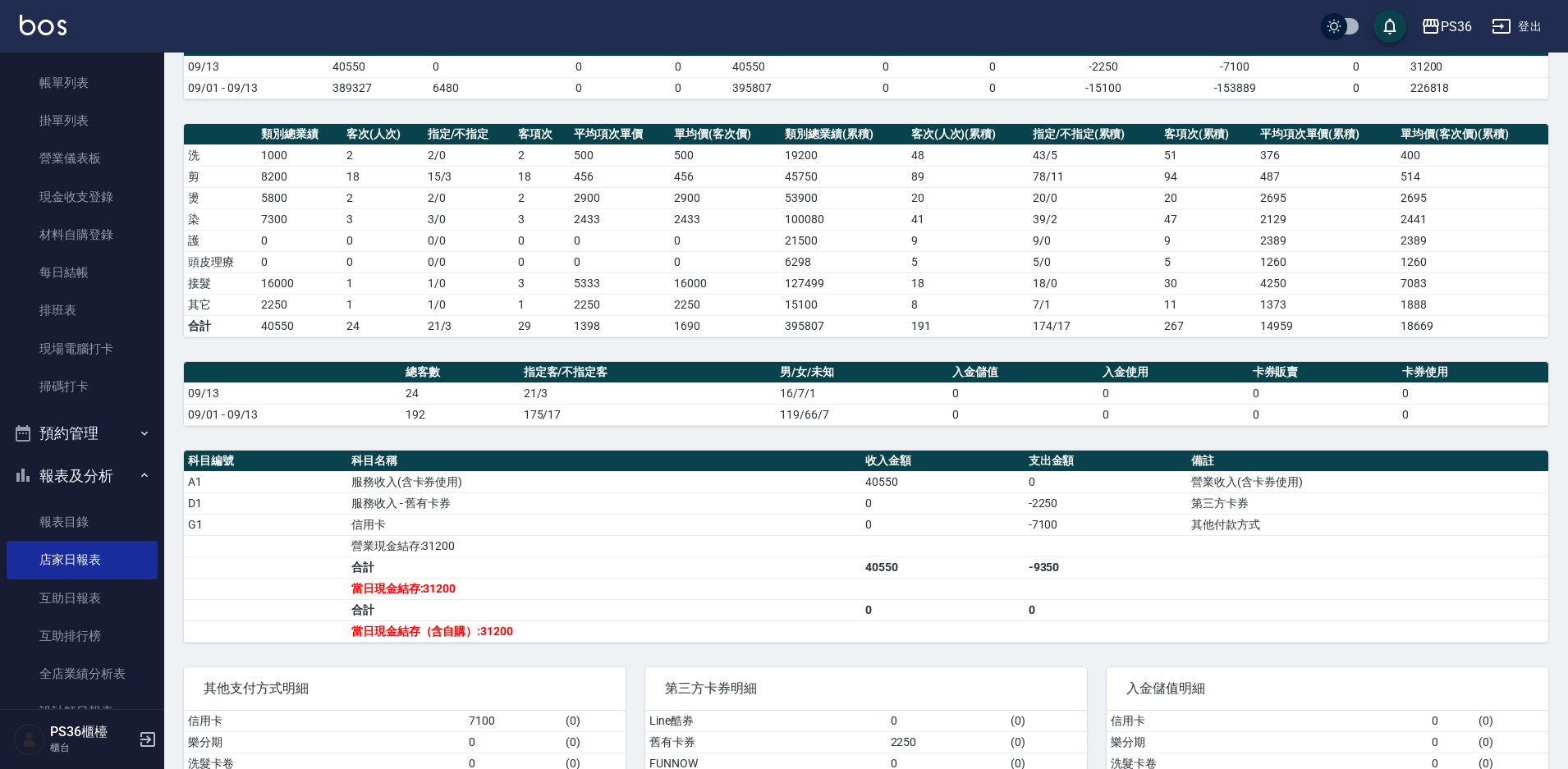
click at [387, 270] on td "0" at bounding box center [383, 261] width 81 height 22
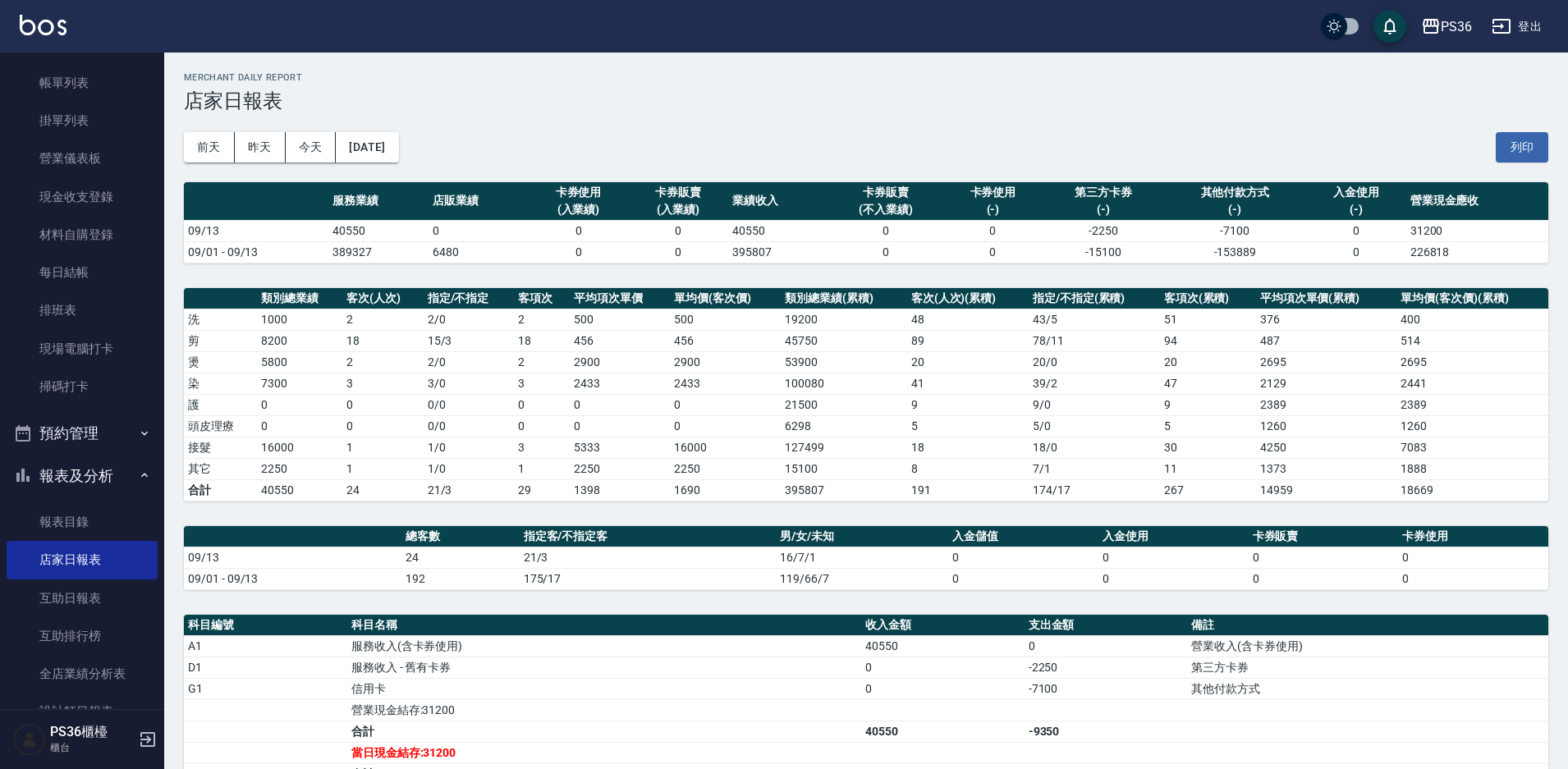
click at [395, 162] on div "前天 昨天 今天 2025/09/13 列印" at bounding box center [866, 147] width 1364 height 70
click at [398, 143] on button "[DATE]" at bounding box center [367, 147] width 62 height 30
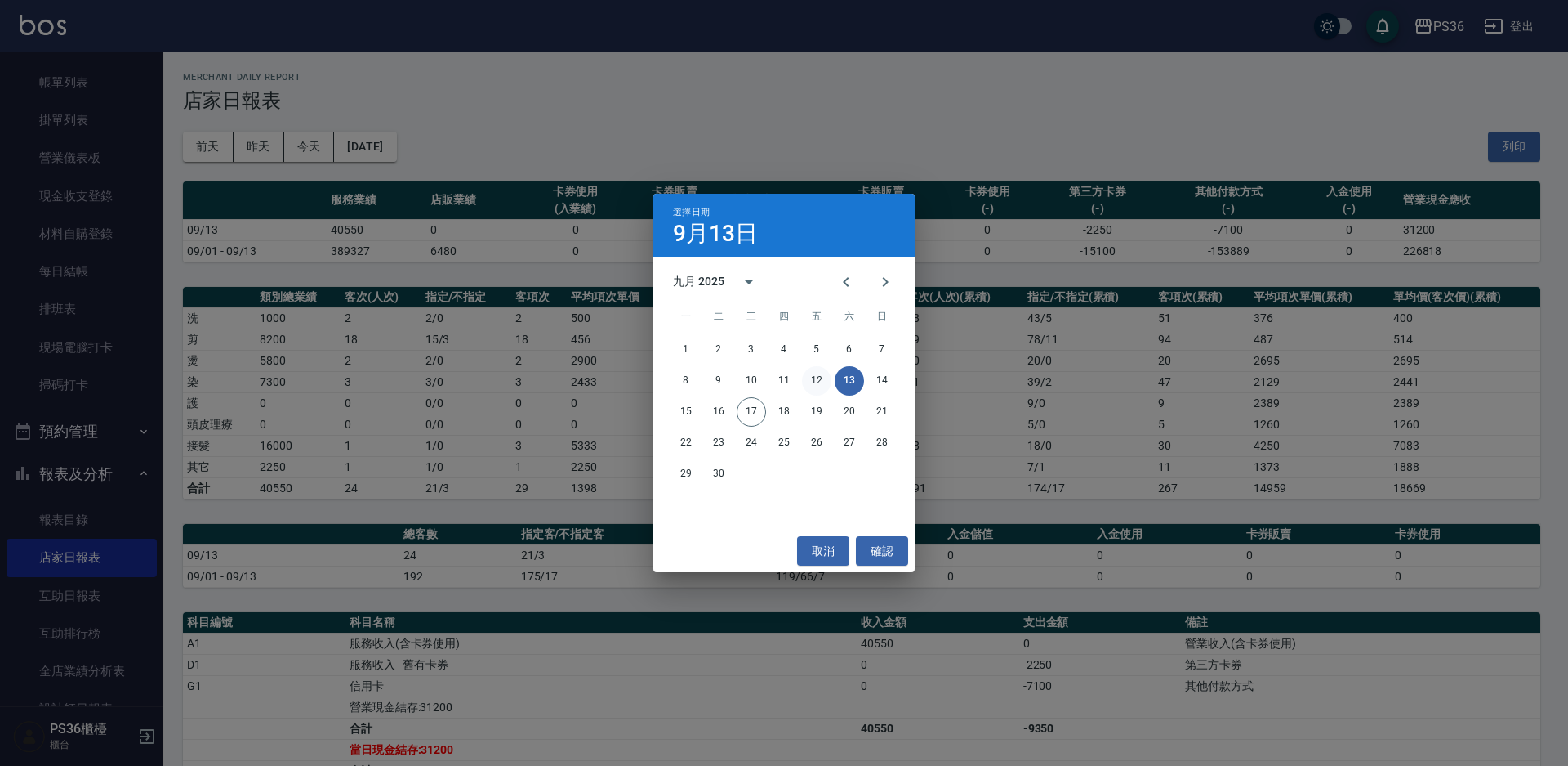
click at [817, 381] on button "12" at bounding box center [816, 380] width 29 height 29
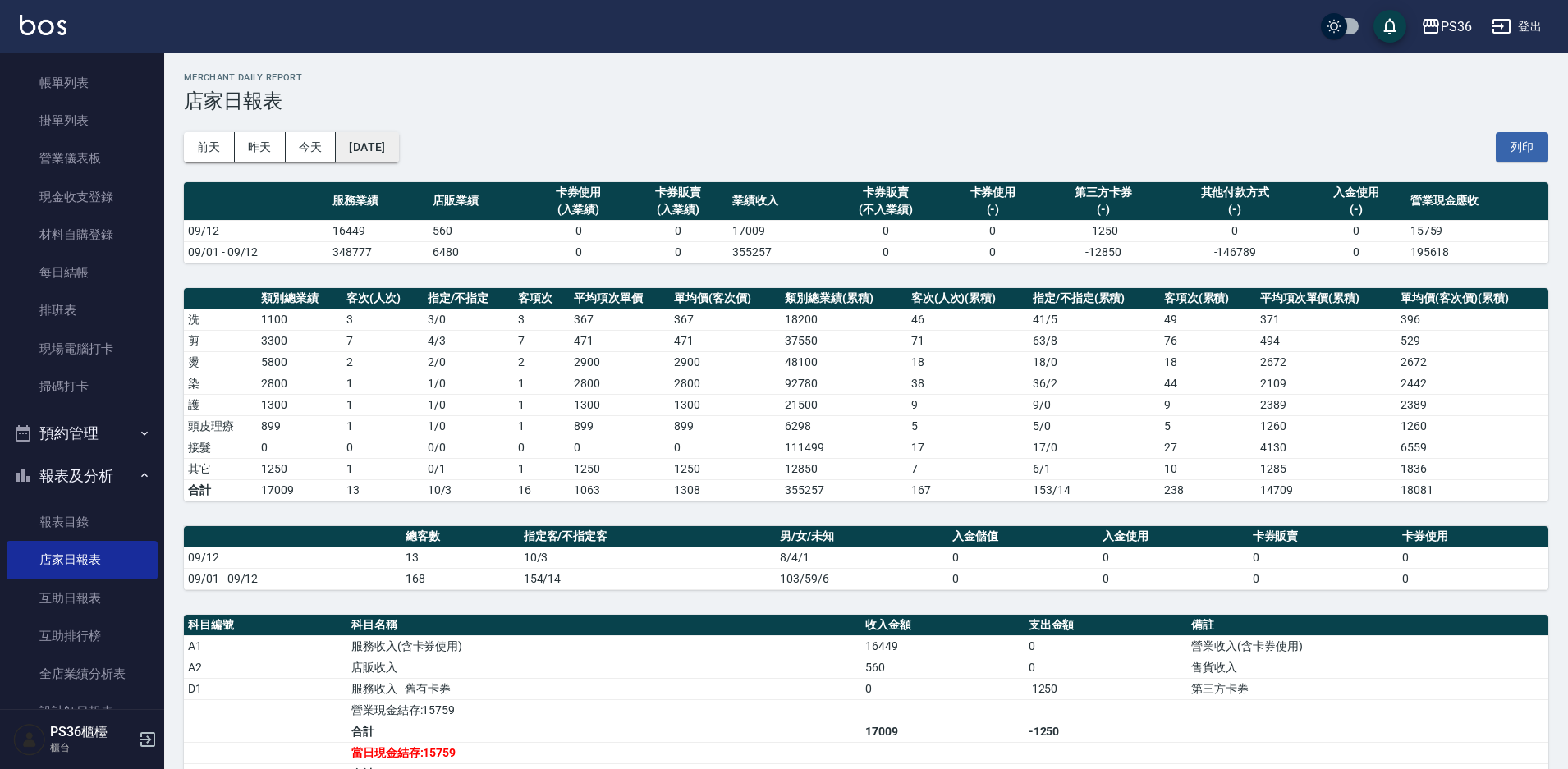
click at [398, 152] on button "[DATE]" at bounding box center [367, 147] width 62 height 30
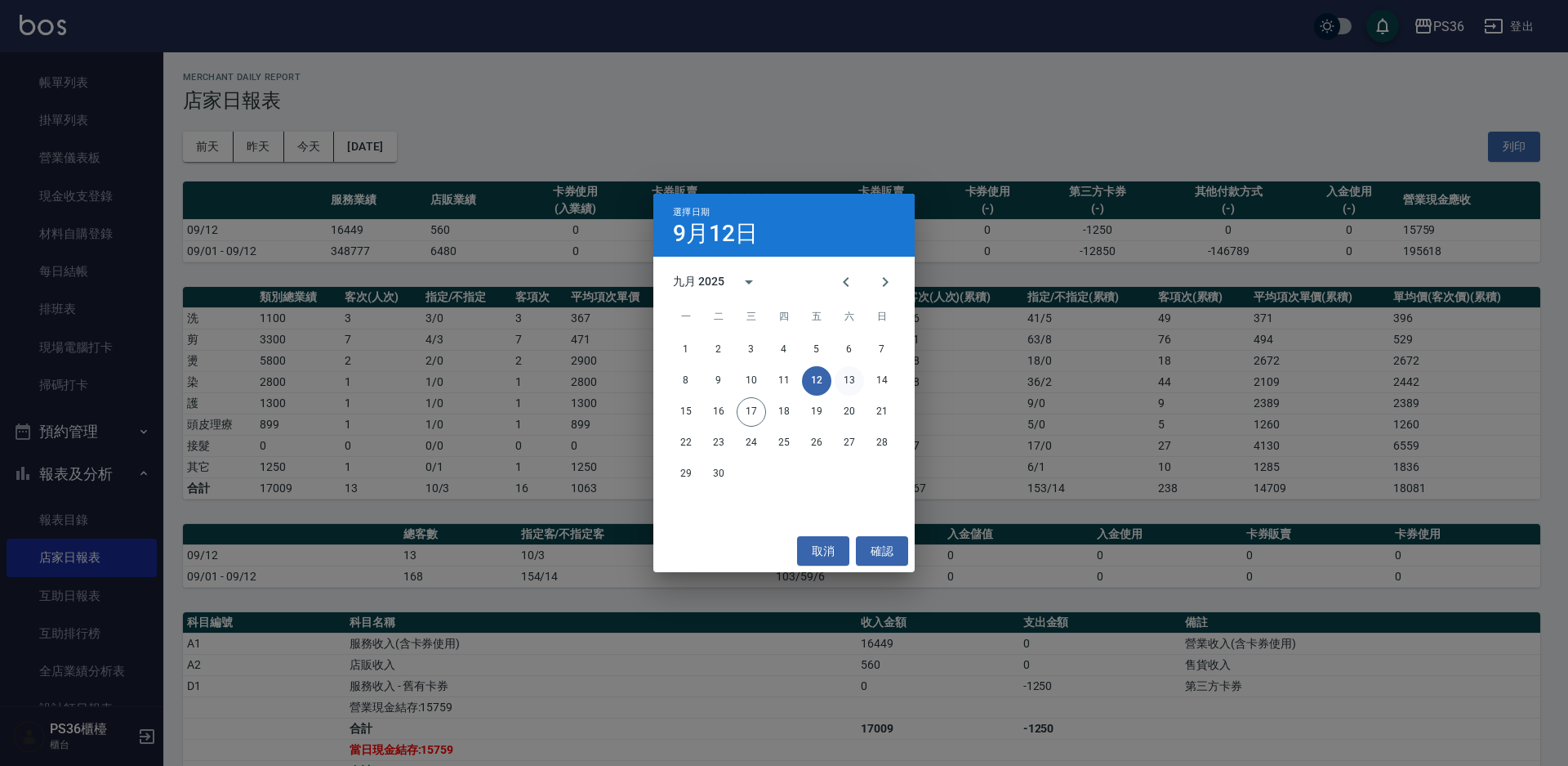
click at [853, 381] on button "13" at bounding box center [849, 380] width 29 height 29
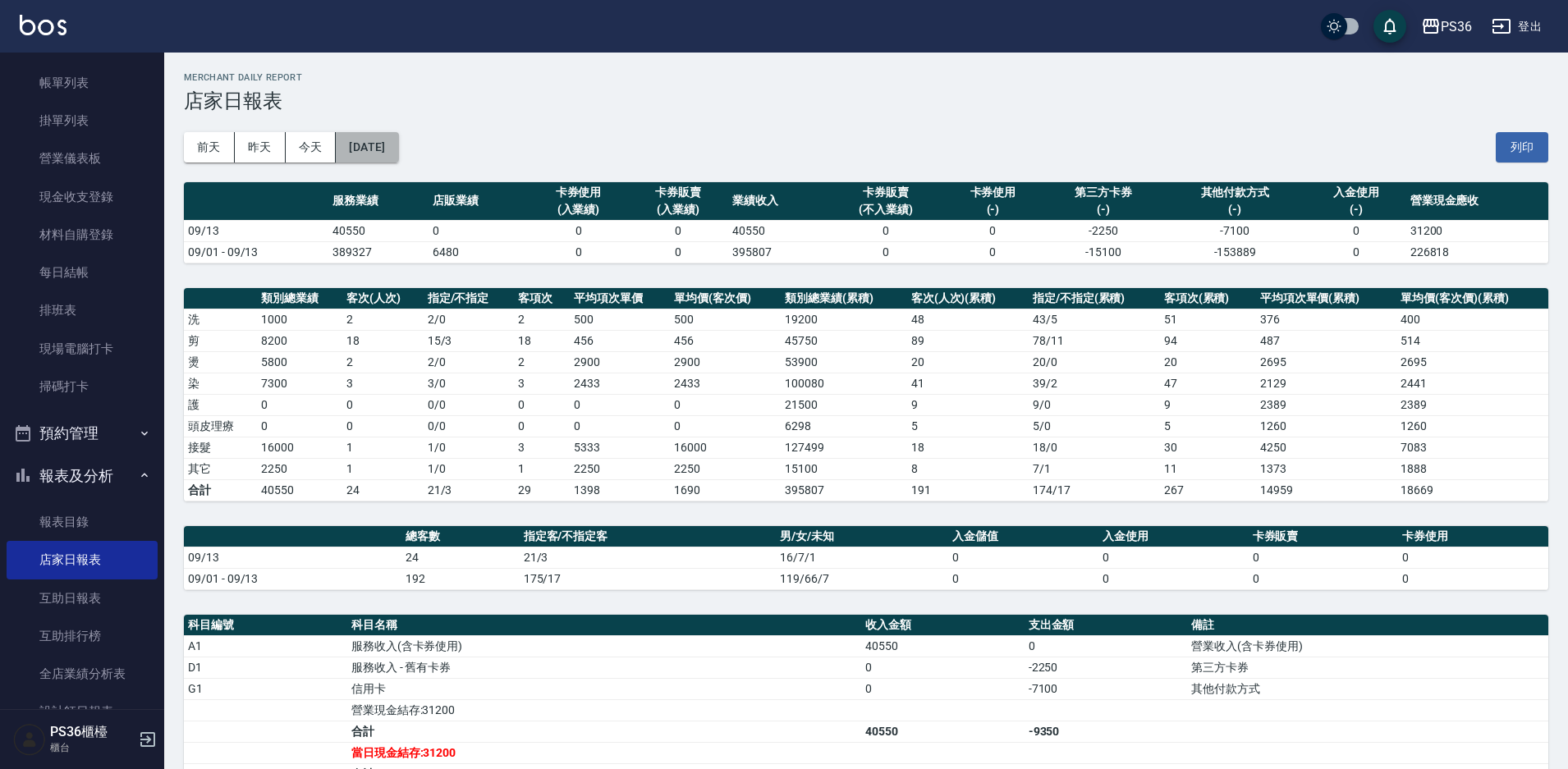
click at [398, 139] on button "[DATE]" at bounding box center [367, 147] width 62 height 30
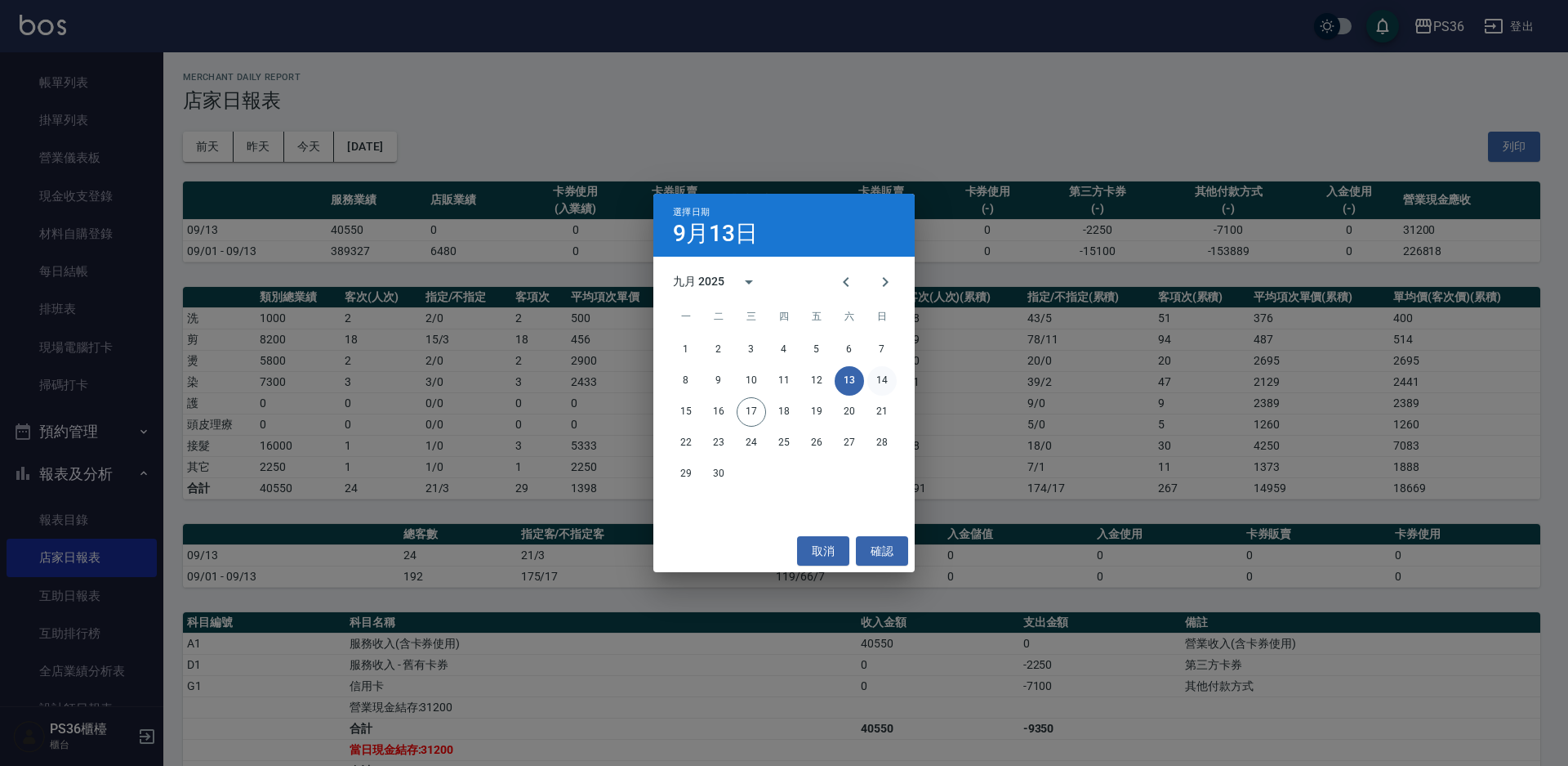
click at [884, 375] on button "14" at bounding box center [882, 380] width 29 height 29
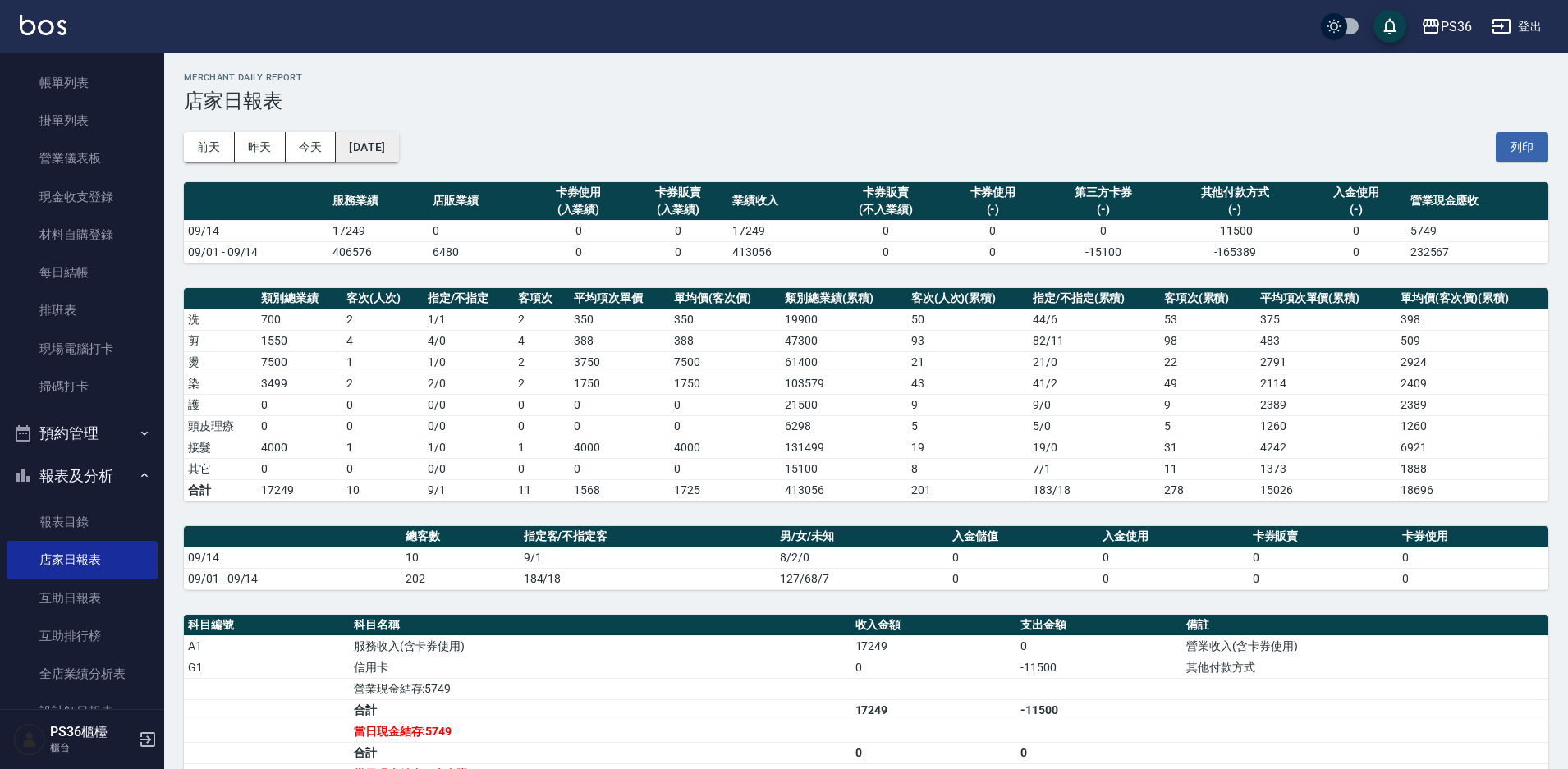
click at [398, 151] on button "[DATE]" at bounding box center [367, 147] width 62 height 30
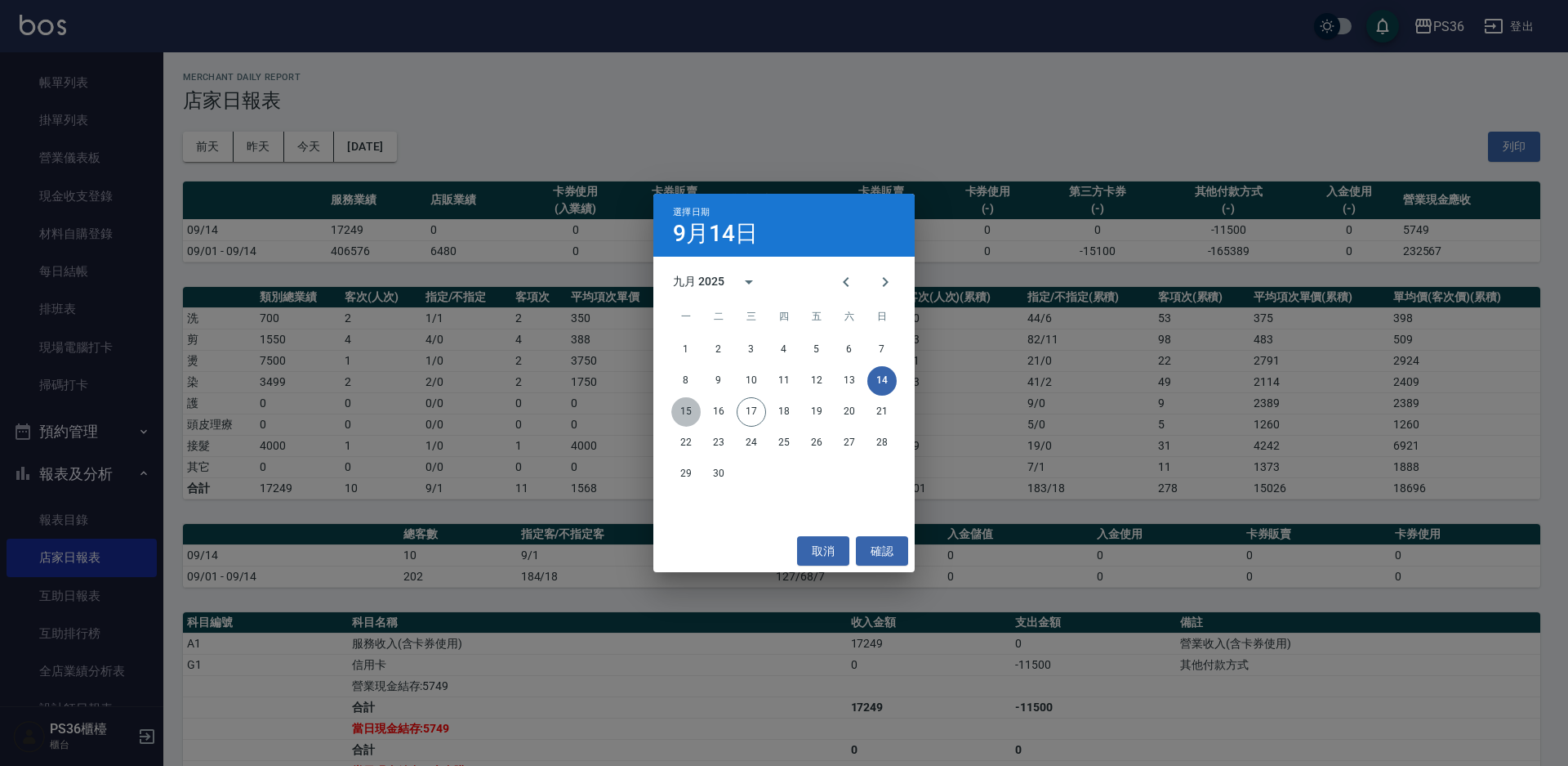
click at [686, 411] on button "15" at bounding box center [686, 411] width 29 height 29
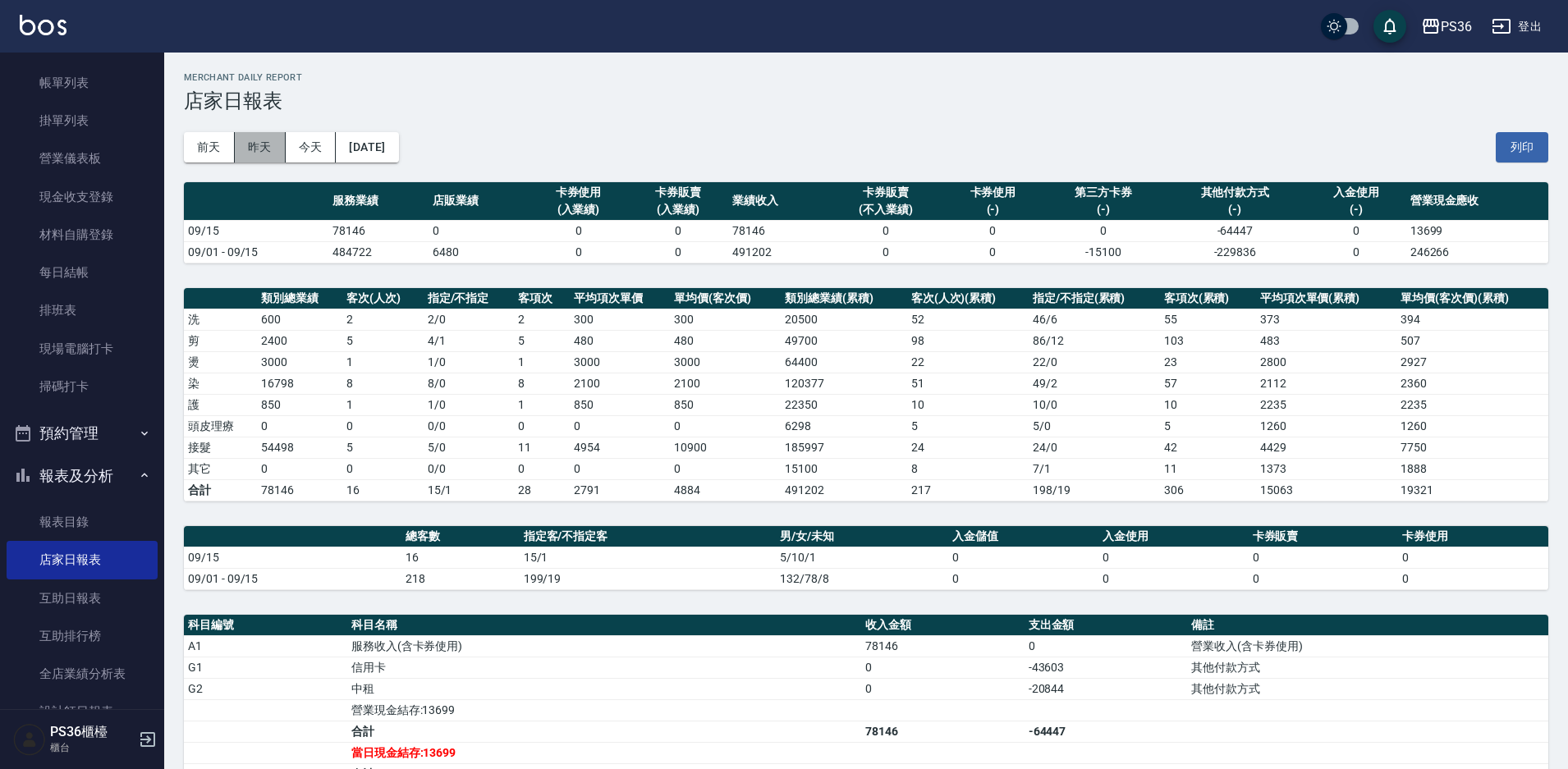
click at [271, 148] on button "昨天" at bounding box center [260, 147] width 51 height 30
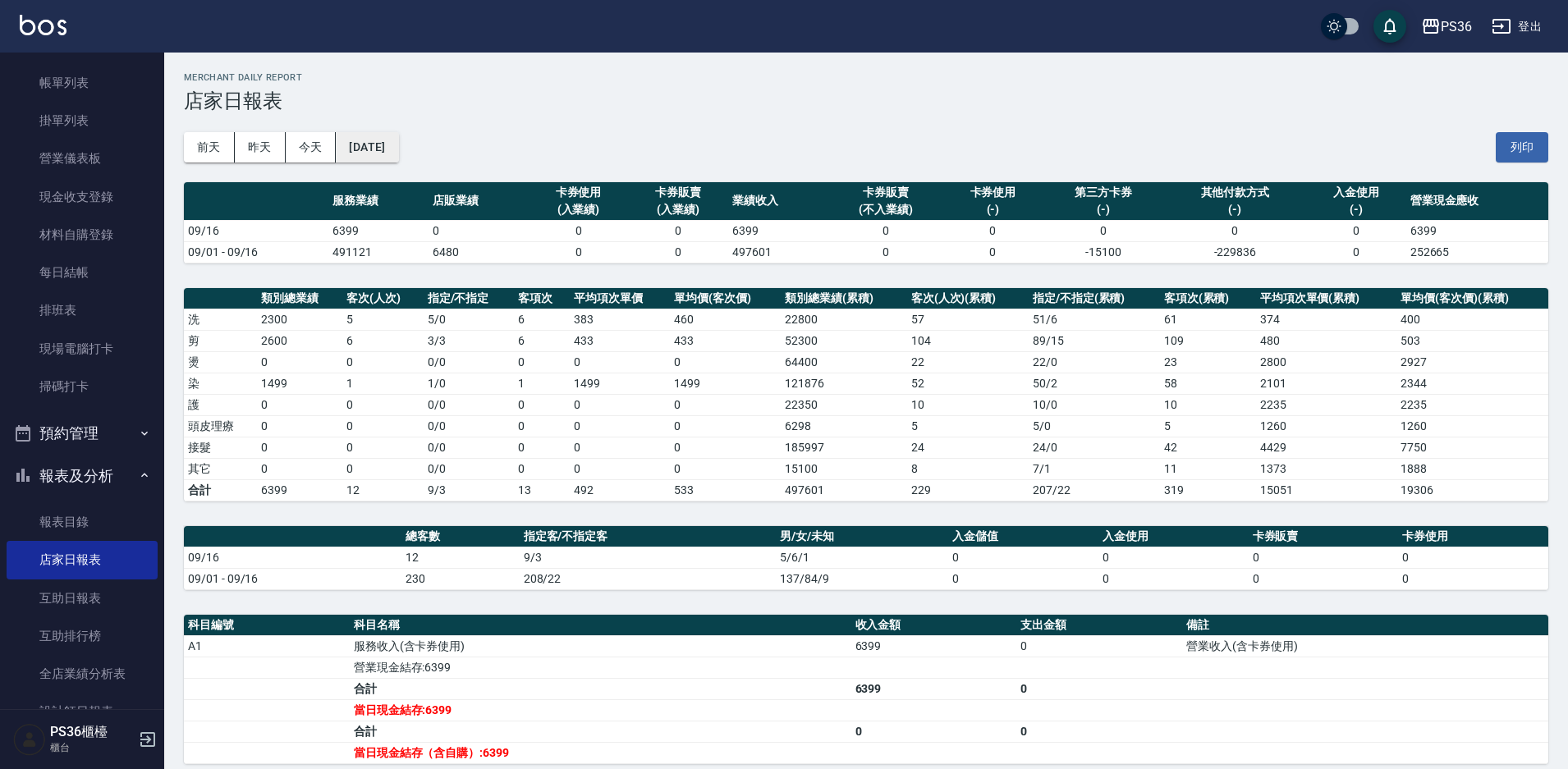
click at [391, 143] on button "[DATE]" at bounding box center [367, 147] width 62 height 30
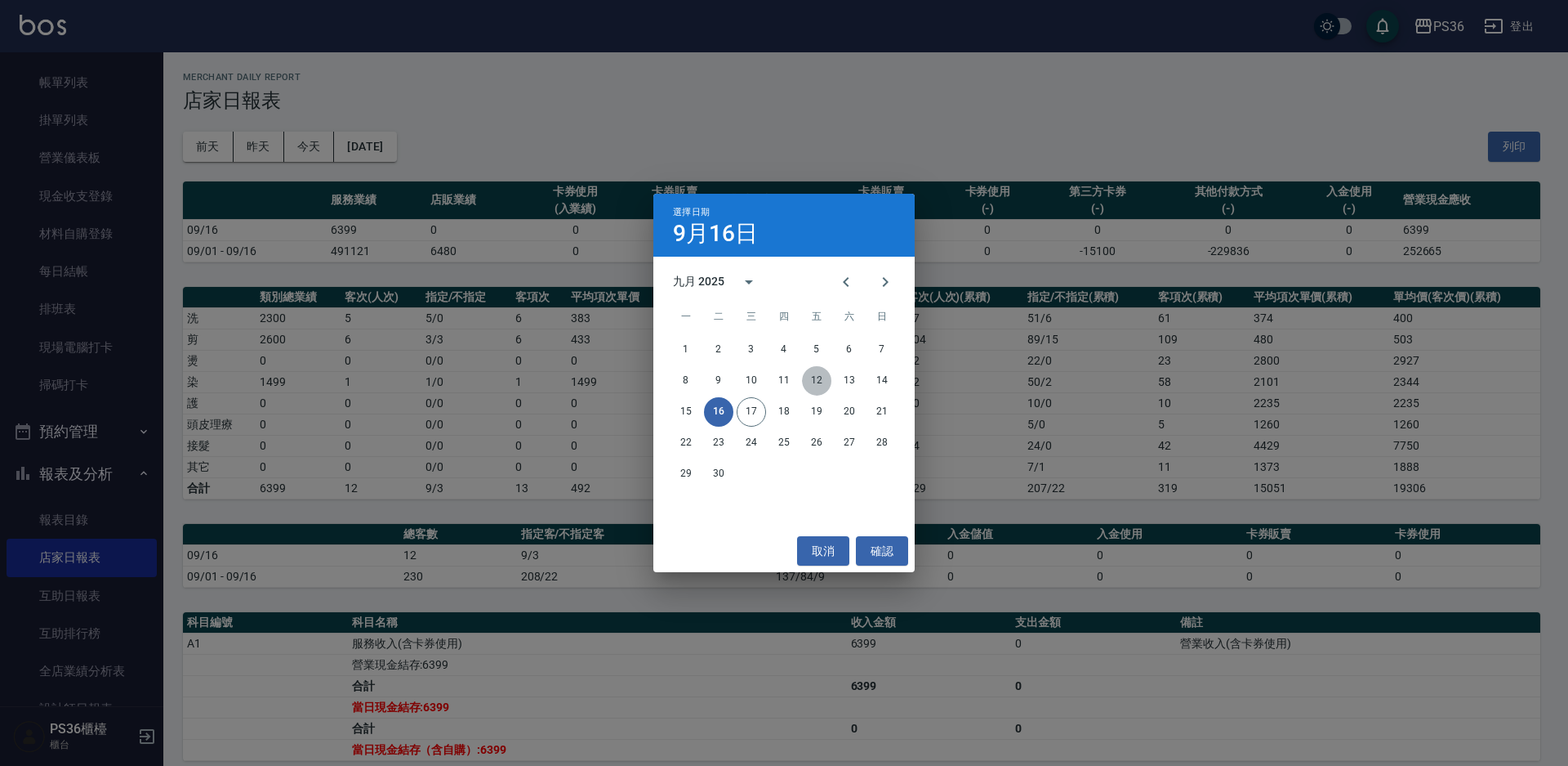
click at [821, 380] on button "12" at bounding box center [816, 380] width 29 height 29
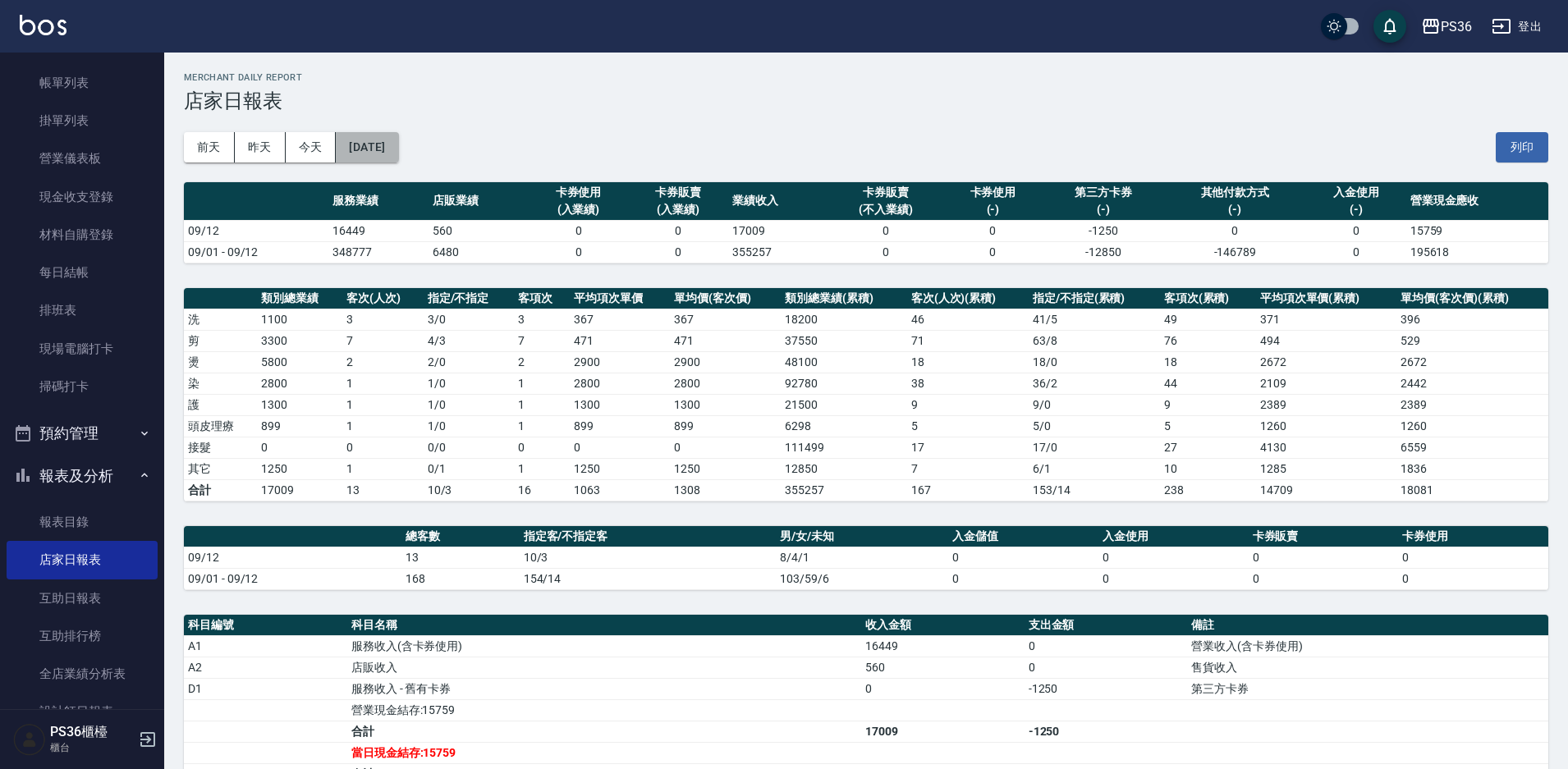
click at [372, 155] on button "[DATE]" at bounding box center [367, 147] width 62 height 30
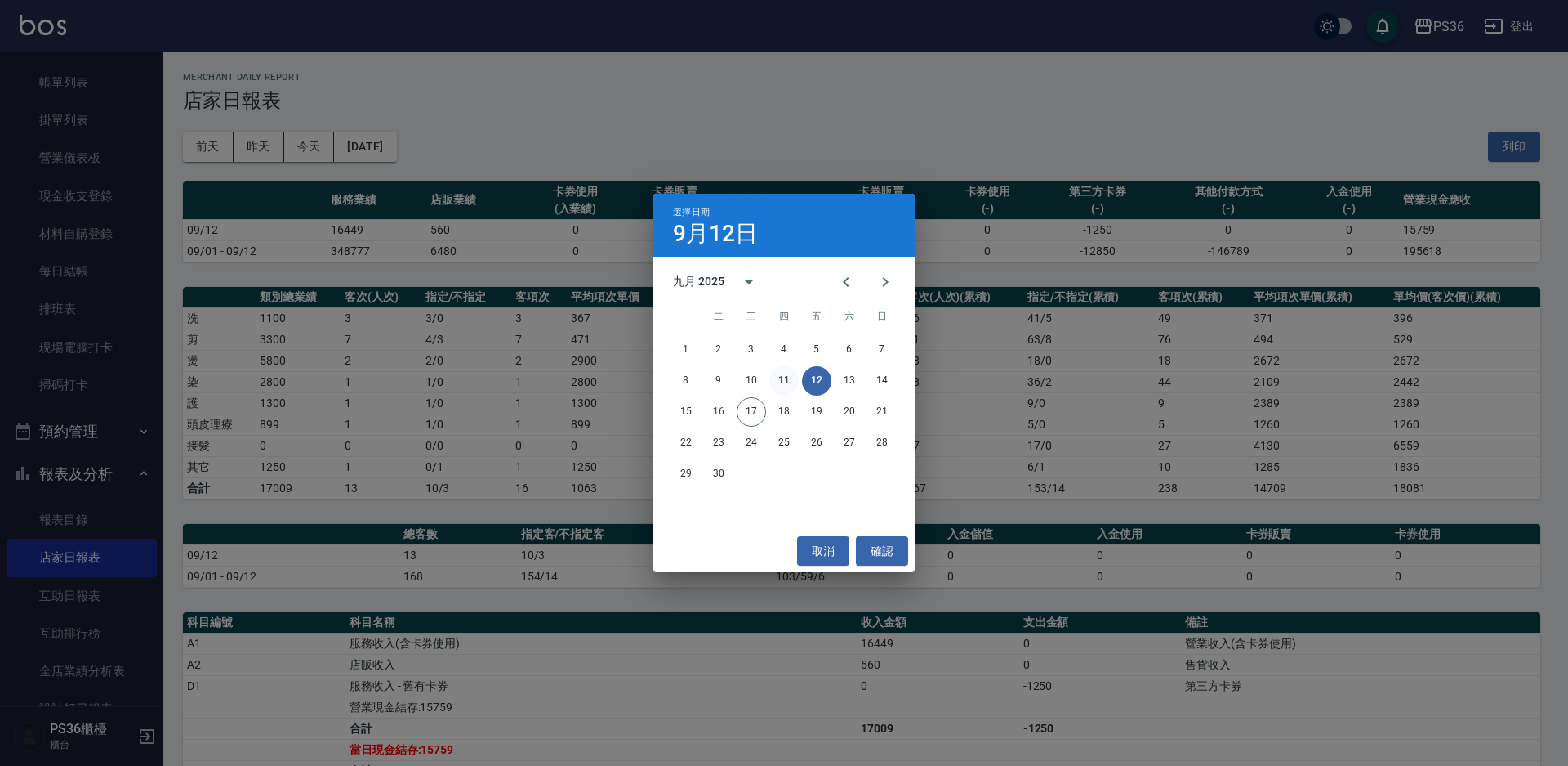
click at [783, 384] on button "11" at bounding box center [784, 380] width 29 height 29
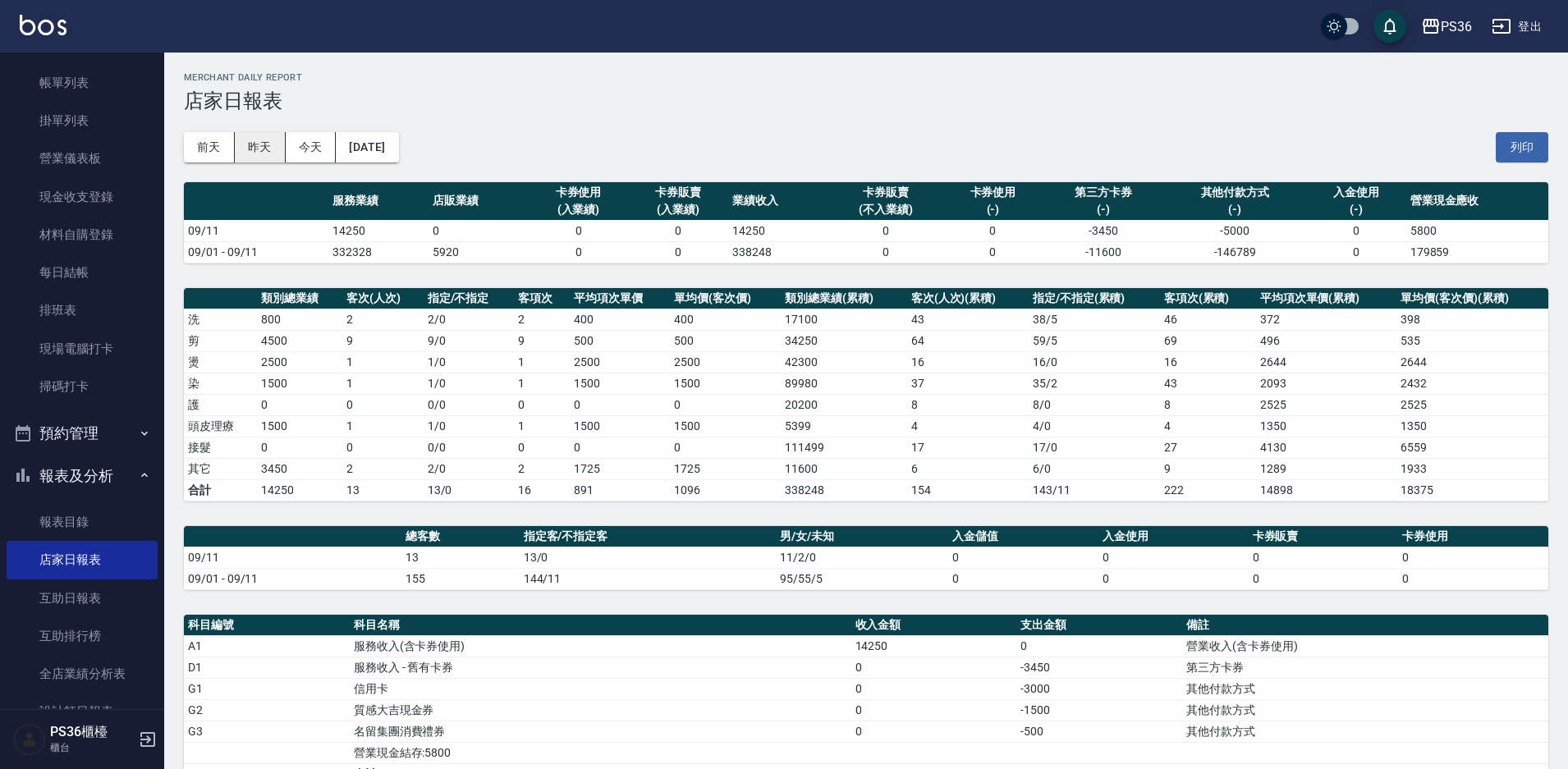
click at [245, 149] on button "昨天" at bounding box center [260, 147] width 51 height 30
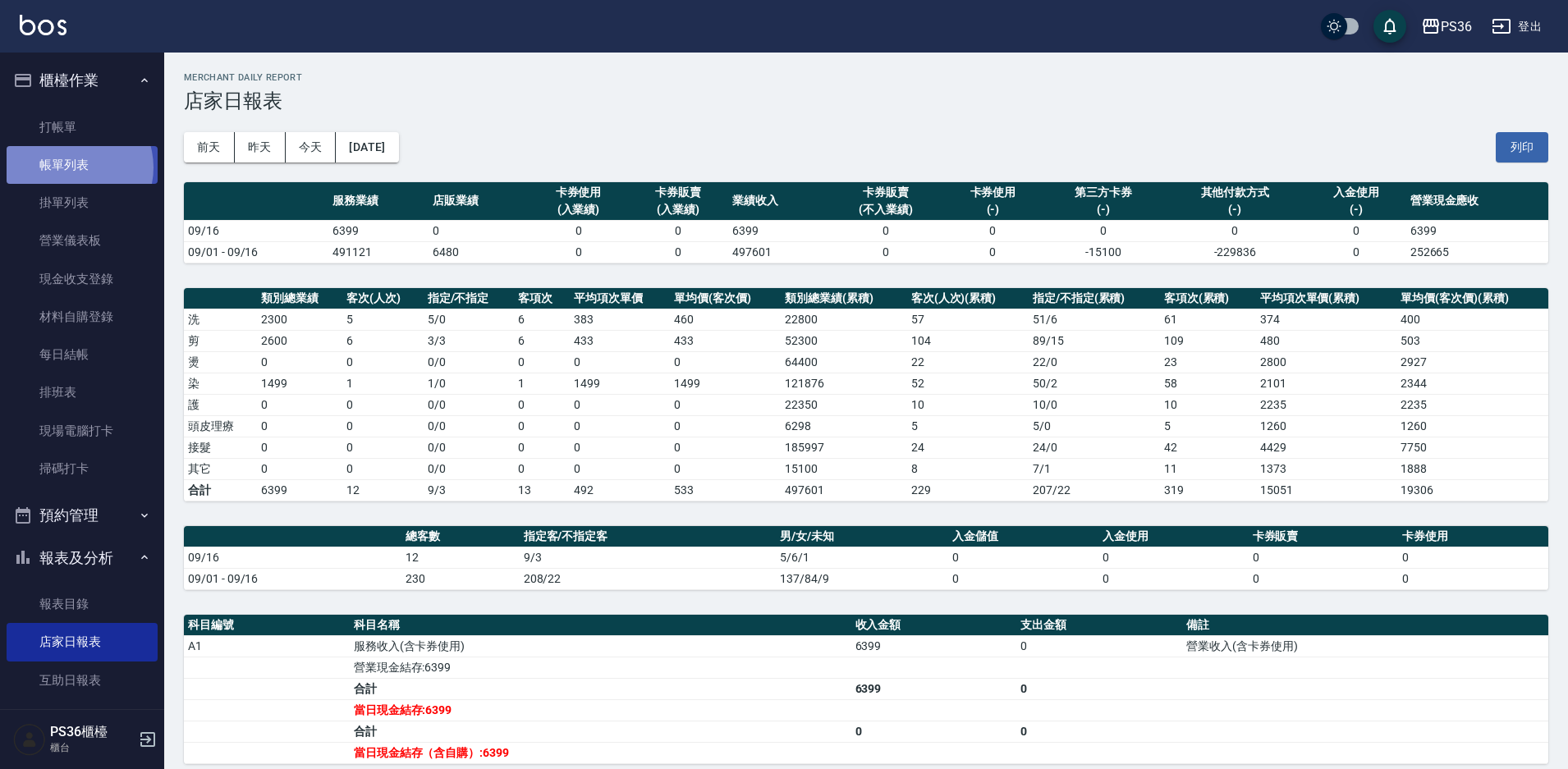
click at [73, 168] on link "帳單列表" at bounding box center [82, 165] width 151 height 38
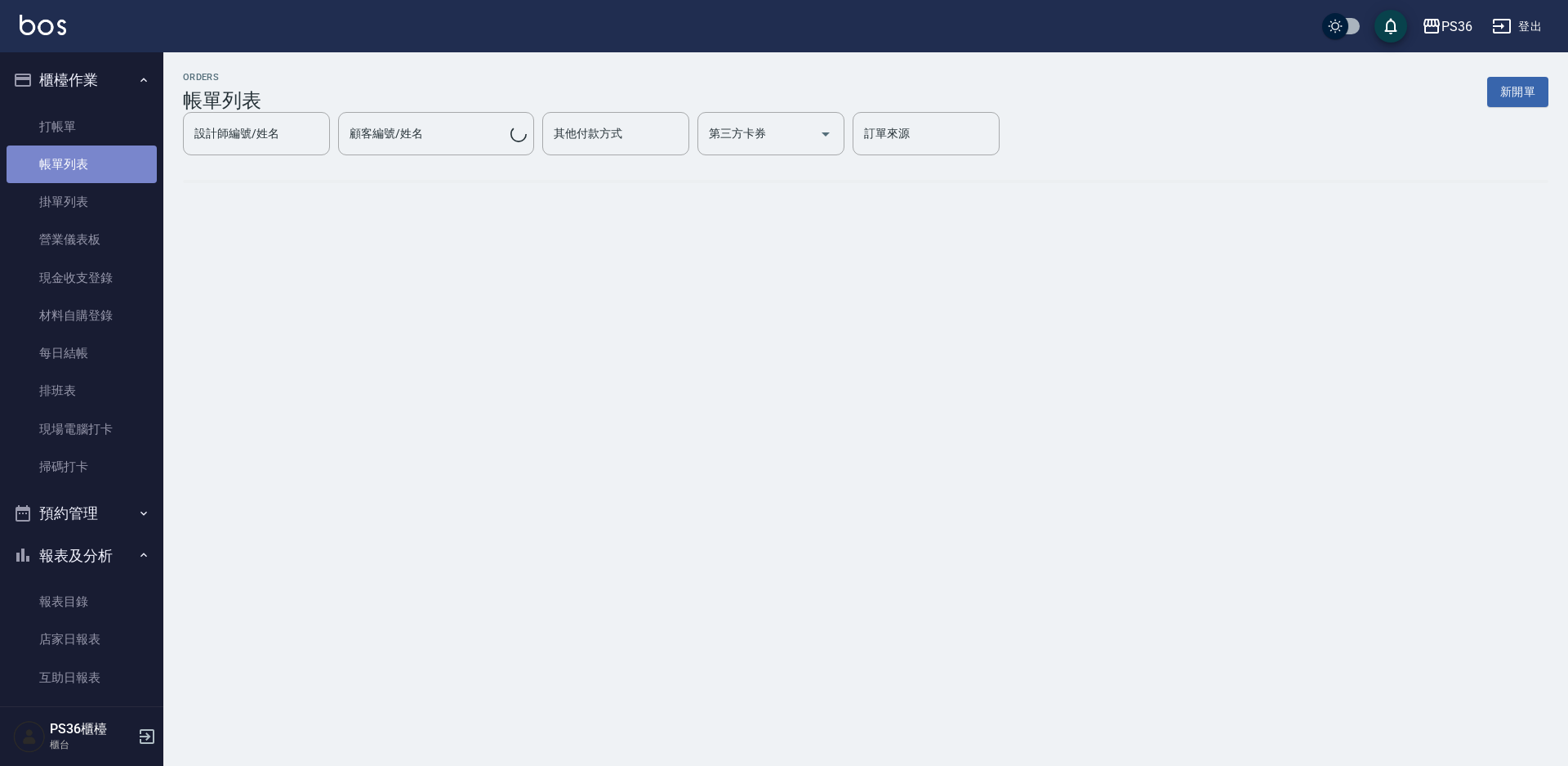
click at [81, 166] on link "帳單列表" at bounding box center [82, 164] width 150 height 38
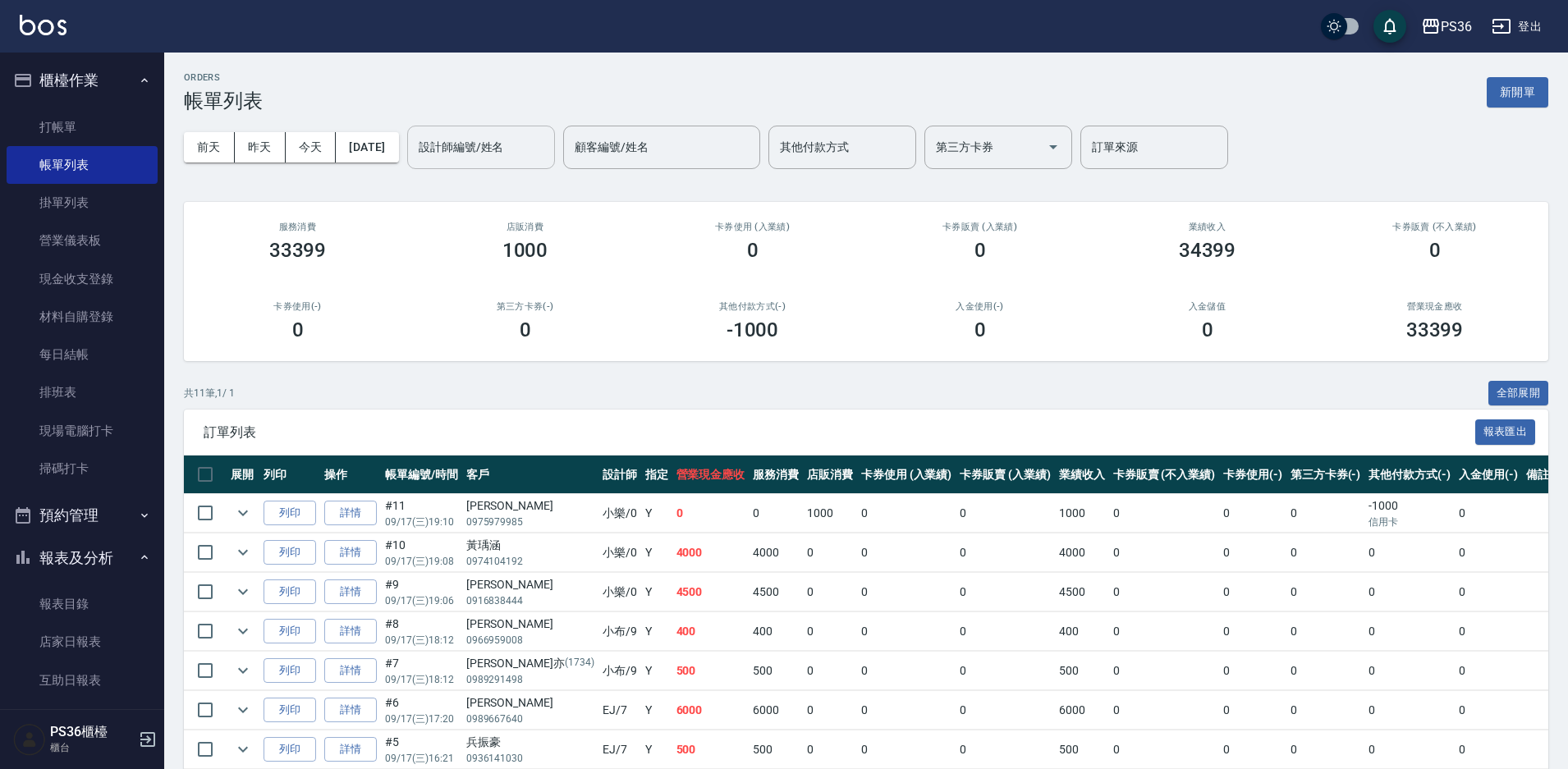
click at [471, 147] on input "設計師編號/姓名" at bounding box center [481, 147] width 133 height 28
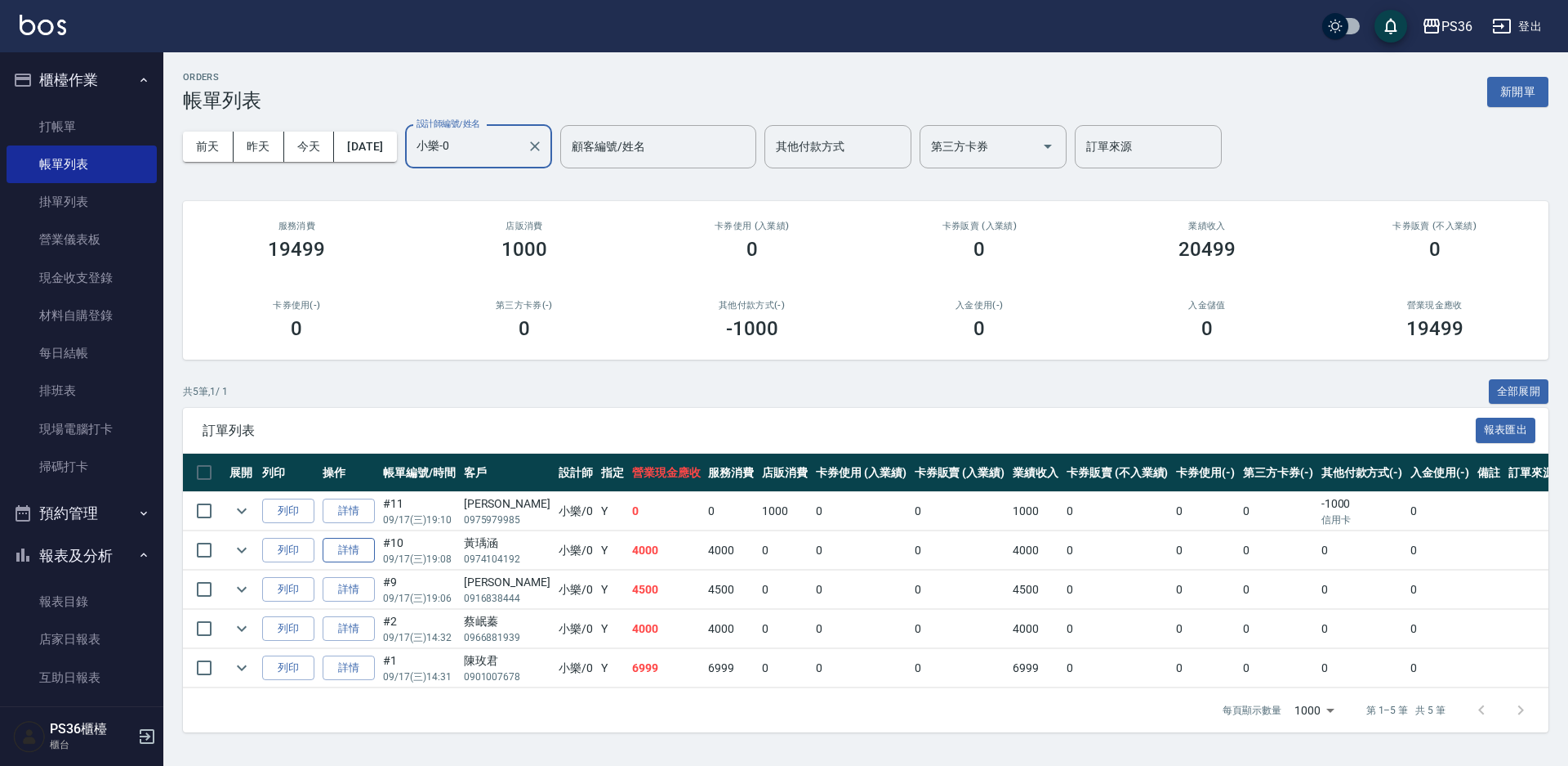
type input "小樂-0"
click at [345, 548] on link "詳情" at bounding box center [349, 550] width 53 height 25
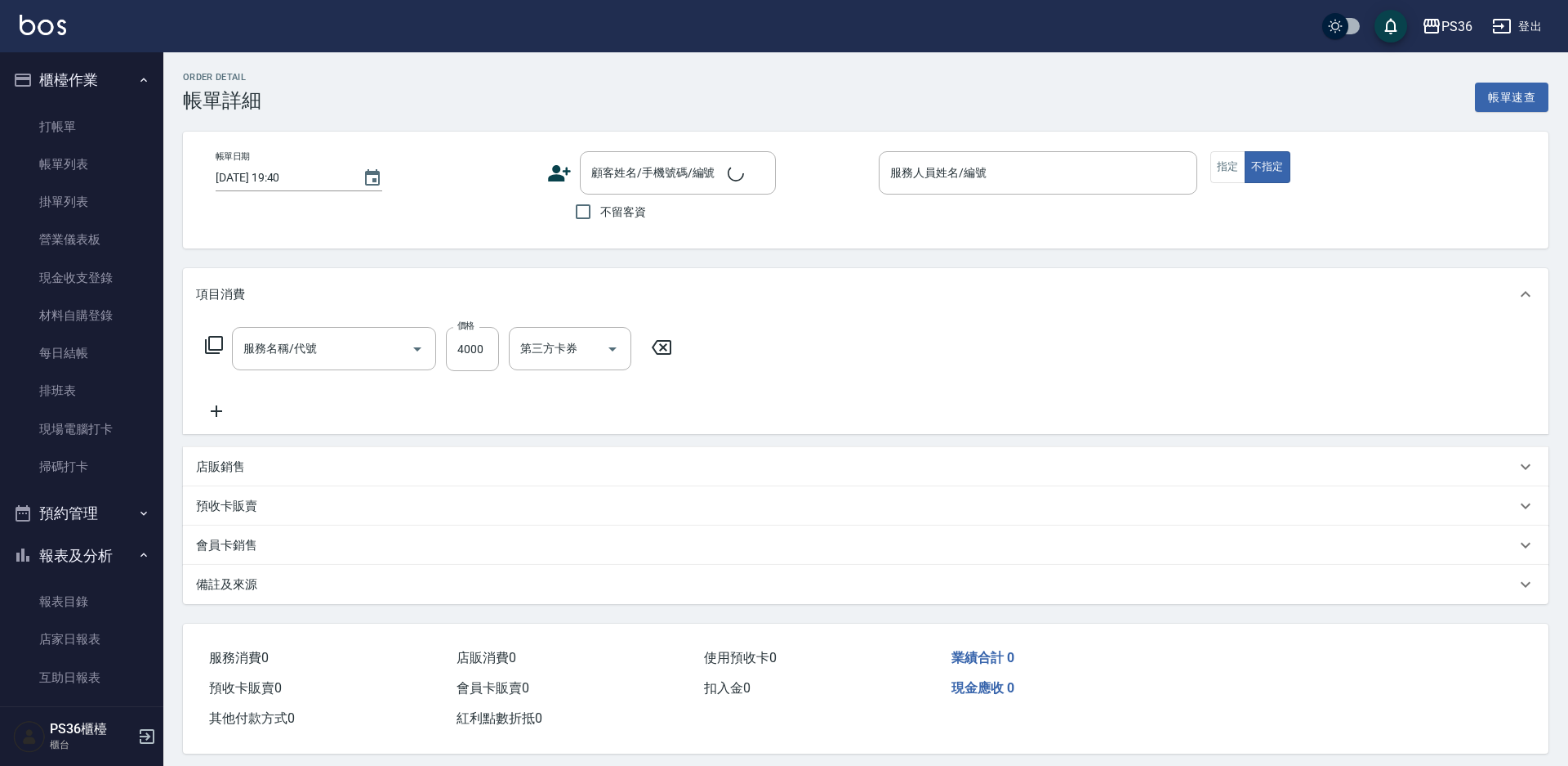
type input "2025/09/17 19:08"
type input "小樂-0"
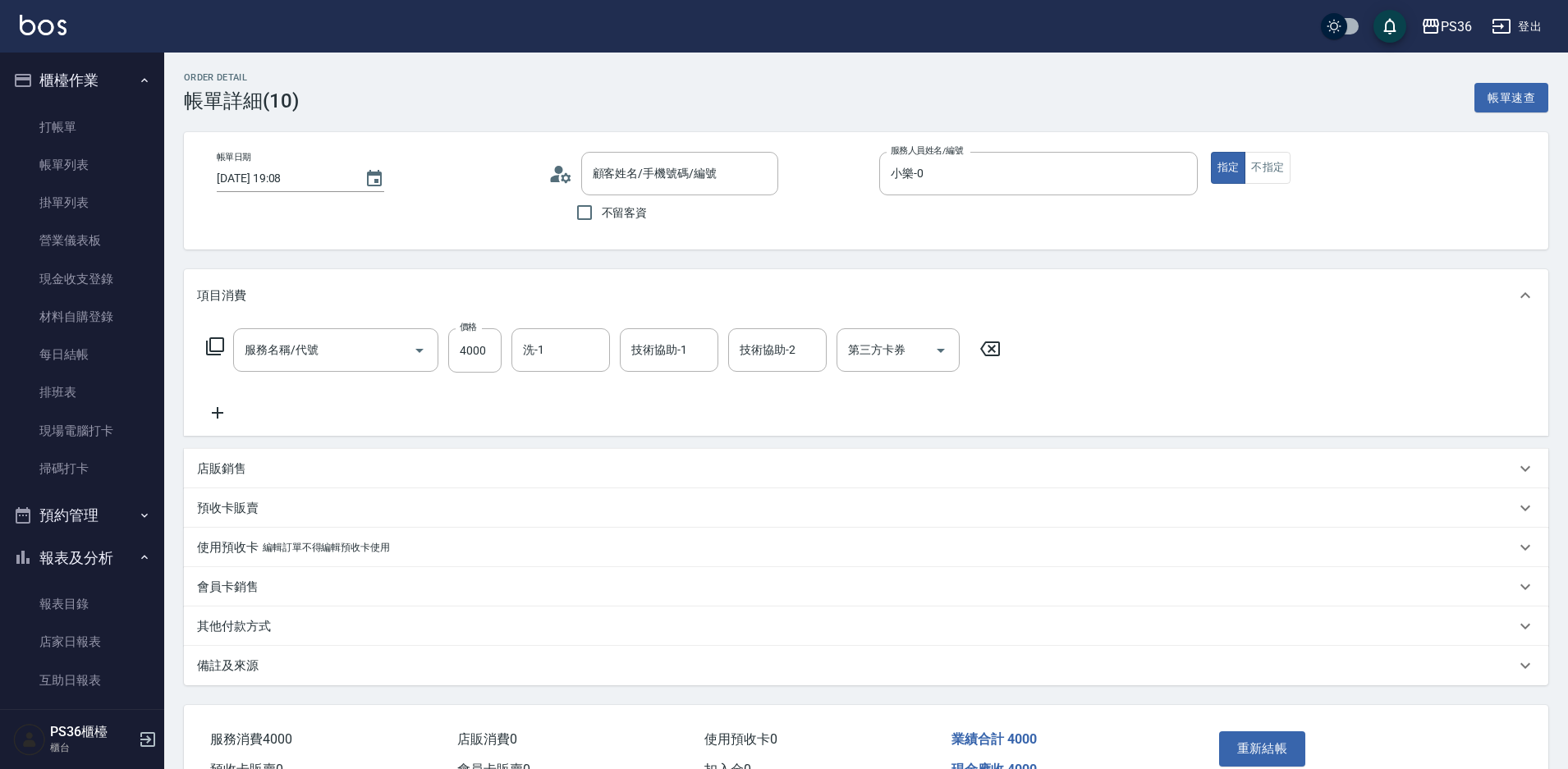
scroll to position [93, 0]
type input "黃瑀涵/0974104192/"
type input "拆接髮(402)"
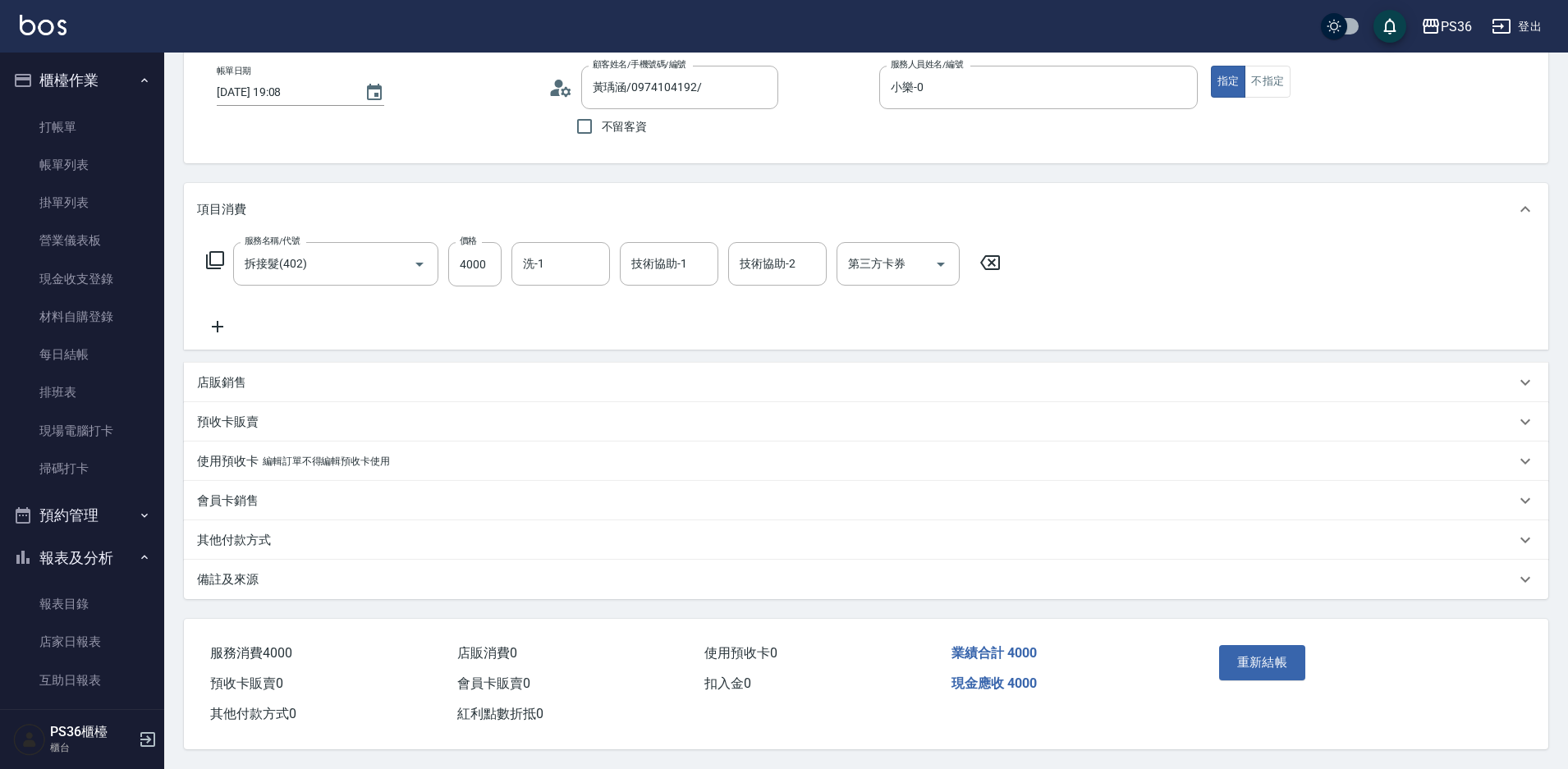
drag, startPoint x: 245, startPoint y: 530, endPoint x: 230, endPoint y: 533, distance: 15.3
click at [233, 532] on p "其他付款方式" at bounding box center [234, 540] width 74 height 17
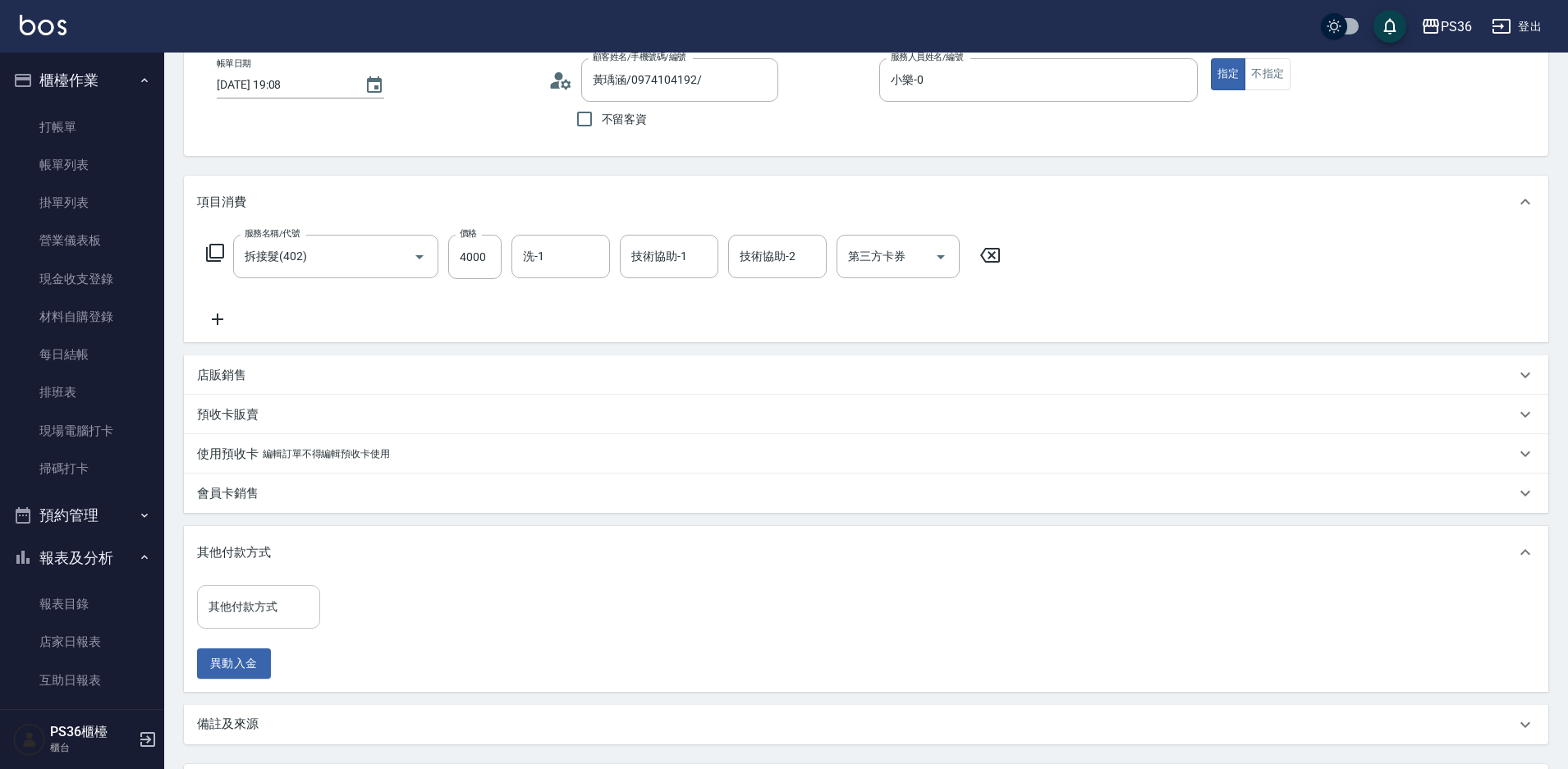
click at [255, 600] on input "其他付款方式" at bounding box center [258, 607] width 108 height 28
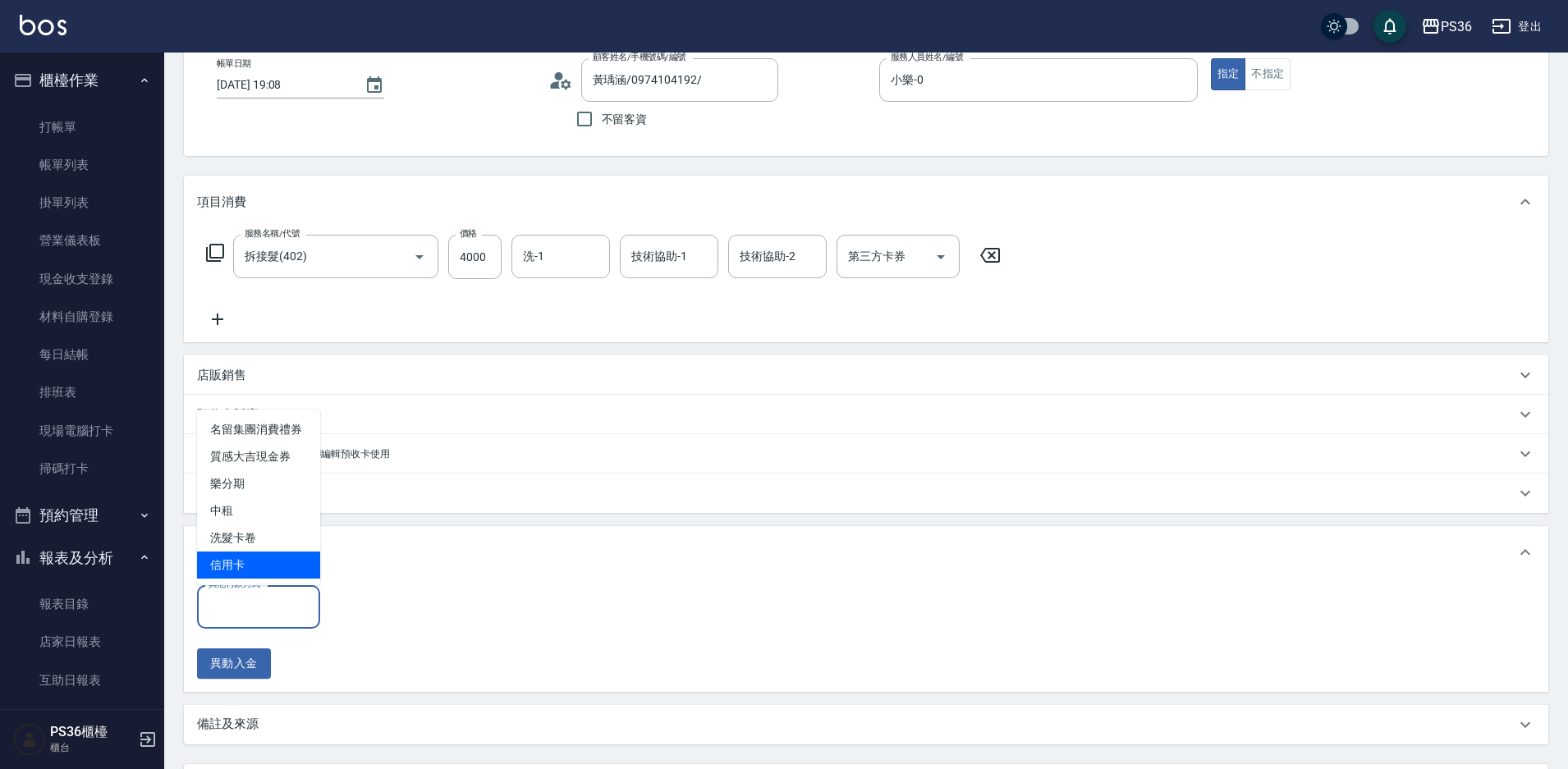
click at [238, 575] on span "信用卡" at bounding box center [258, 564] width 124 height 27
type input "信用卡"
click at [371, 608] on input "0" at bounding box center [391, 607] width 124 height 44
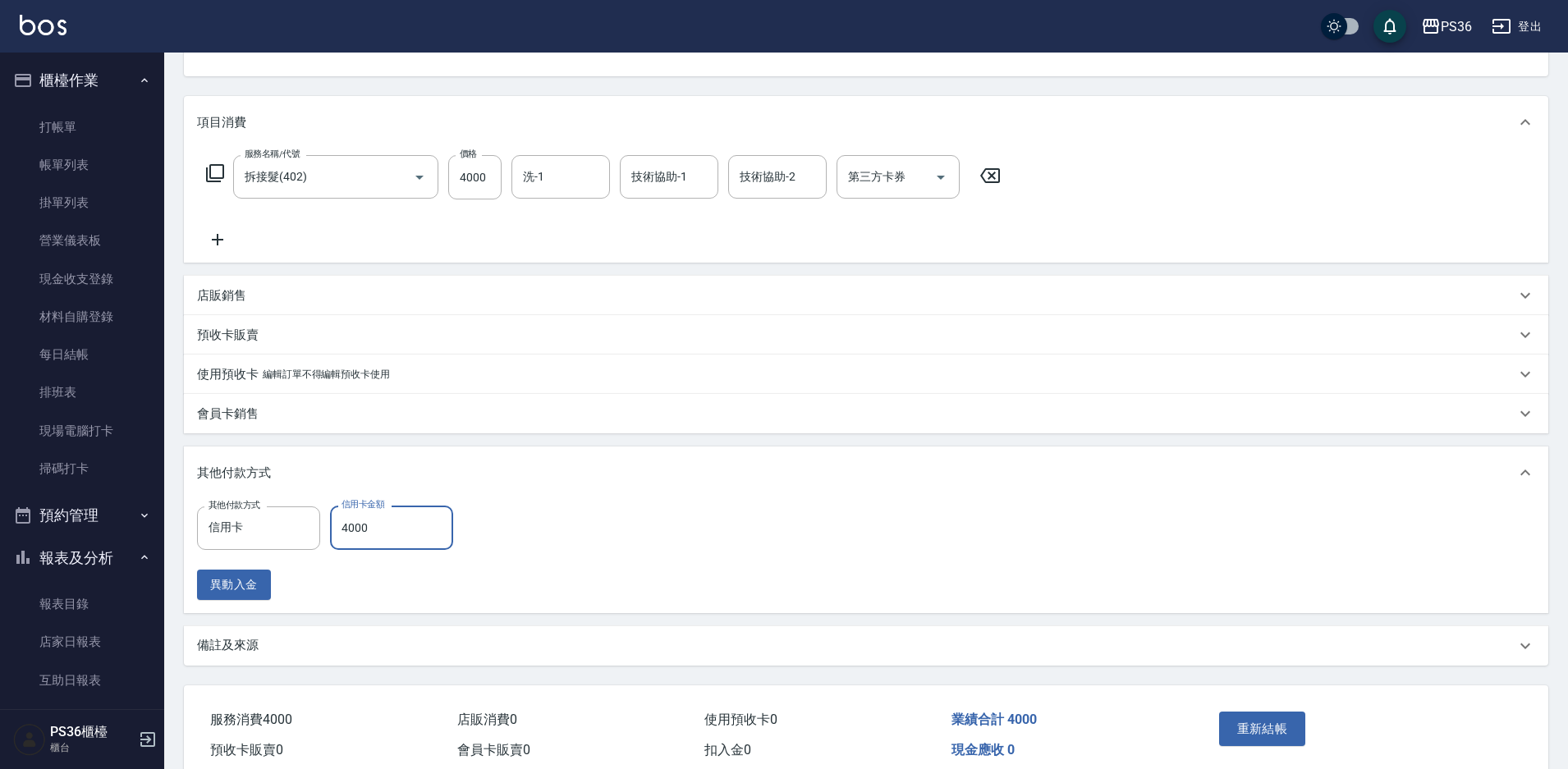
scroll to position [247, 0]
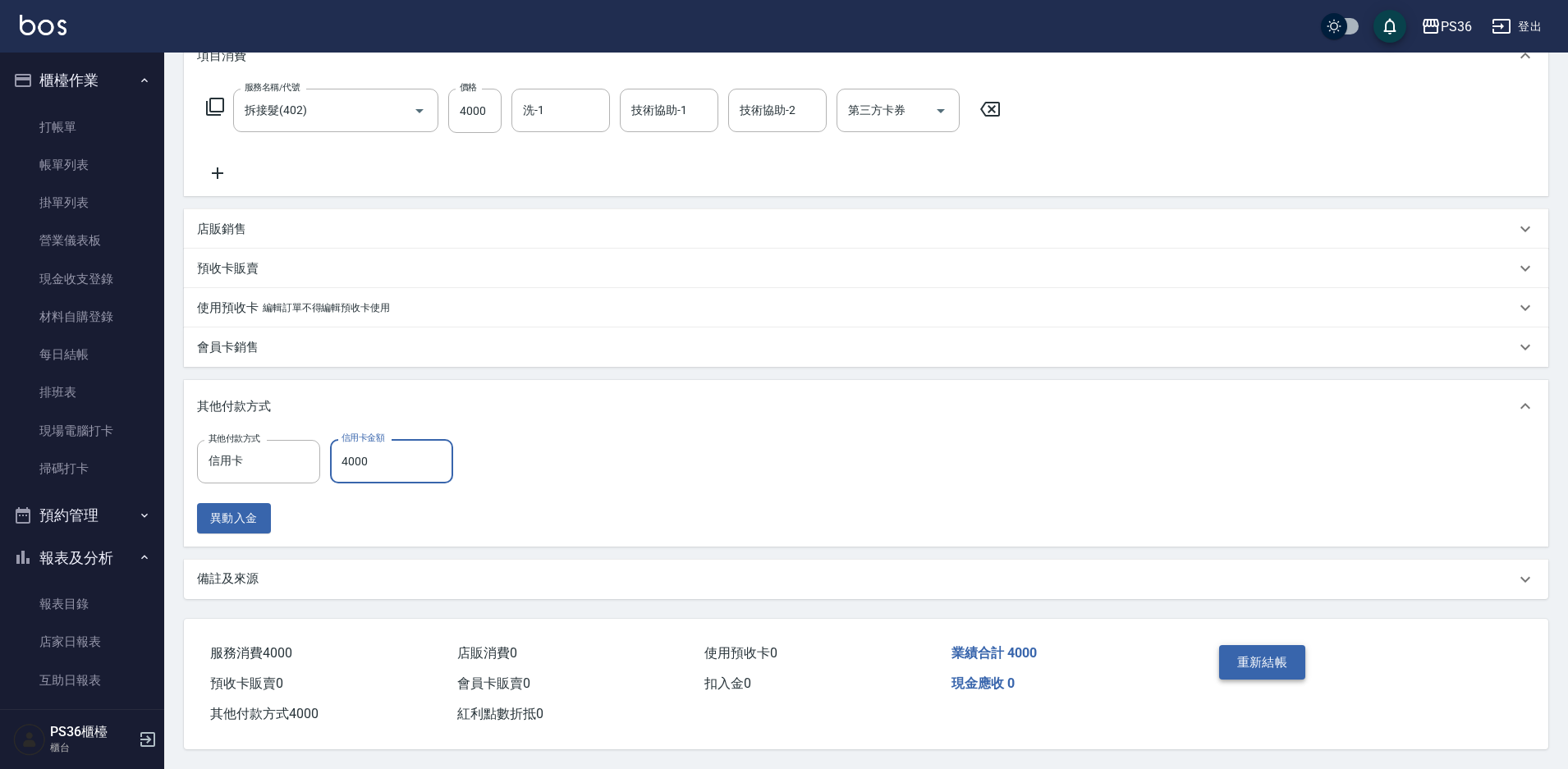
type input "4000"
click at [1272, 664] on button "重新結帳" at bounding box center [1263, 662] width 87 height 35
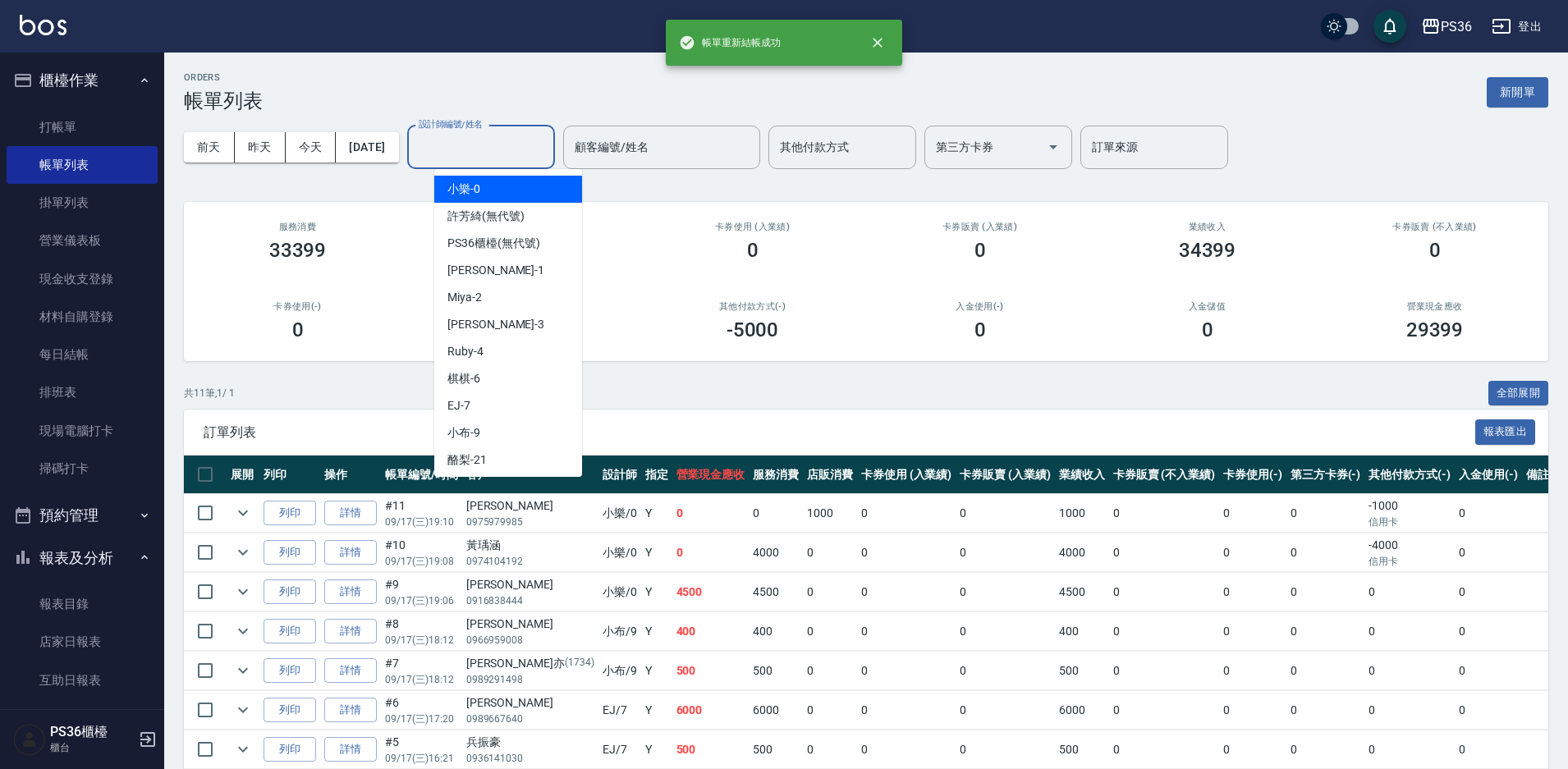
click at [482, 155] on input "設計師編號/姓名" at bounding box center [481, 147] width 133 height 28
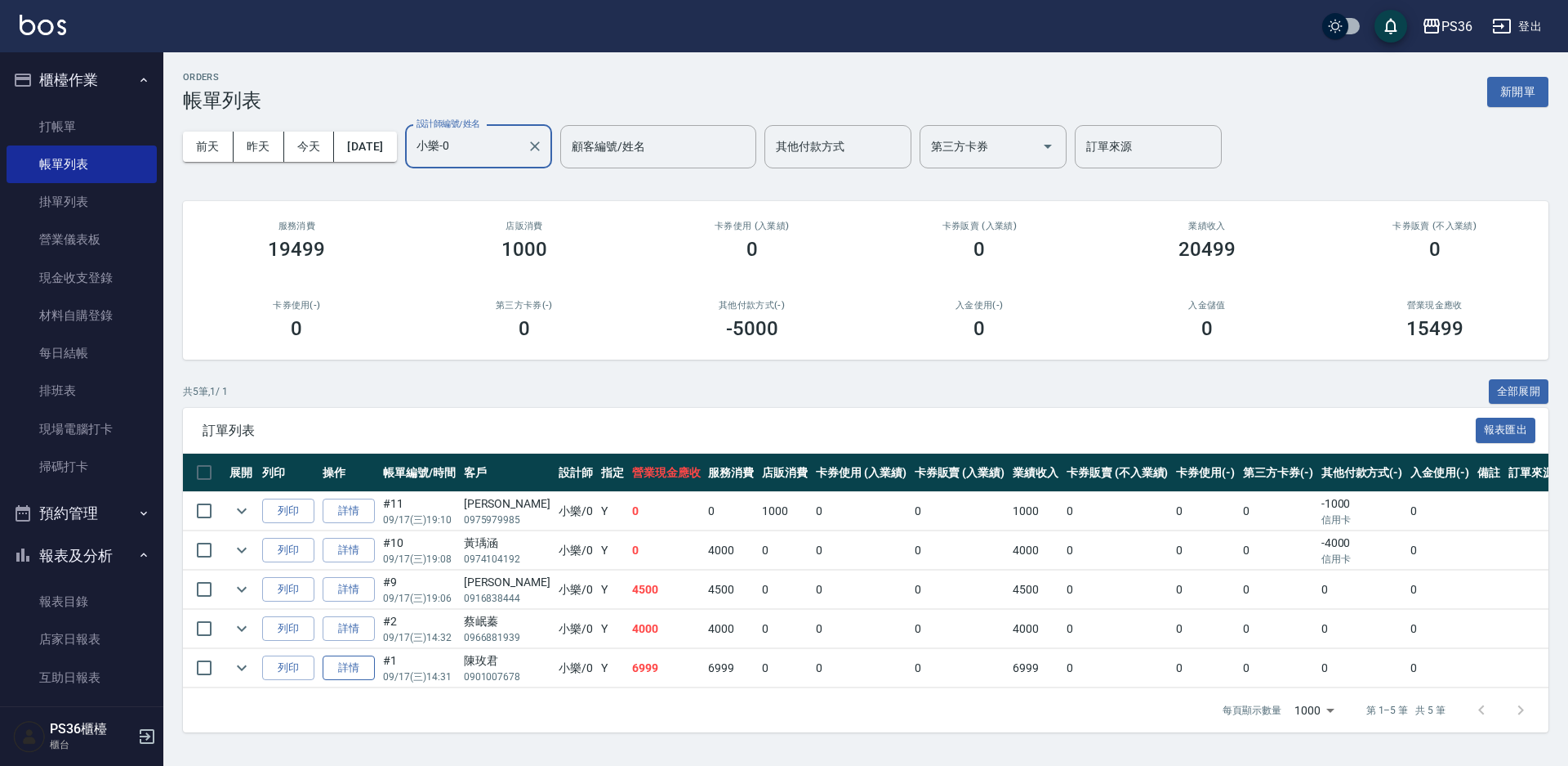
type input "小樂-0"
click at [346, 668] on link "詳情" at bounding box center [349, 667] width 53 height 25
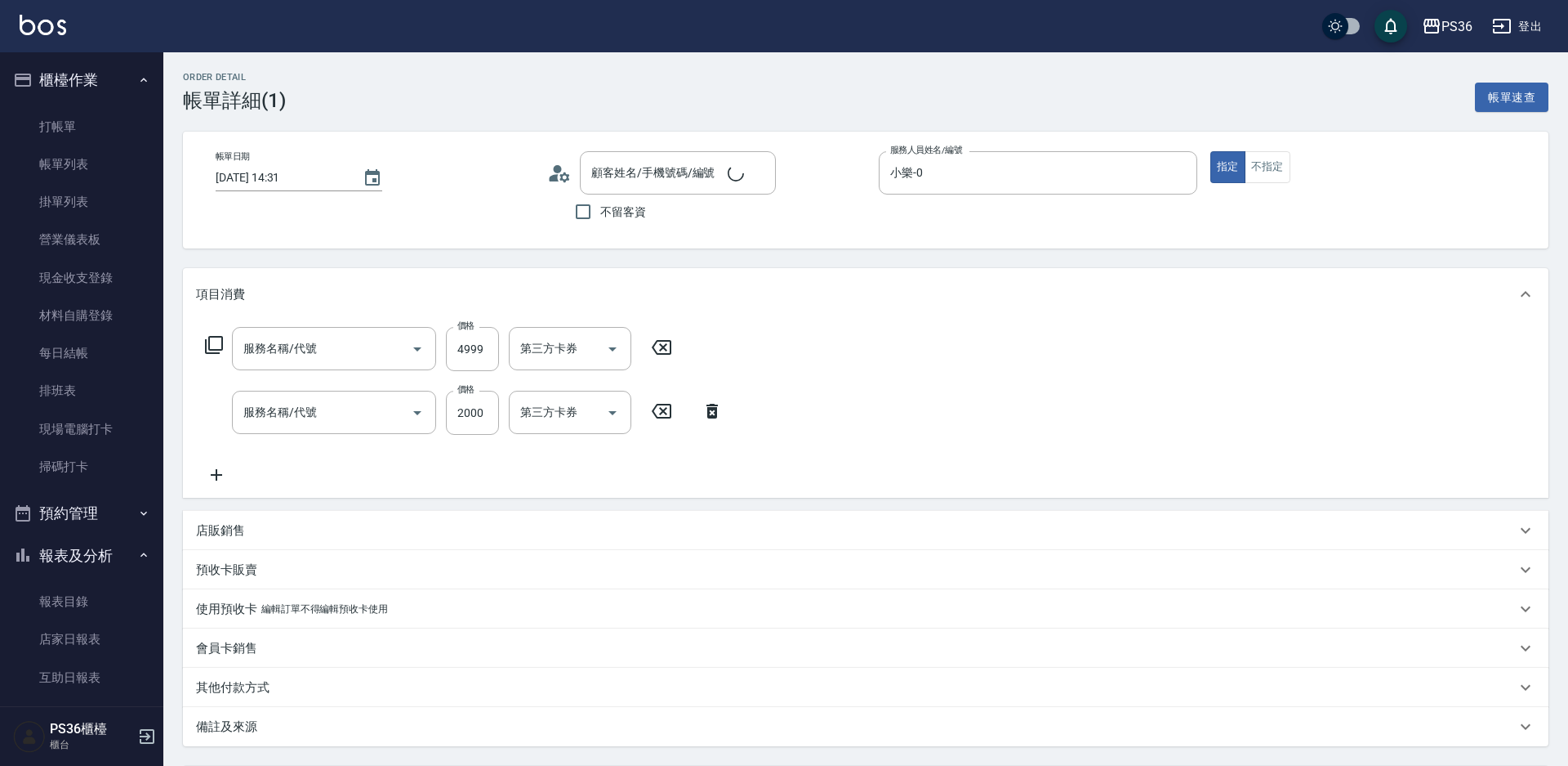
type input "2025/09/17 14:31"
type input "小樂-0"
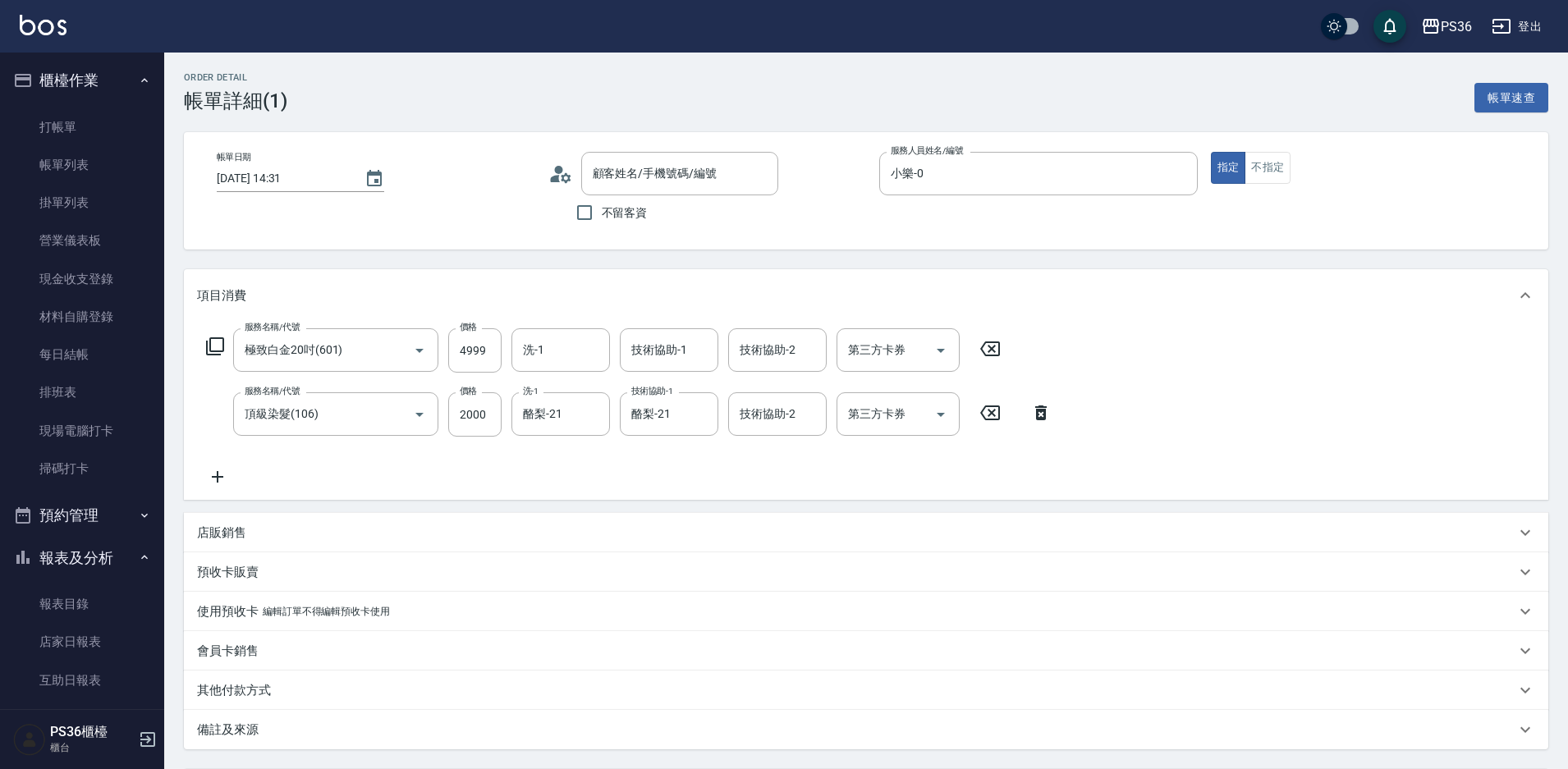
type input "極致白金20吋(601)"
type input "頂級染髮(106)"
click at [246, 681] on p "其他付款方式" at bounding box center [234, 690] width 74 height 17
type input "陳玫君/0901007678/"
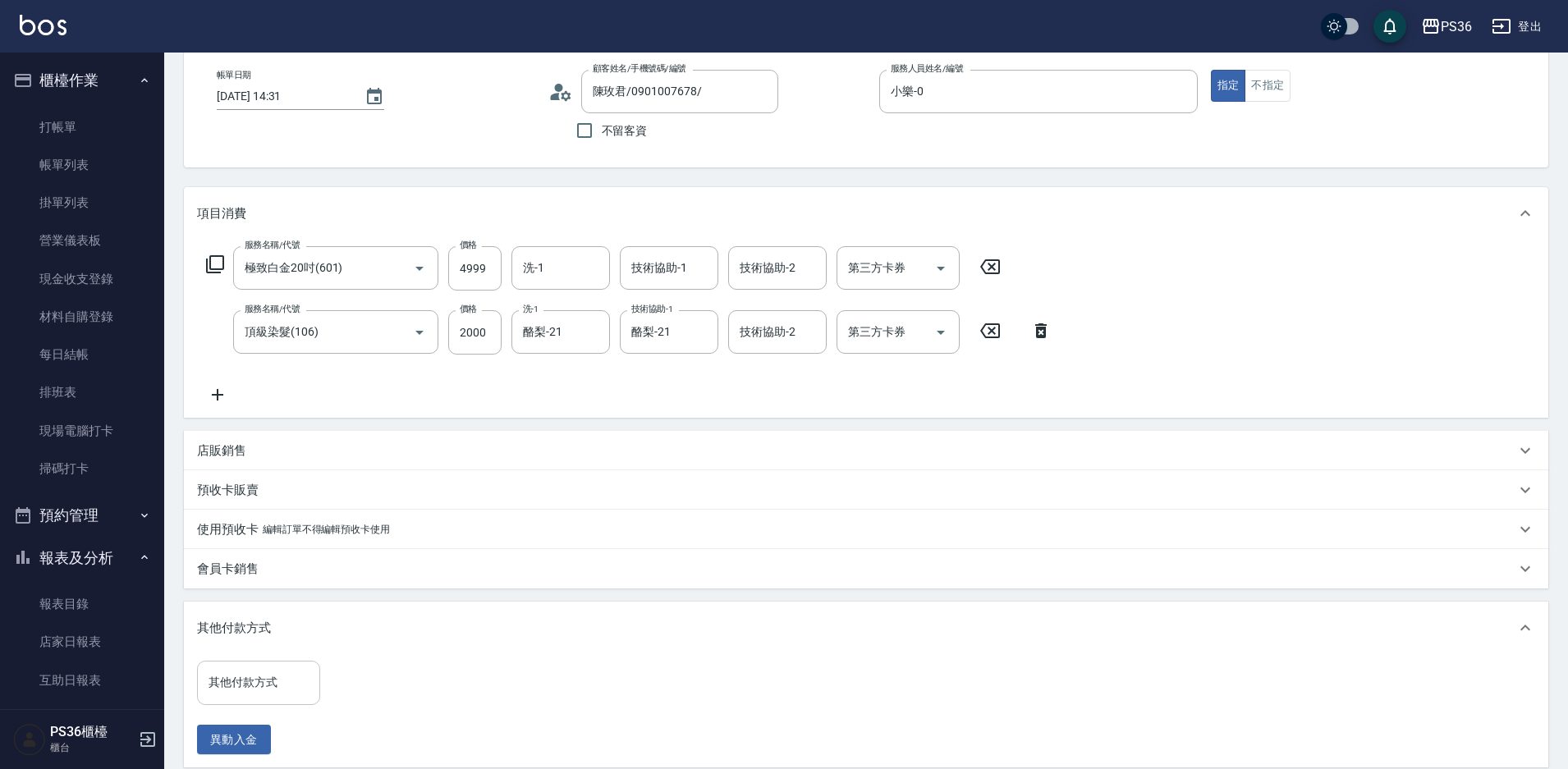
click at [253, 695] on input "其他付款方式" at bounding box center [258, 682] width 108 height 28
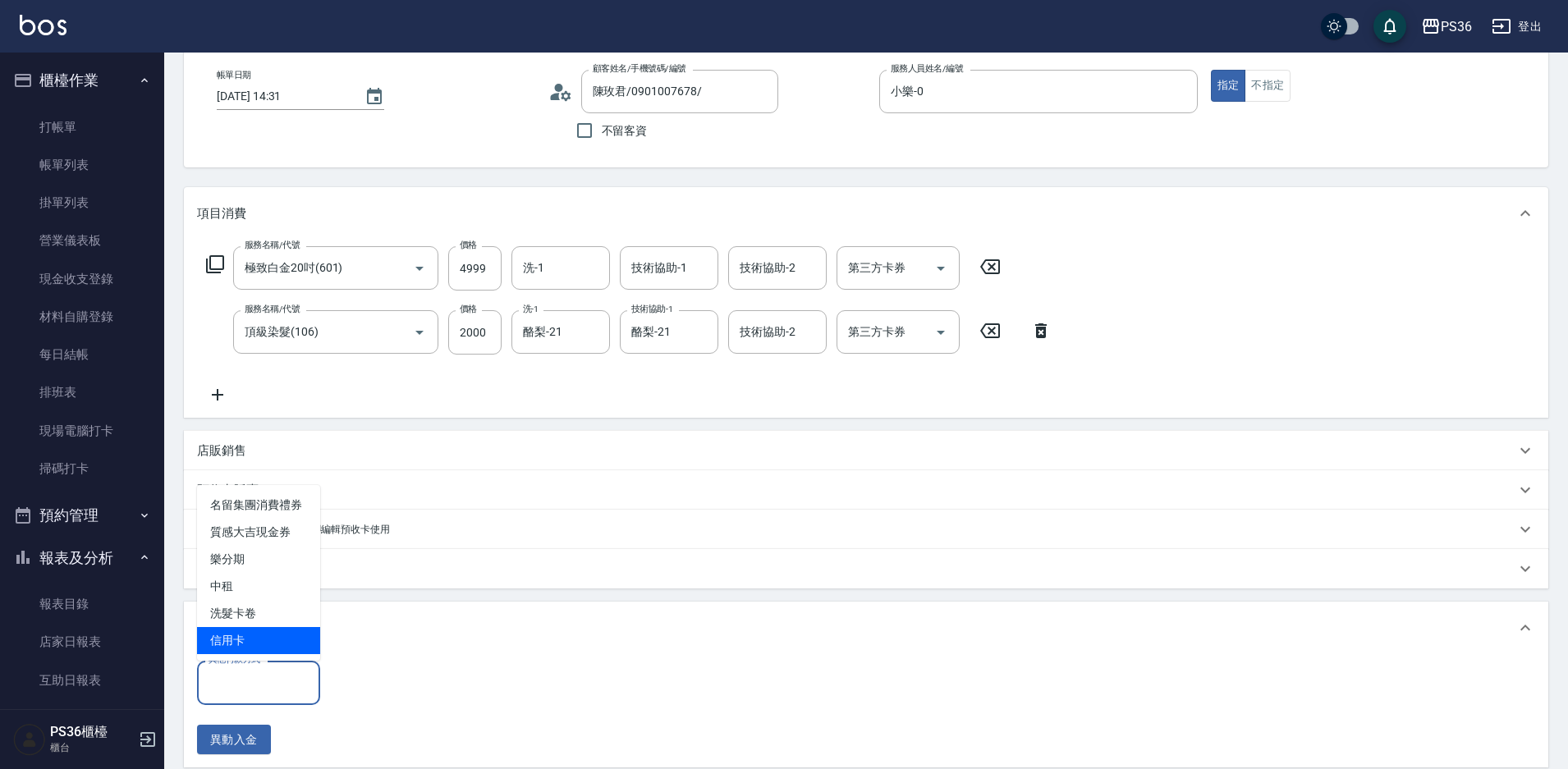
click at [263, 641] on span "信用卡" at bounding box center [258, 640] width 124 height 27
type input "信用卡"
click at [365, 688] on input "0" at bounding box center [391, 682] width 124 height 44
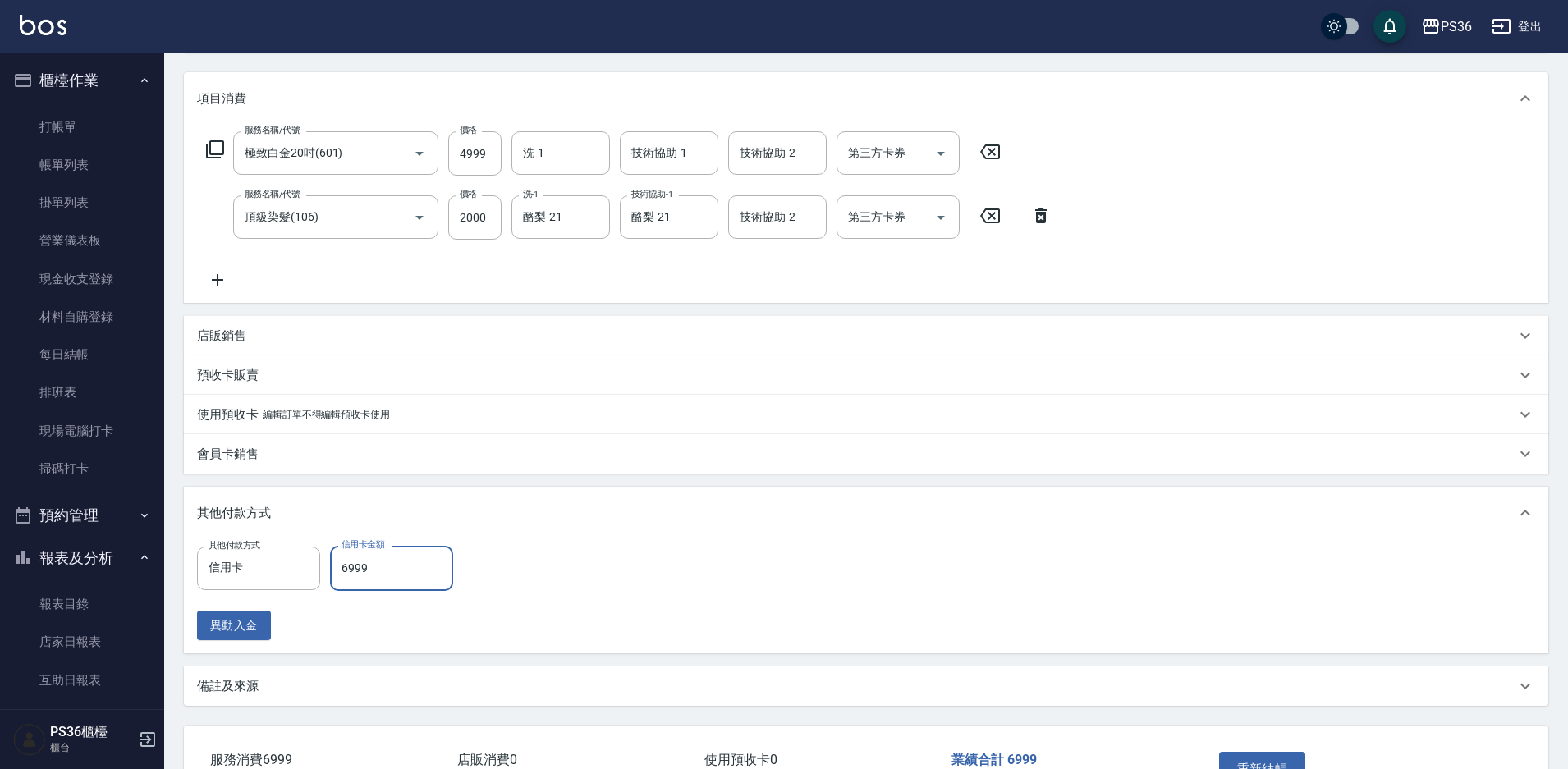
scroll to position [311, 0]
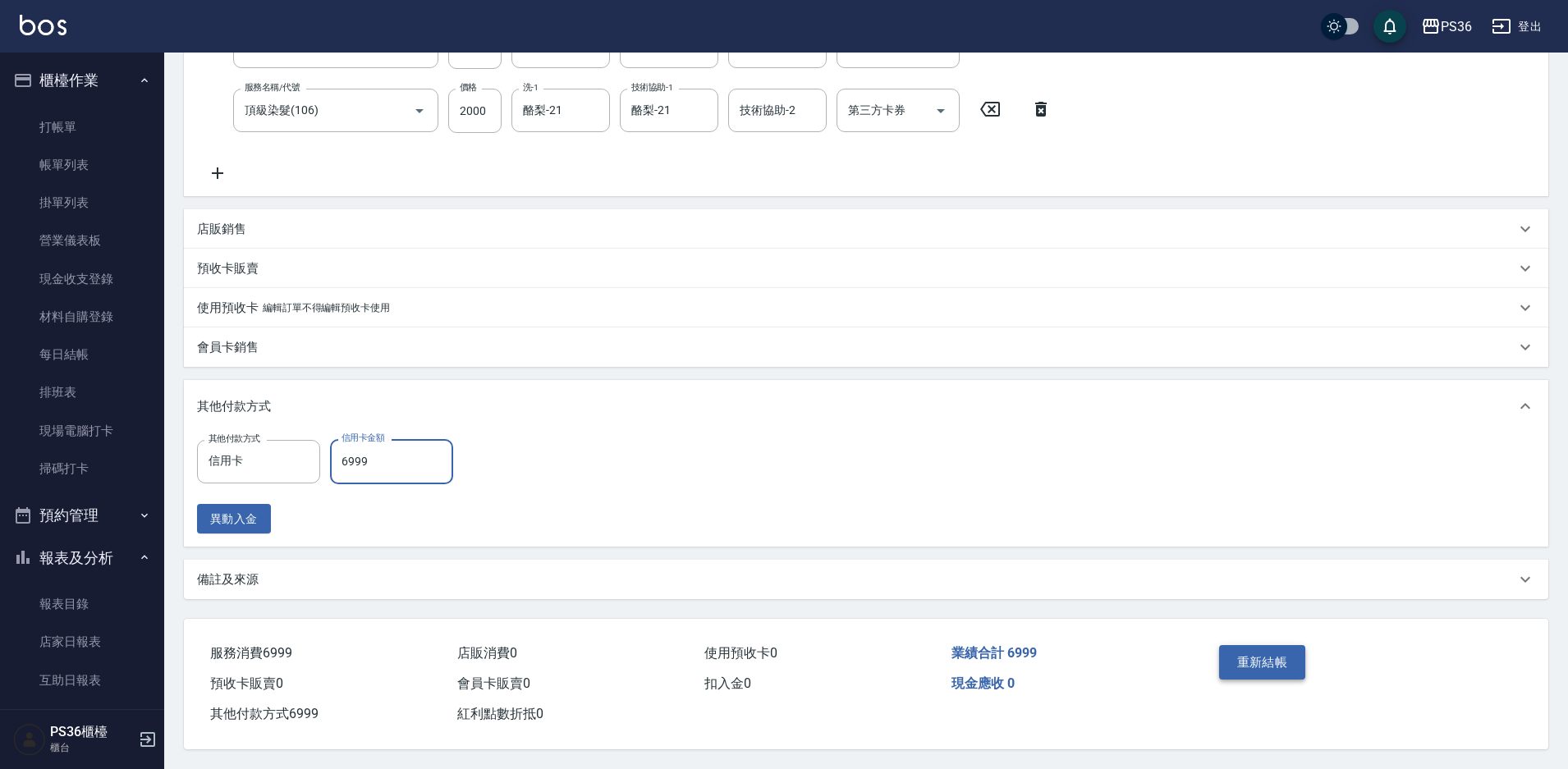
type input "6999"
click at [1230, 648] on button "重新結帳" at bounding box center [1263, 662] width 87 height 35
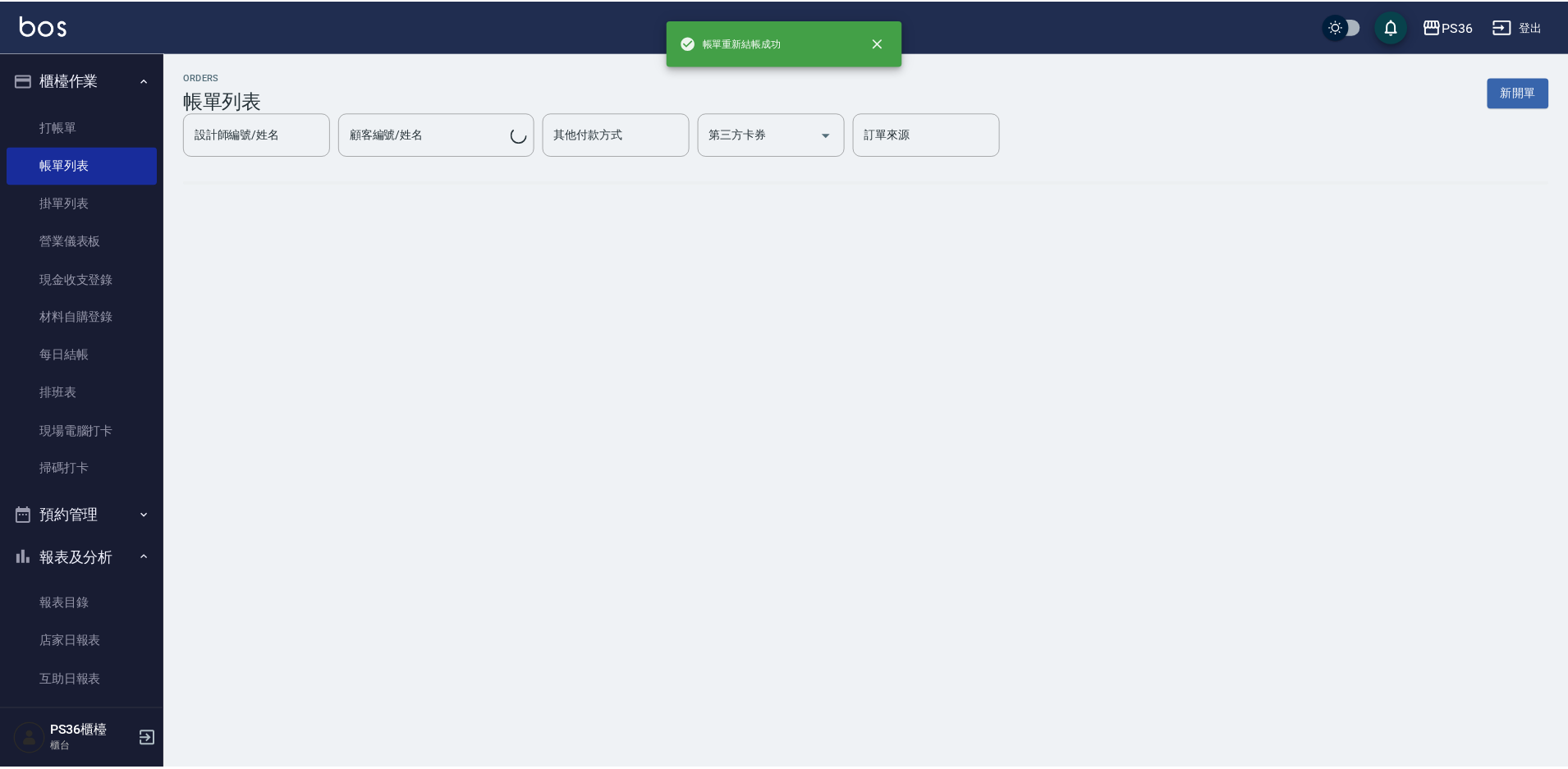
scroll to position [82, 0]
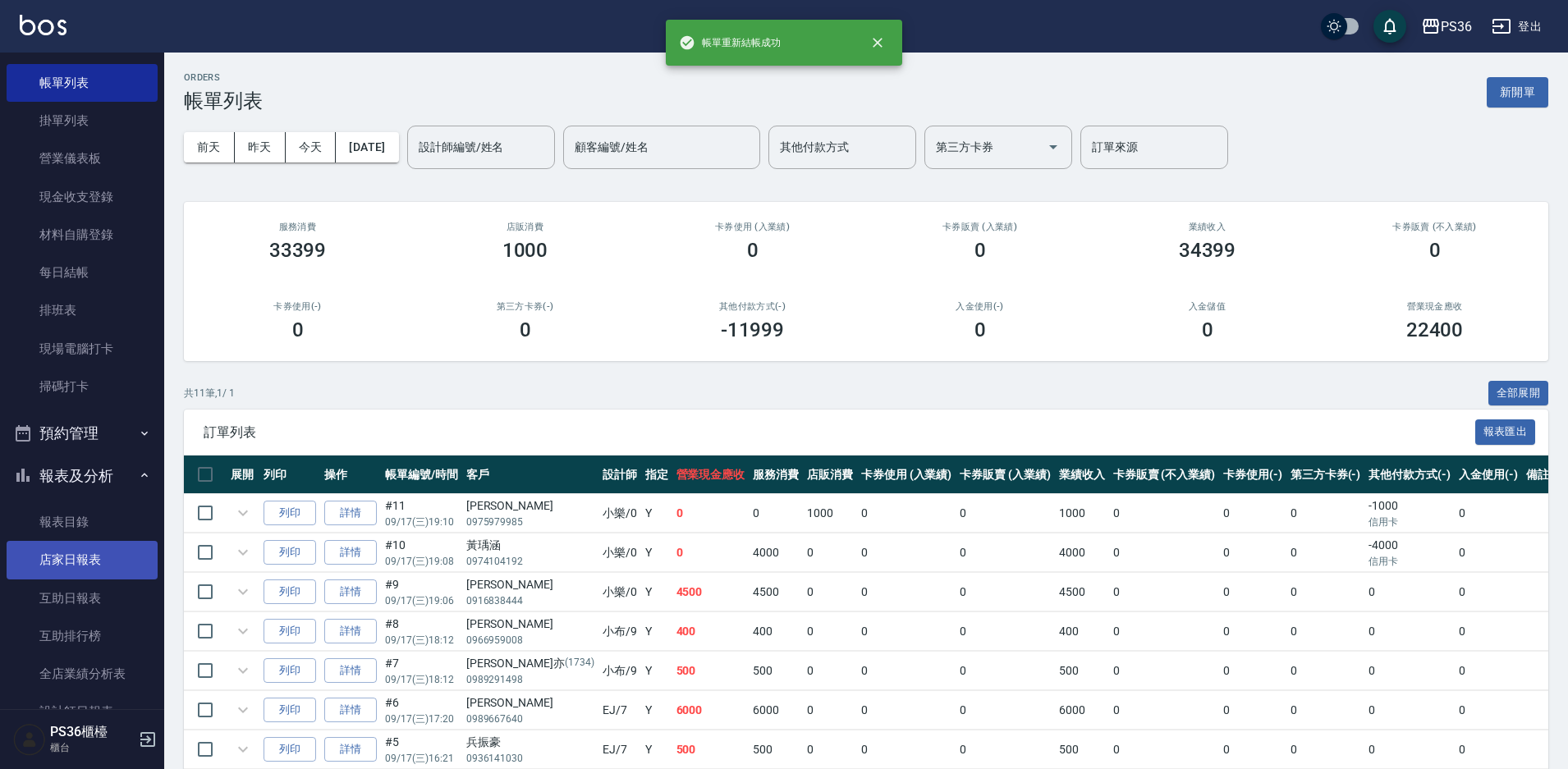
click at [86, 566] on link "店家日報表" at bounding box center [82, 560] width 151 height 38
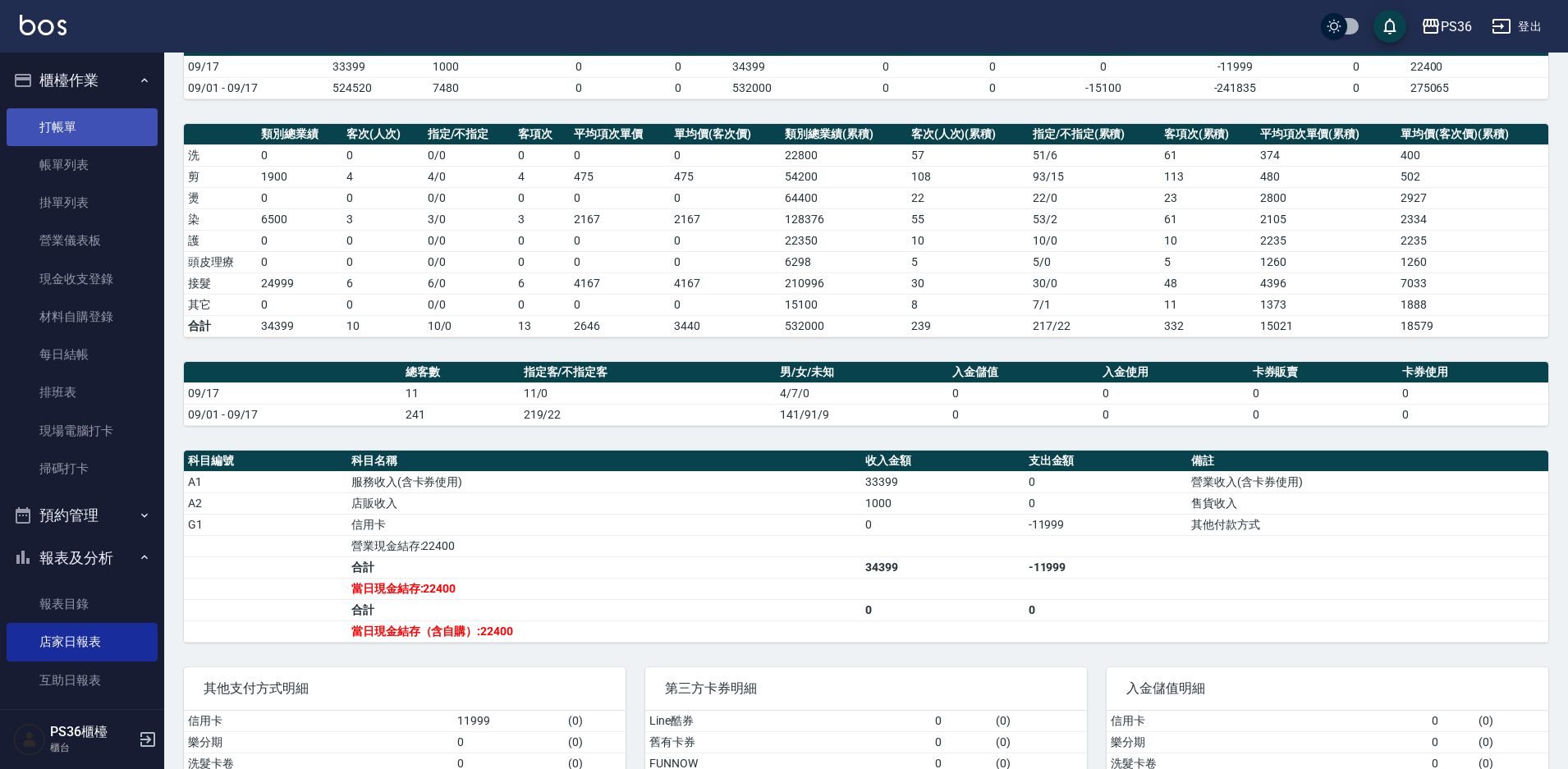
click at [48, 119] on link "打帳單" at bounding box center [82, 127] width 151 height 38
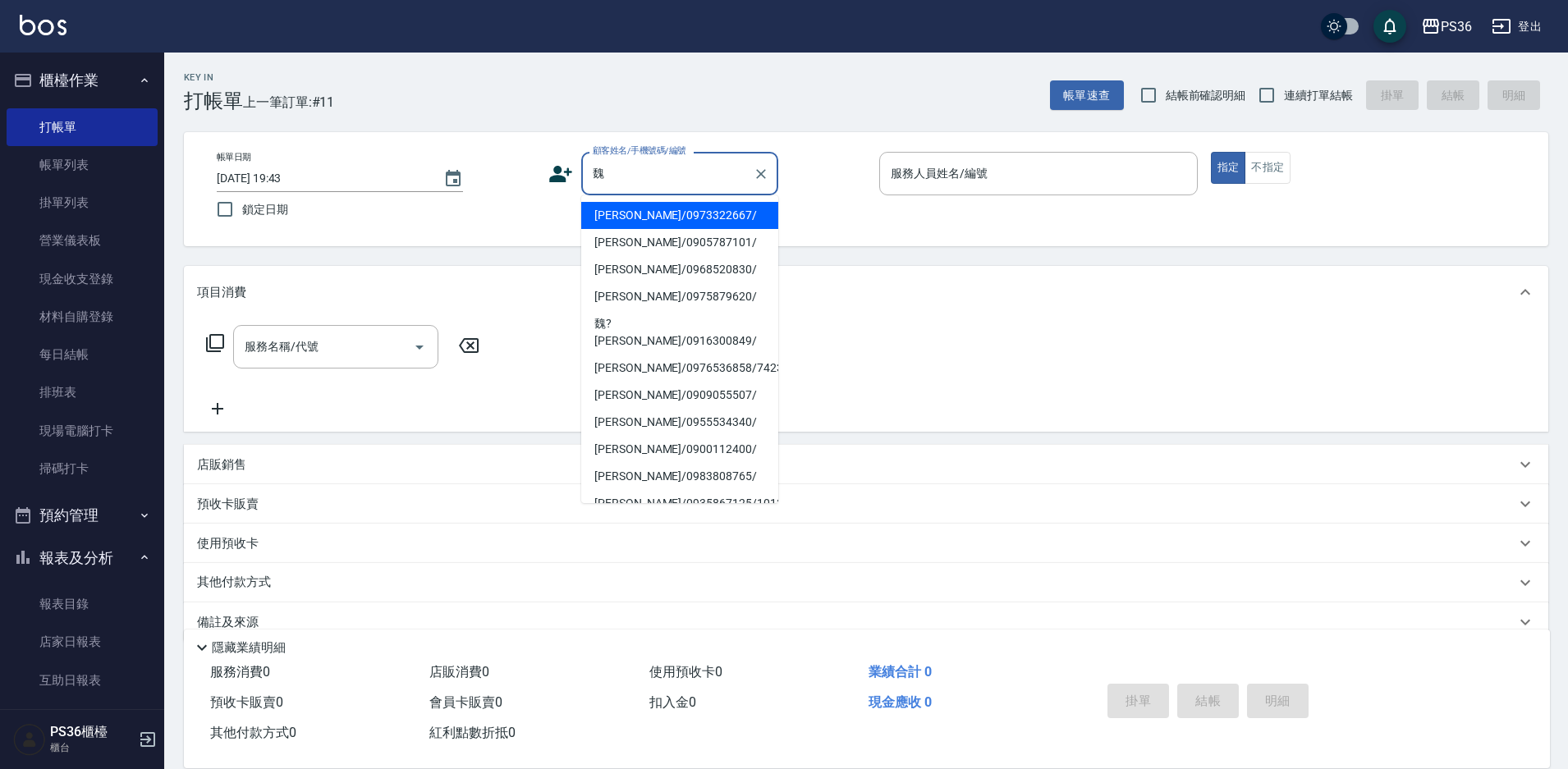
click at [628, 211] on li "魏嘉進/0973322667/" at bounding box center [679, 215] width 197 height 27
type input "魏嘉進/0973322667/"
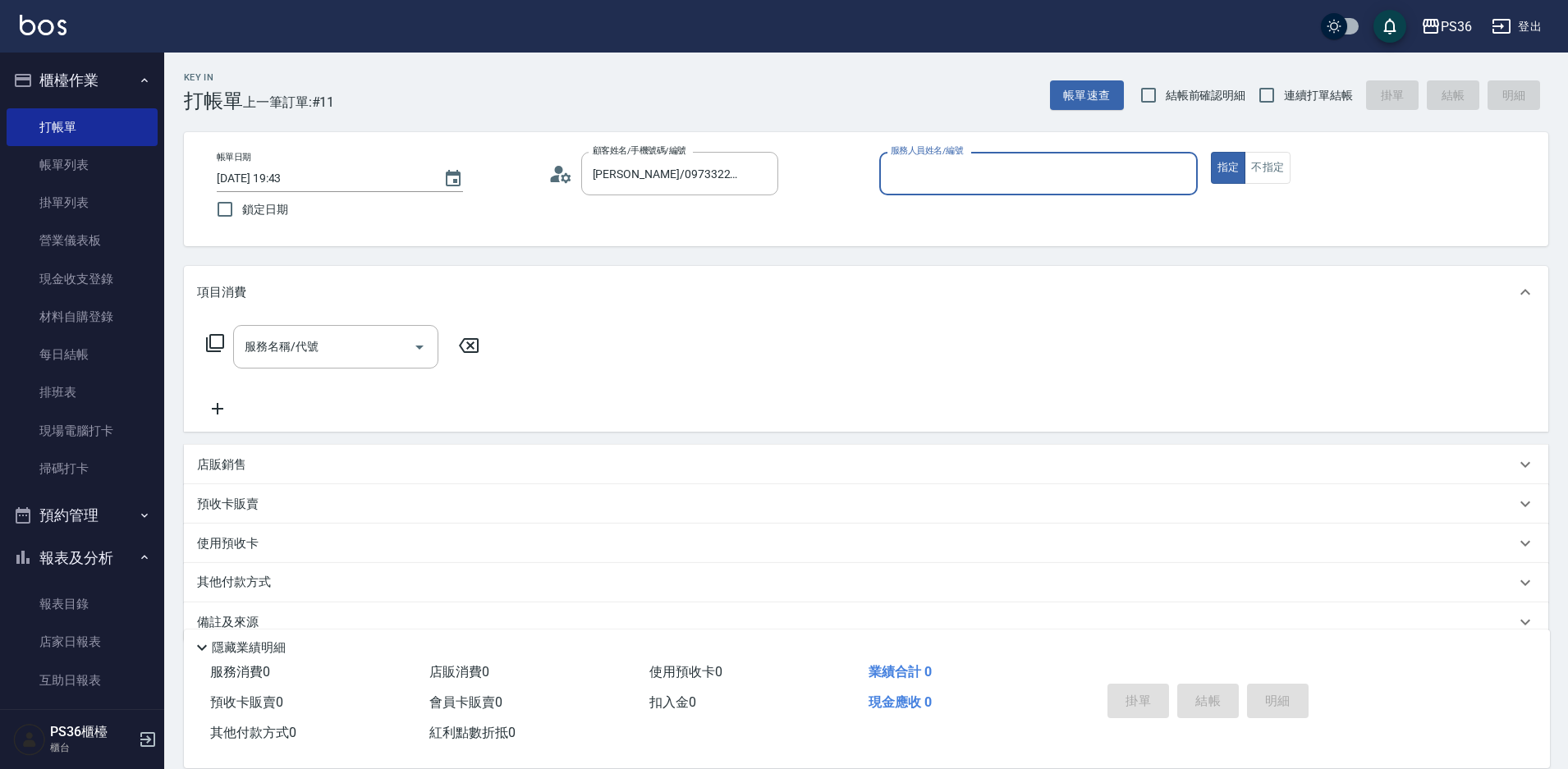
type input "EJ-7"
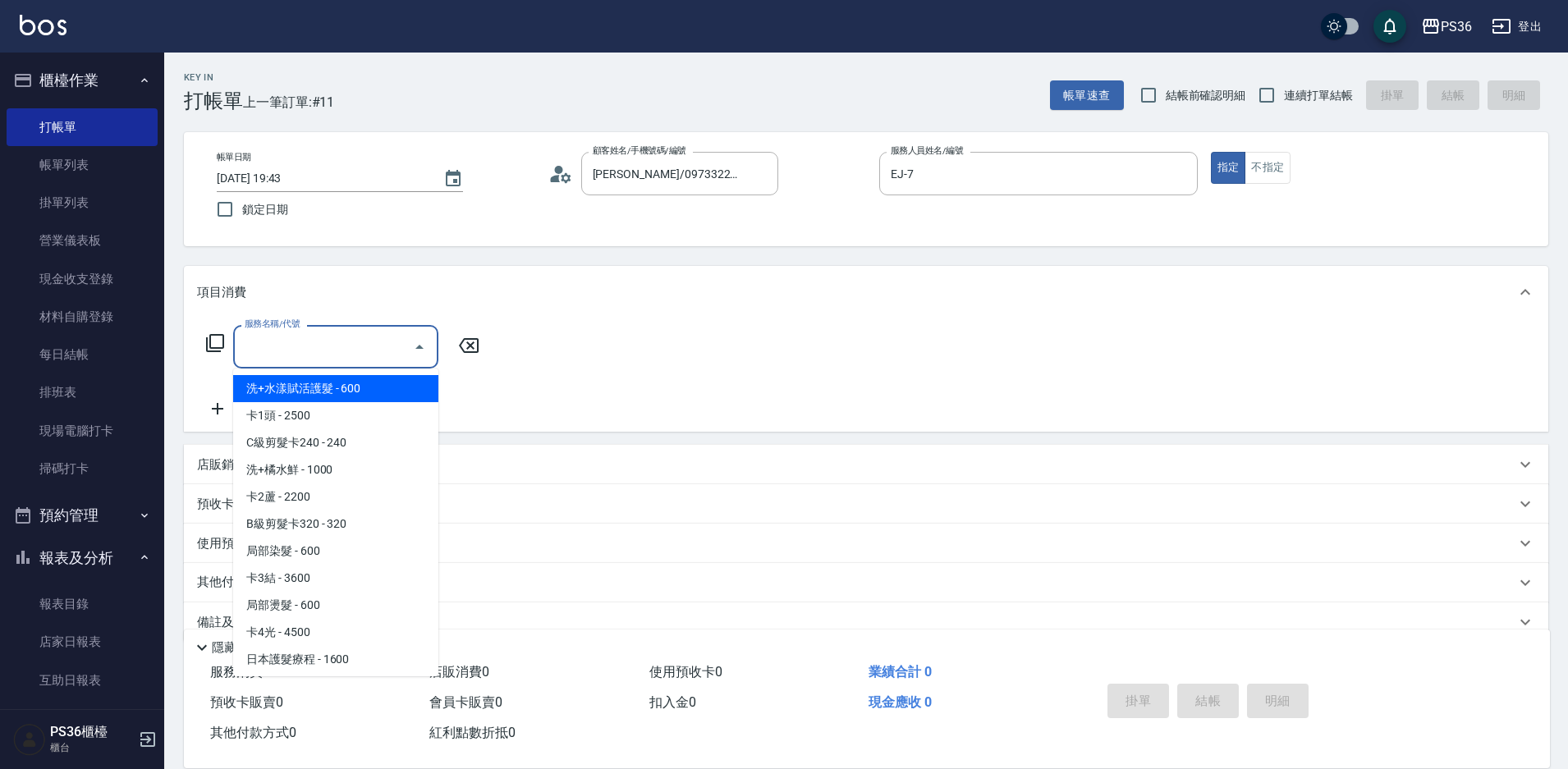
click at [325, 341] on input "服務名稱/代號" at bounding box center [323, 347] width 166 height 28
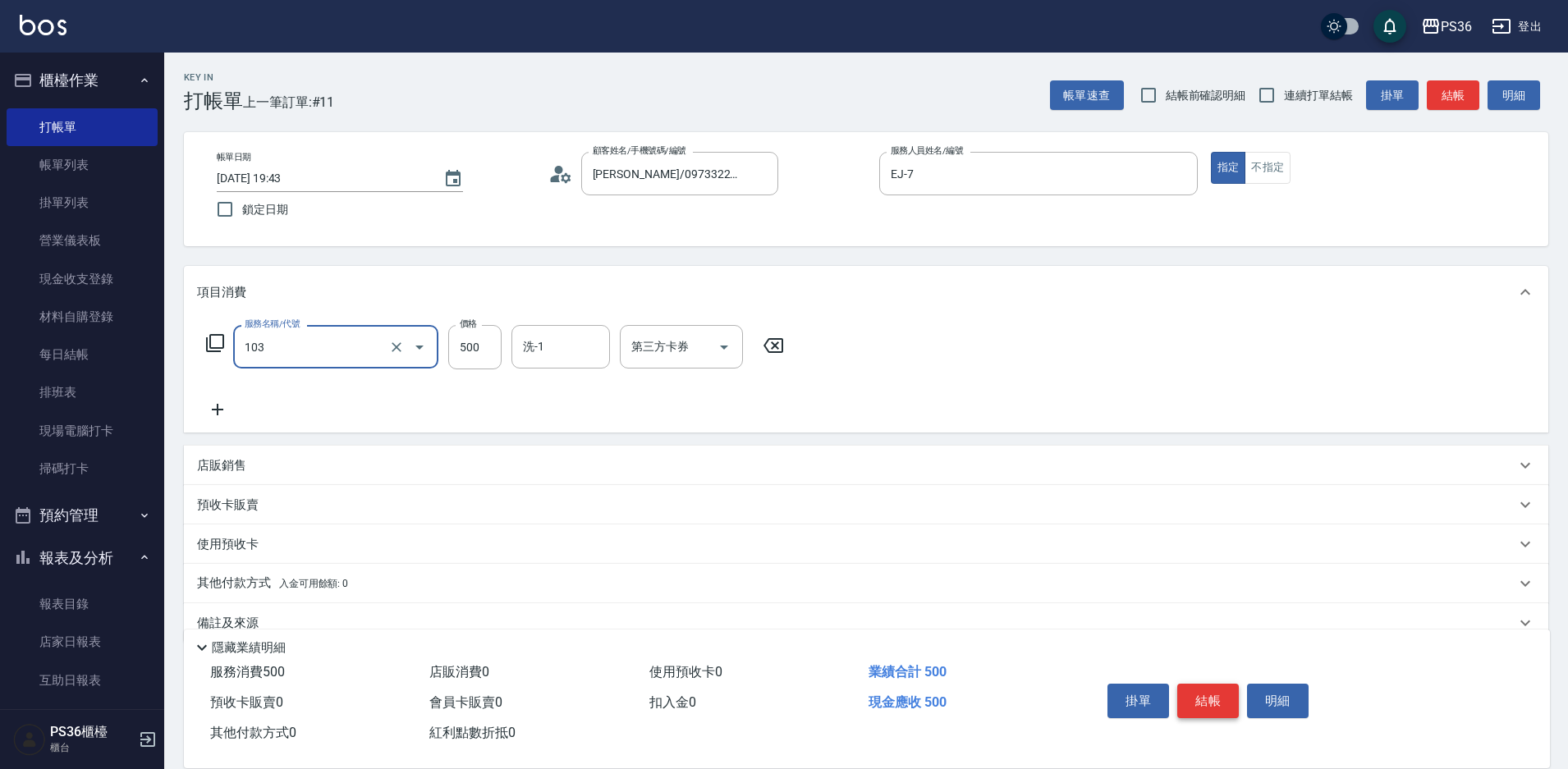
type input "B級洗剪(103)"
click at [1204, 693] on button "結帳" at bounding box center [1207, 700] width 61 height 35
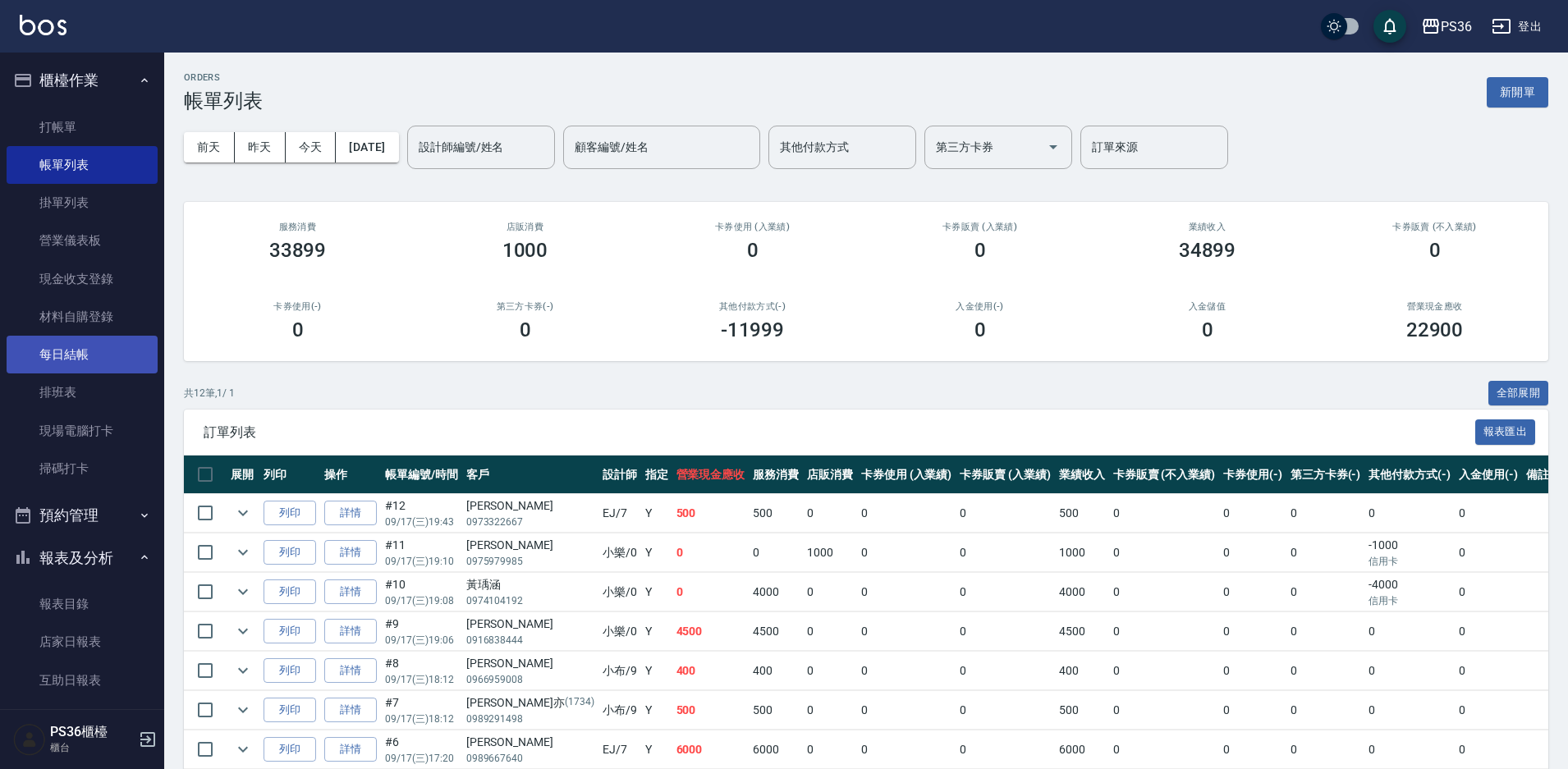
click at [76, 358] on link "每日結帳" at bounding box center [82, 354] width 151 height 38
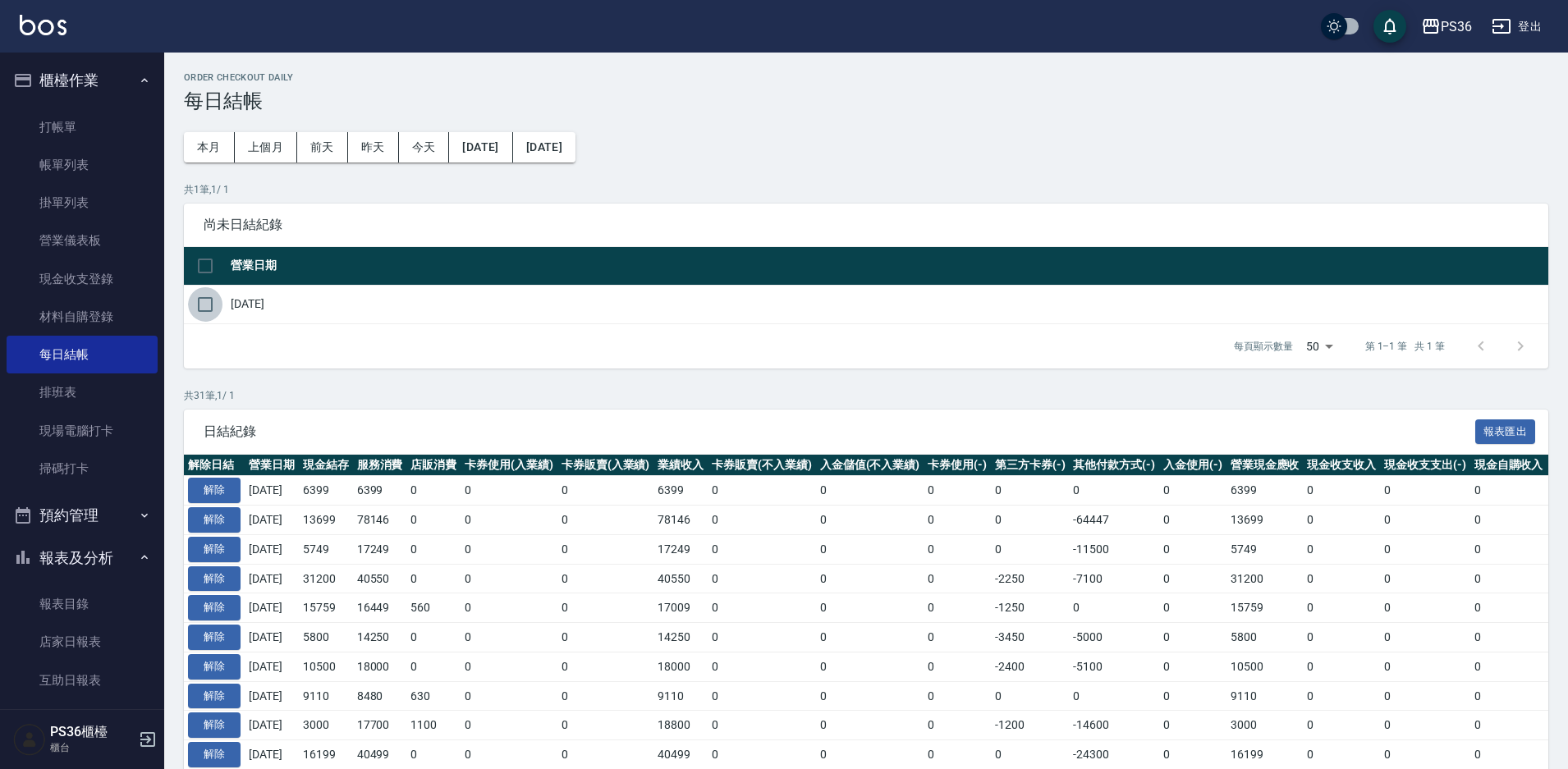
click at [201, 299] on input "checkbox" at bounding box center [205, 304] width 35 height 35
checkbox input "true"
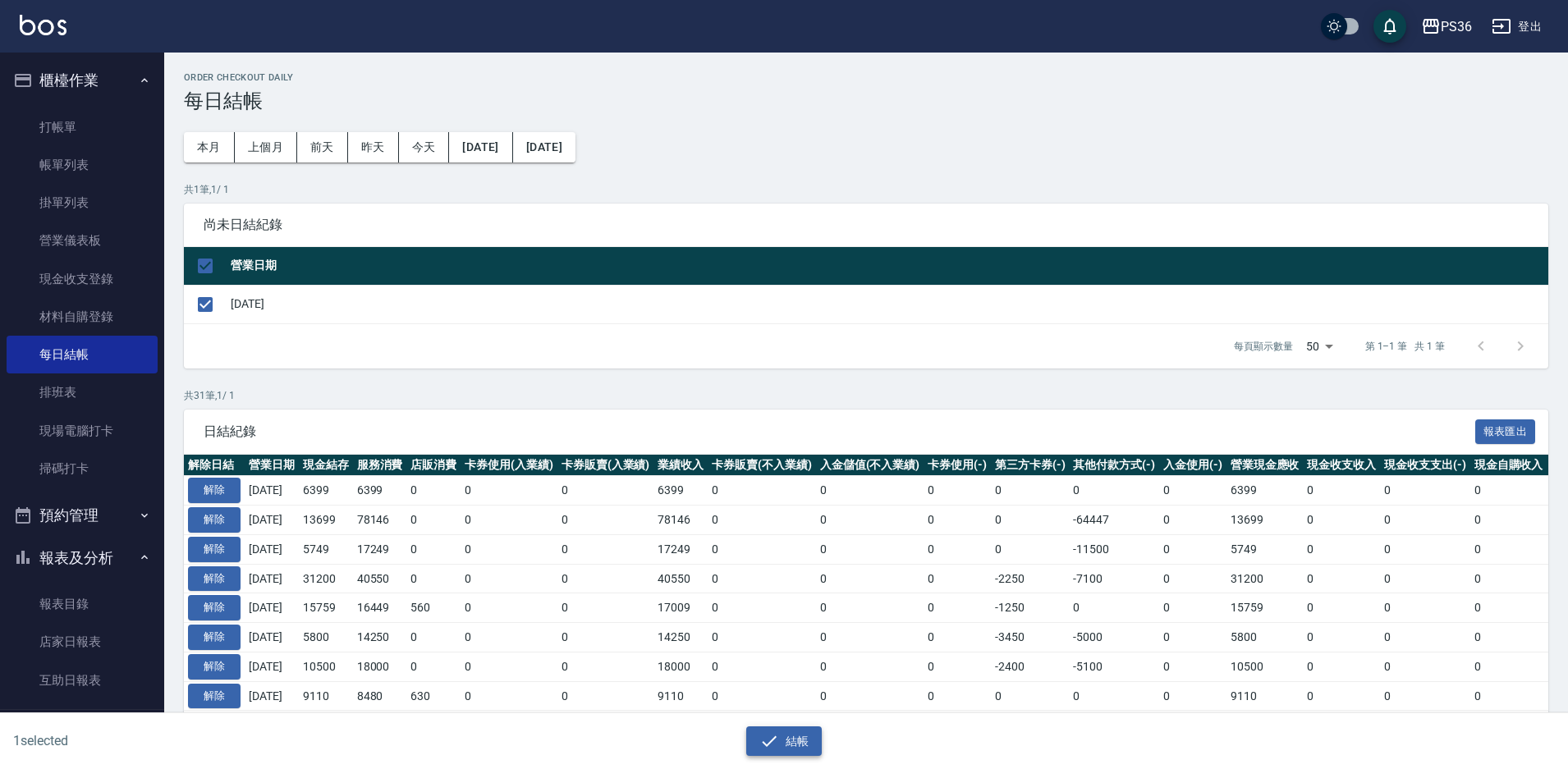
click at [796, 741] on button "結帳" at bounding box center [784, 741] width 76 height 30
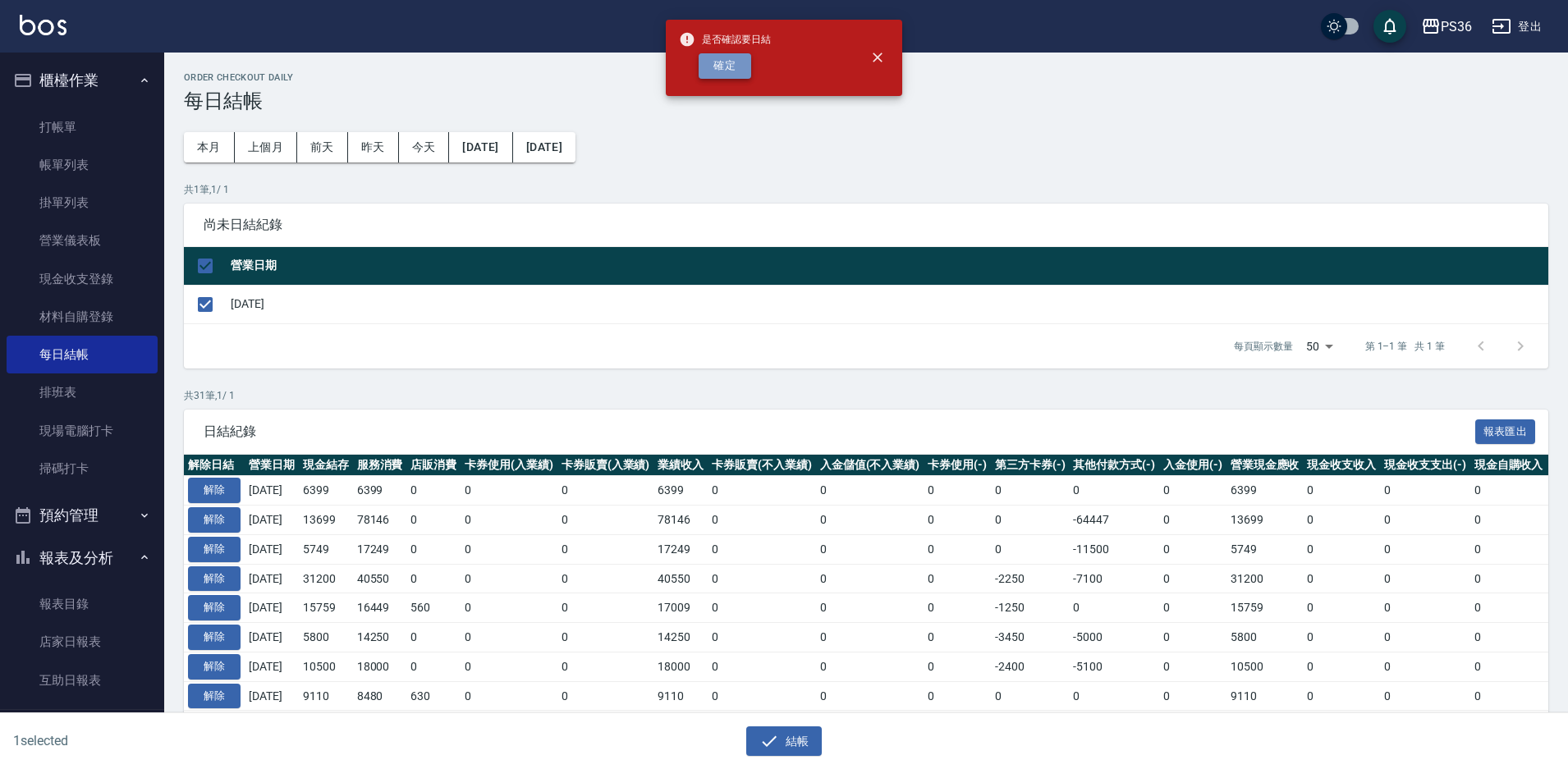
click at [707, 54] on button "確定" at bounding box center [725, 66] width 53 height 25
checkbox input "false"
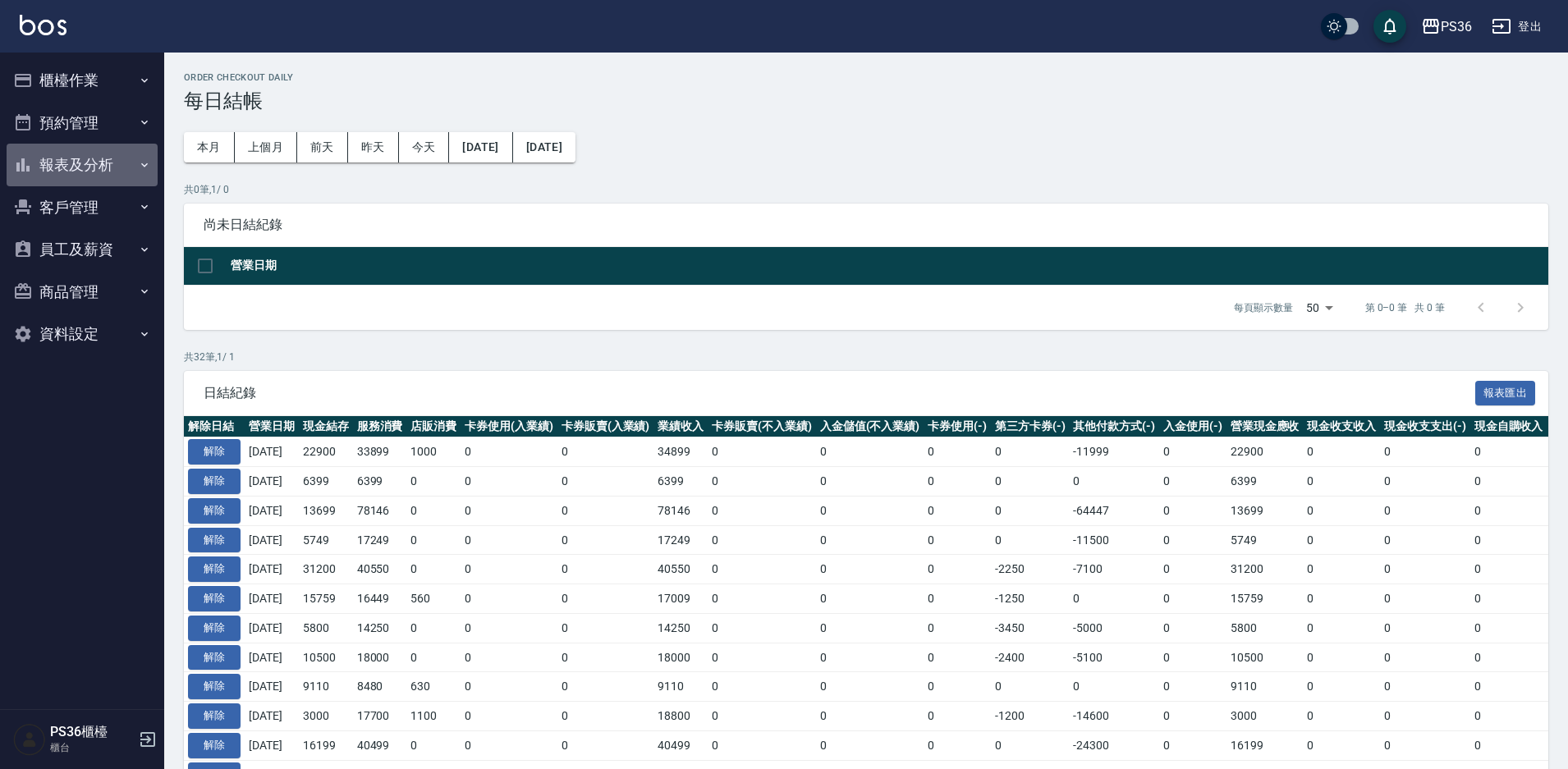
click at [56, 169] on button "報表及分析" at bounding box center [82, 164] width 151 height 42
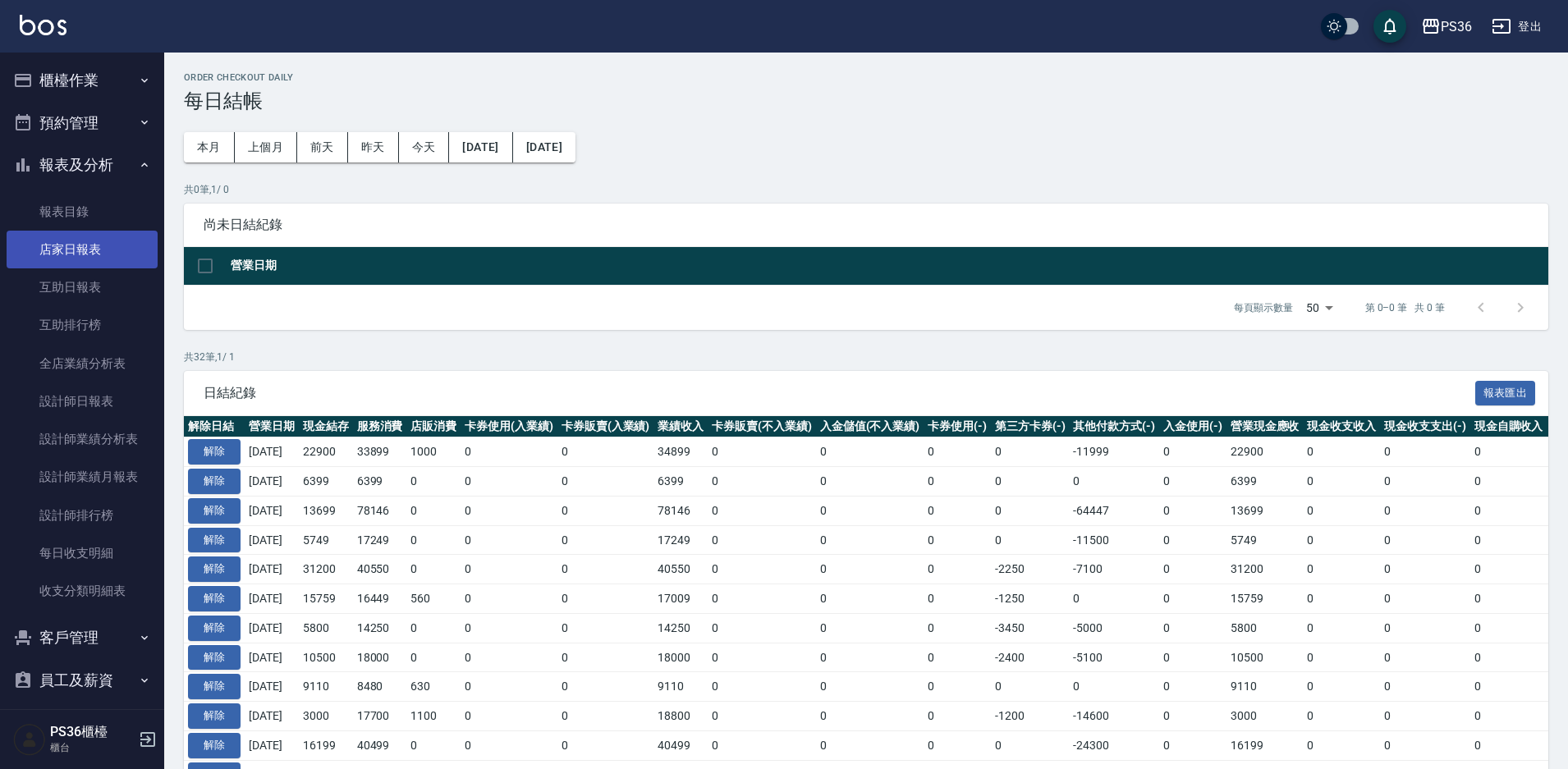
click at [78, 254] on link "店家日報表" at bounding box center [82, 250] width 151 height 38
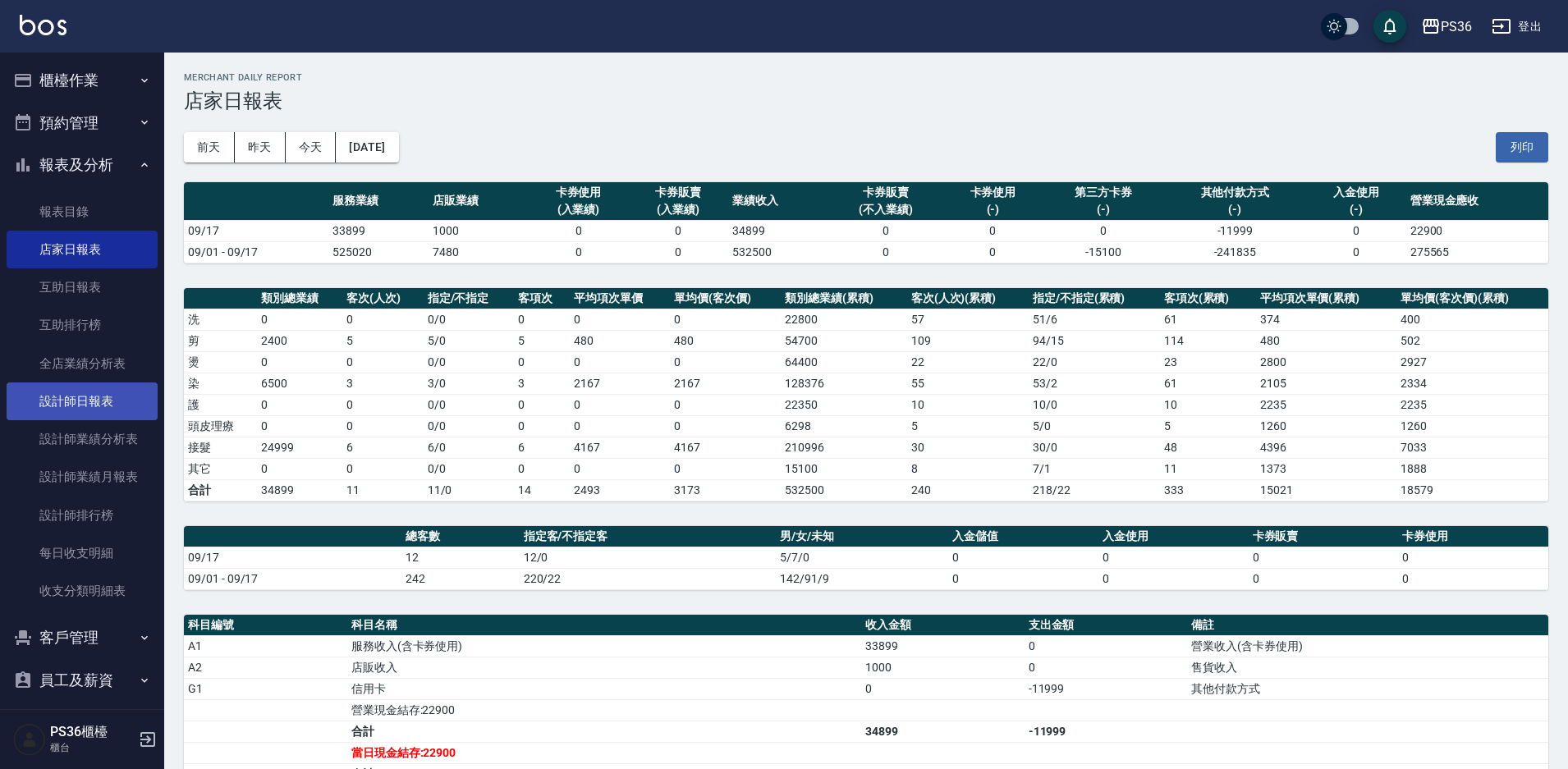
click at [105, 401] on link "設計師日報表" at bounding box center [82, 401] width 151 height 38
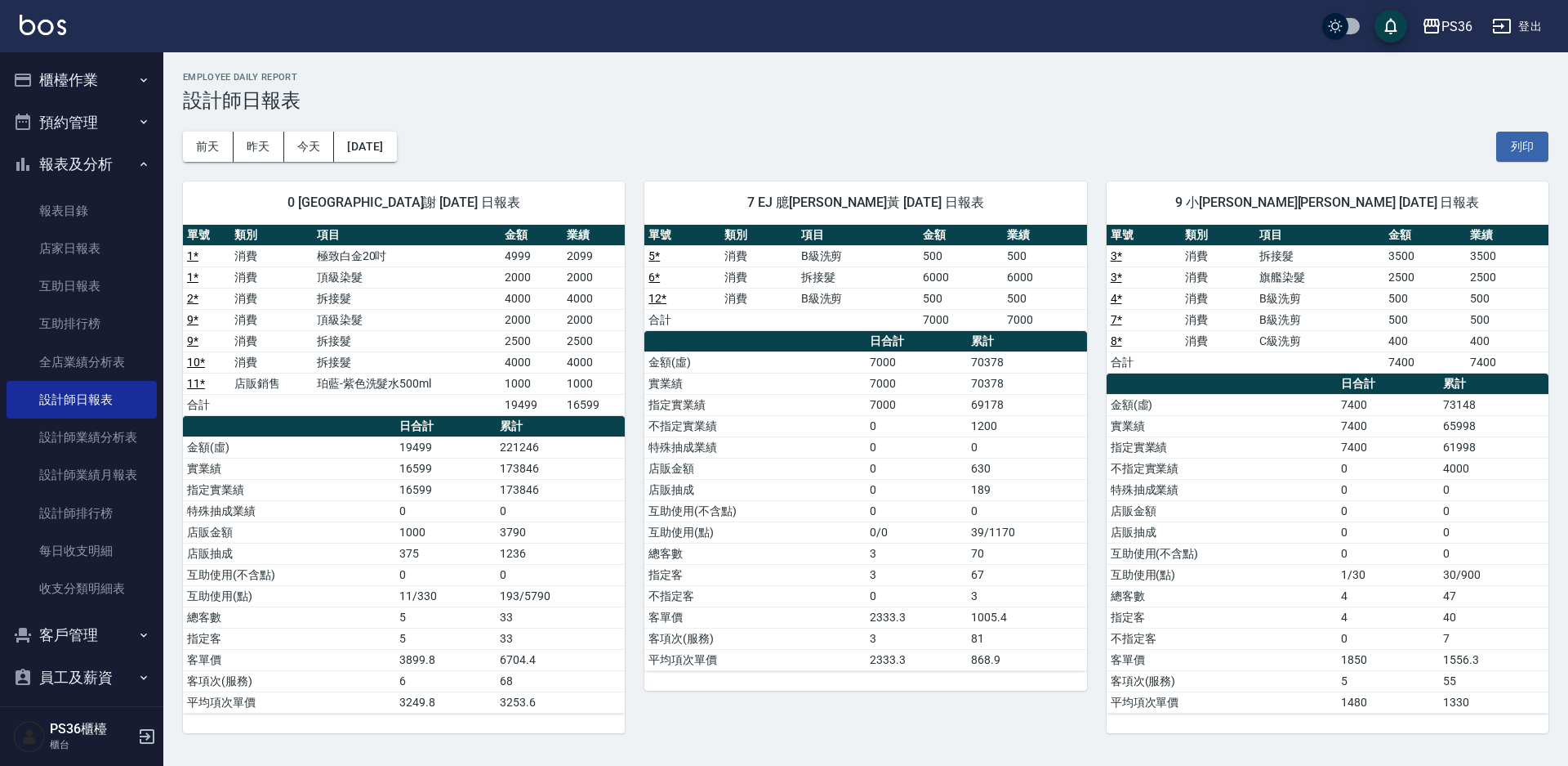
click at [590, 121] on div "[DATE] [DATE] [DATE] [DATE] 列印" at bounding box center [866, 146] width 1366 height 69
